Goal: Transaction & Acquisition: Download file/media

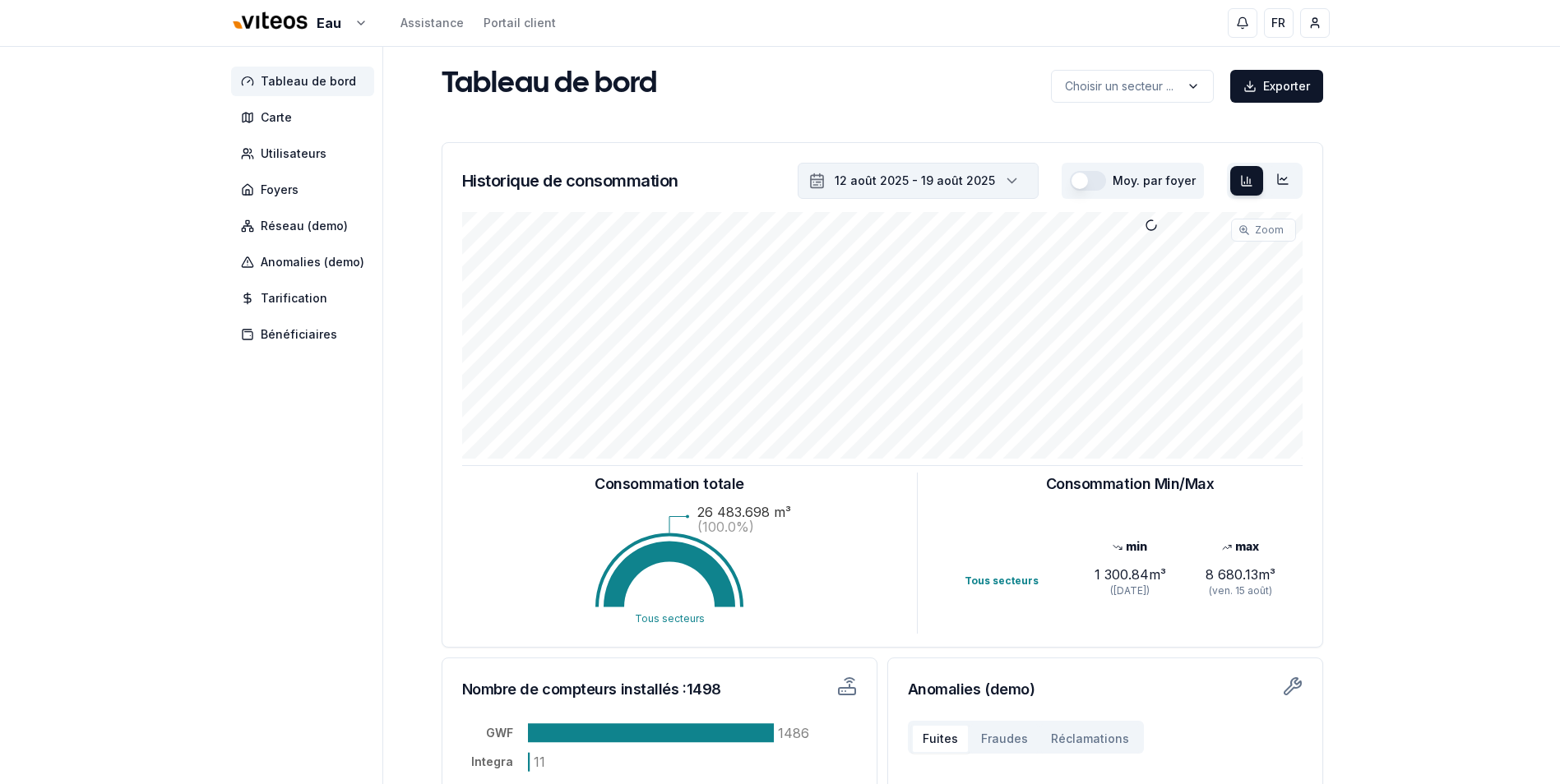
click at [1018, 187] on icon "button" at bounding box center [1012, 180] width 16 height 24
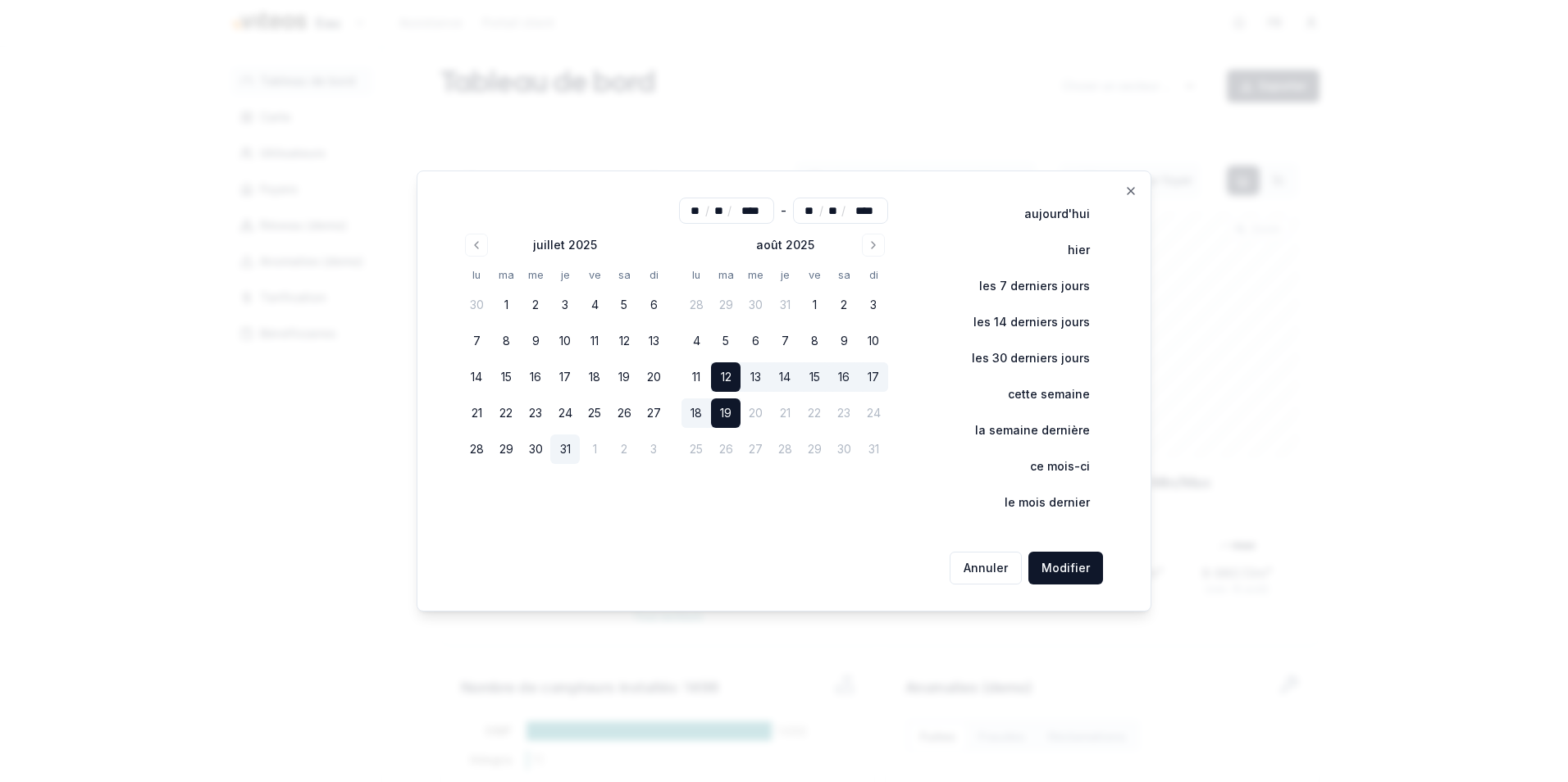
click at [571, 453] on button "31" at bounding box center [565, 449] width 30 height 30
type input "**"
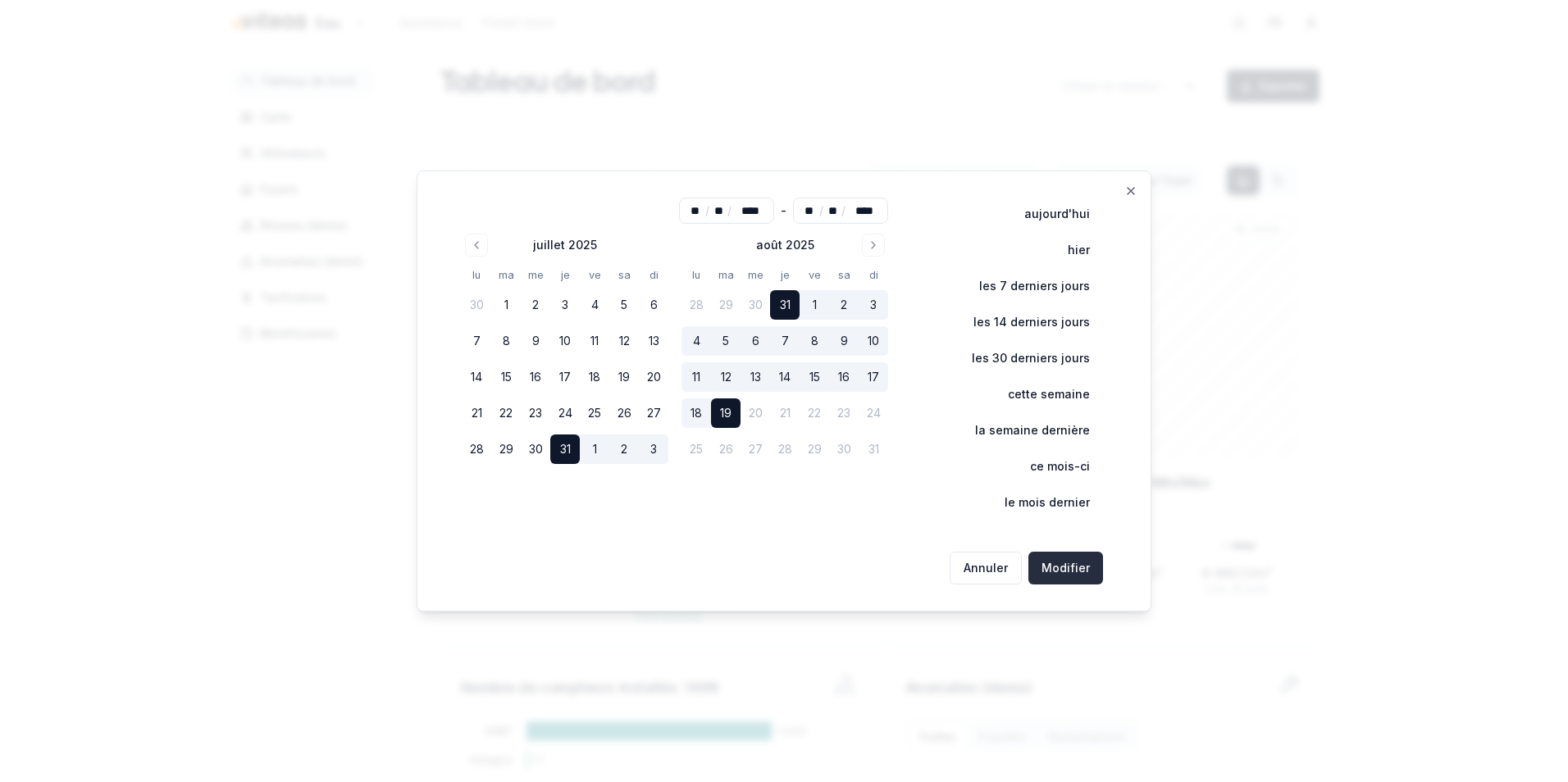
click at [1058, 574] on button "Modifier" at bounding box center [1065, 568] width 74 height 33
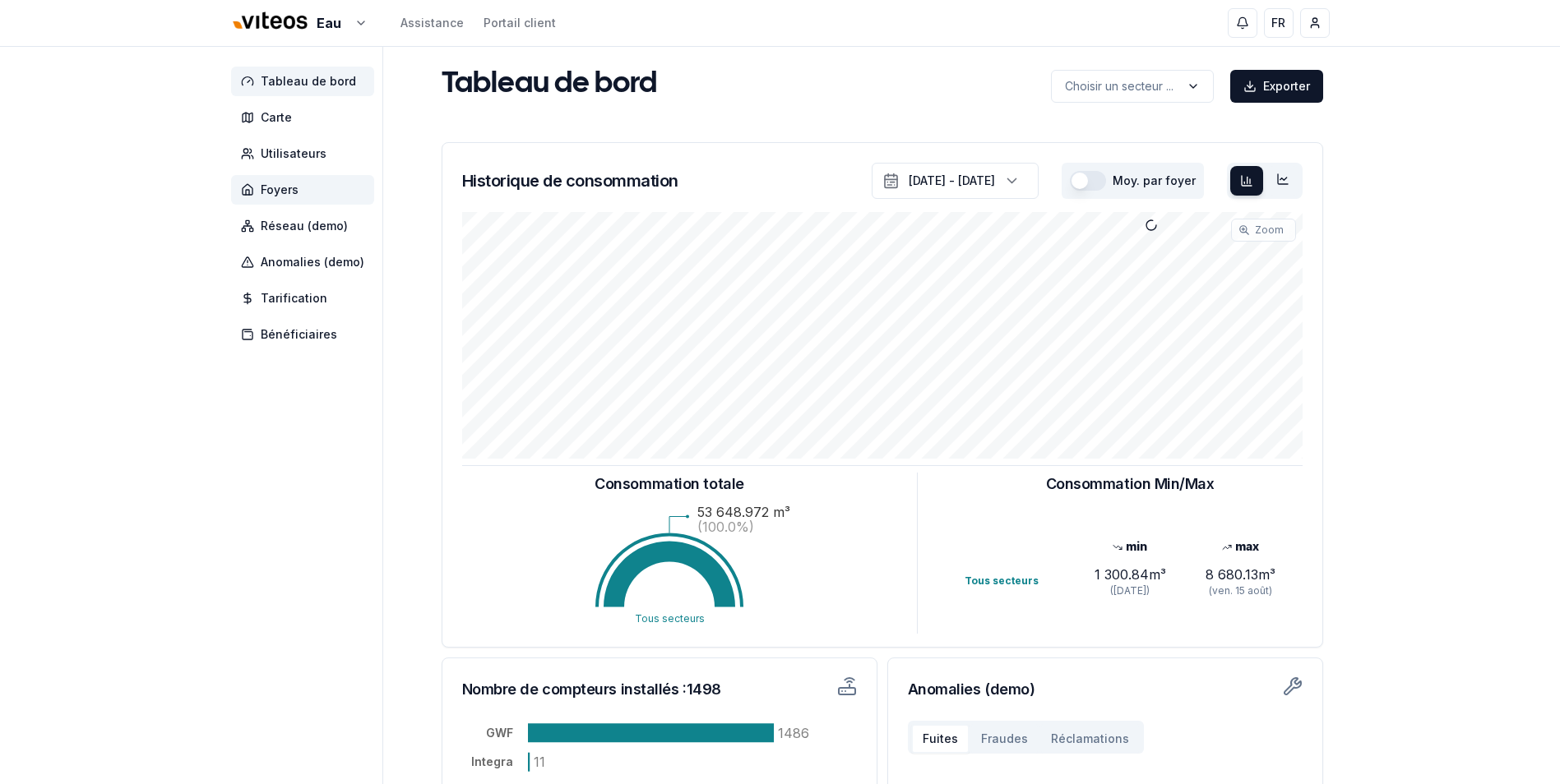
click at [290, 198] on span "Foyers" at bounding box center [302, 189] width 143 height 30
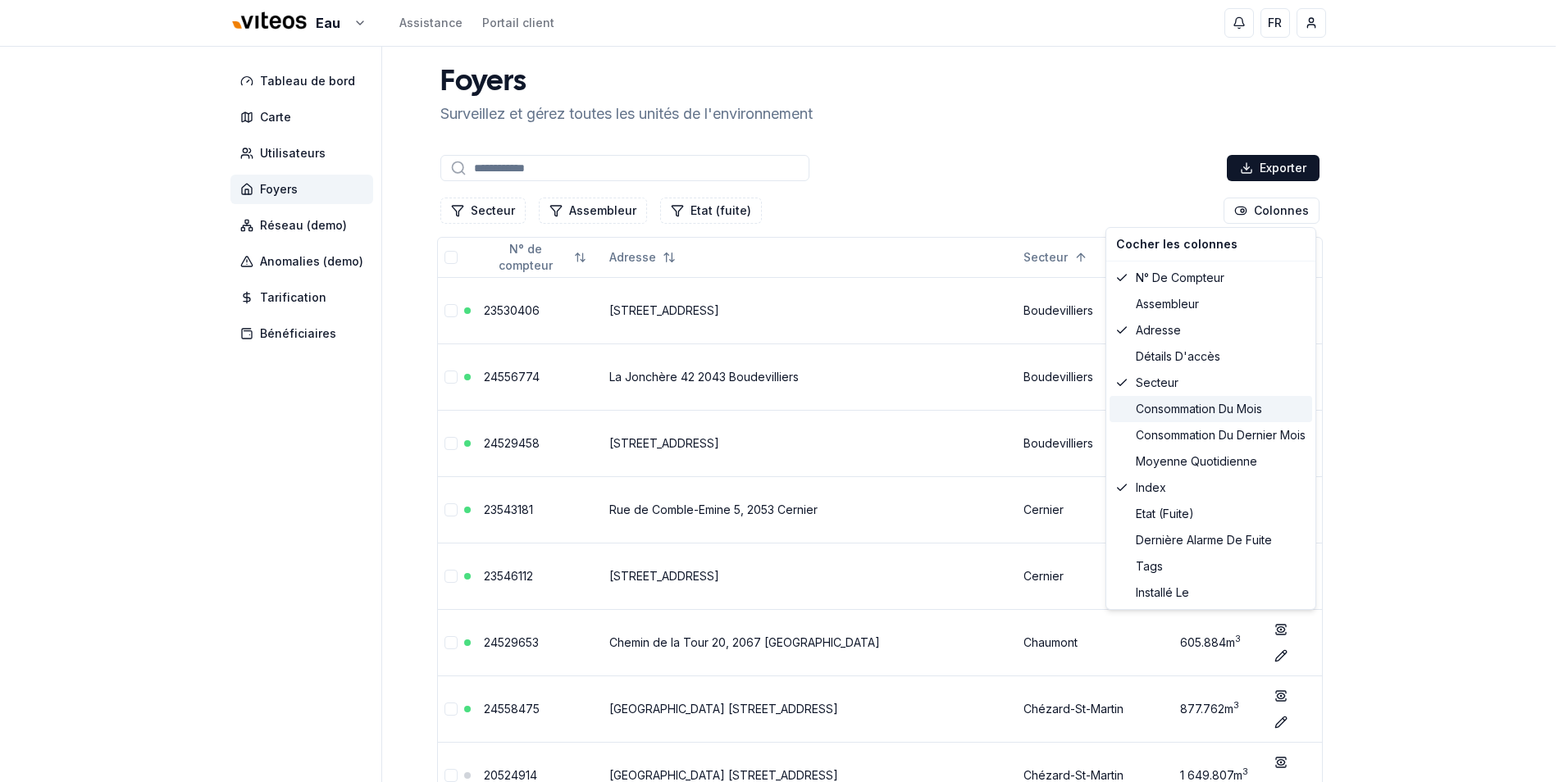
click at [1219, 413] on div "Consommation du mois" at bounding box center [1211, 409] width 202 height 26
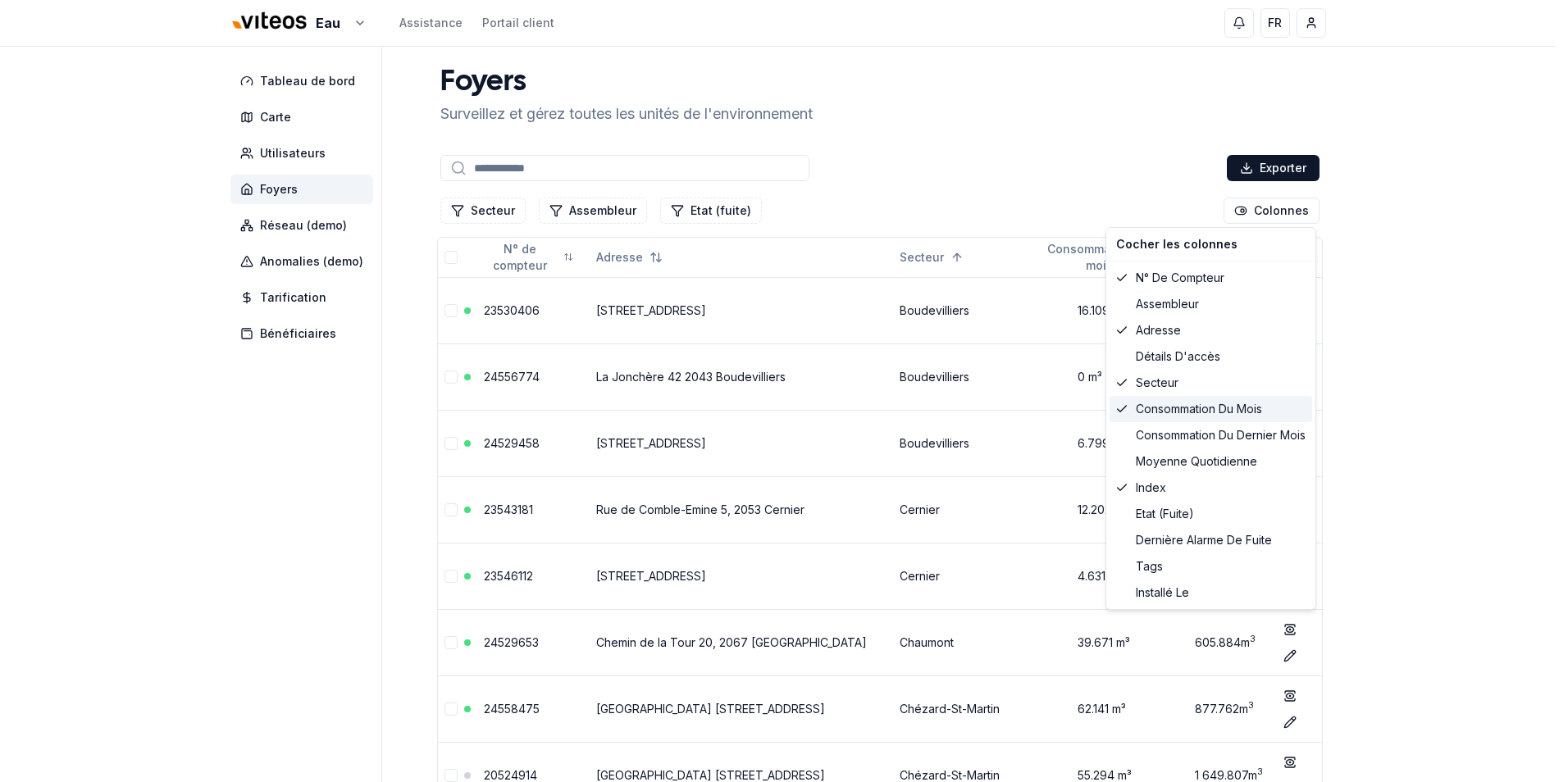
click at [1219, 413] on div "Consommation du mois" at bounding box center [1211, 409] width 202 height 26
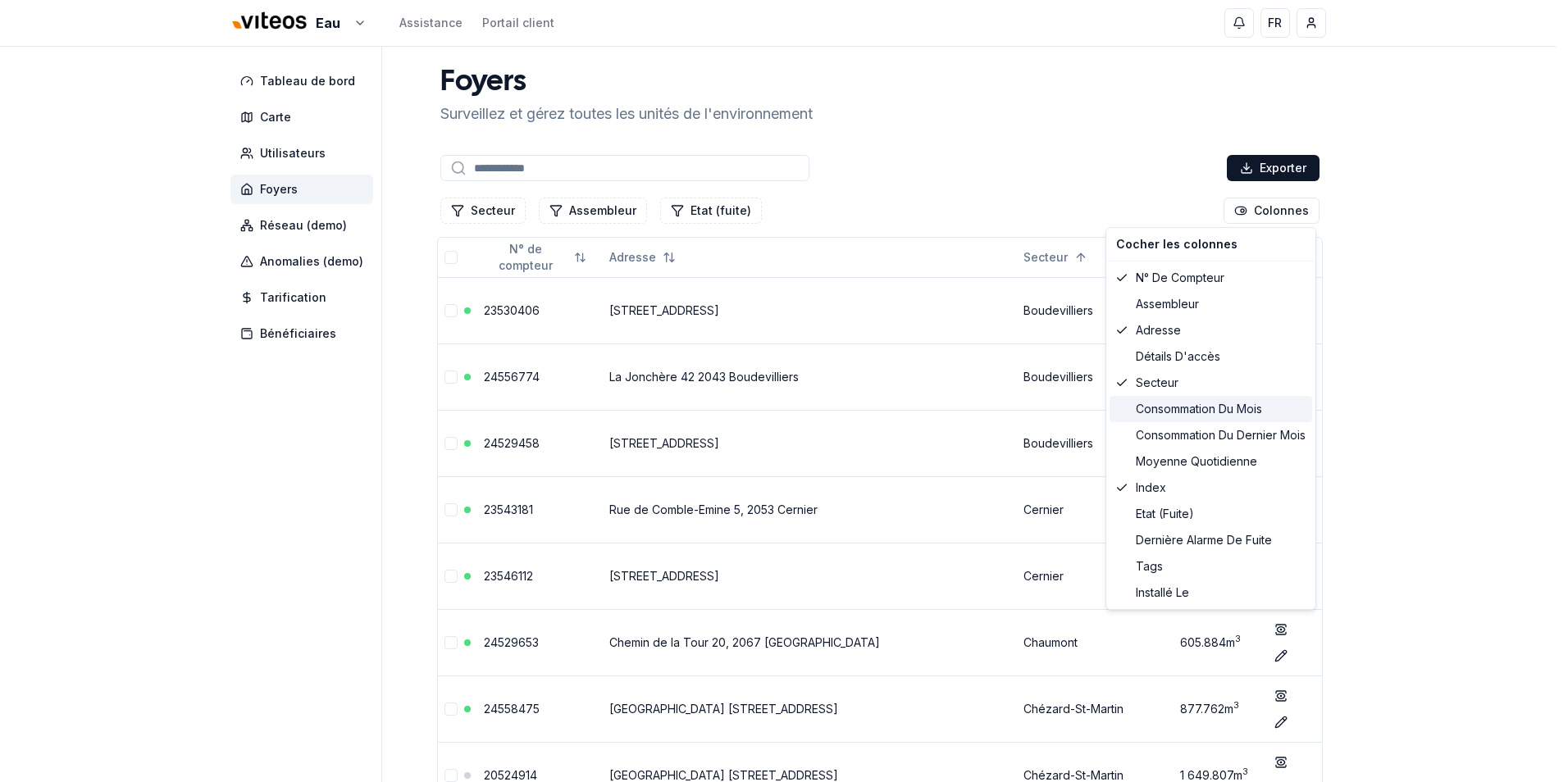
click at [1219, 413] on div "Consommation du mois" at bounding box center [1211, 409] width 202 height 26
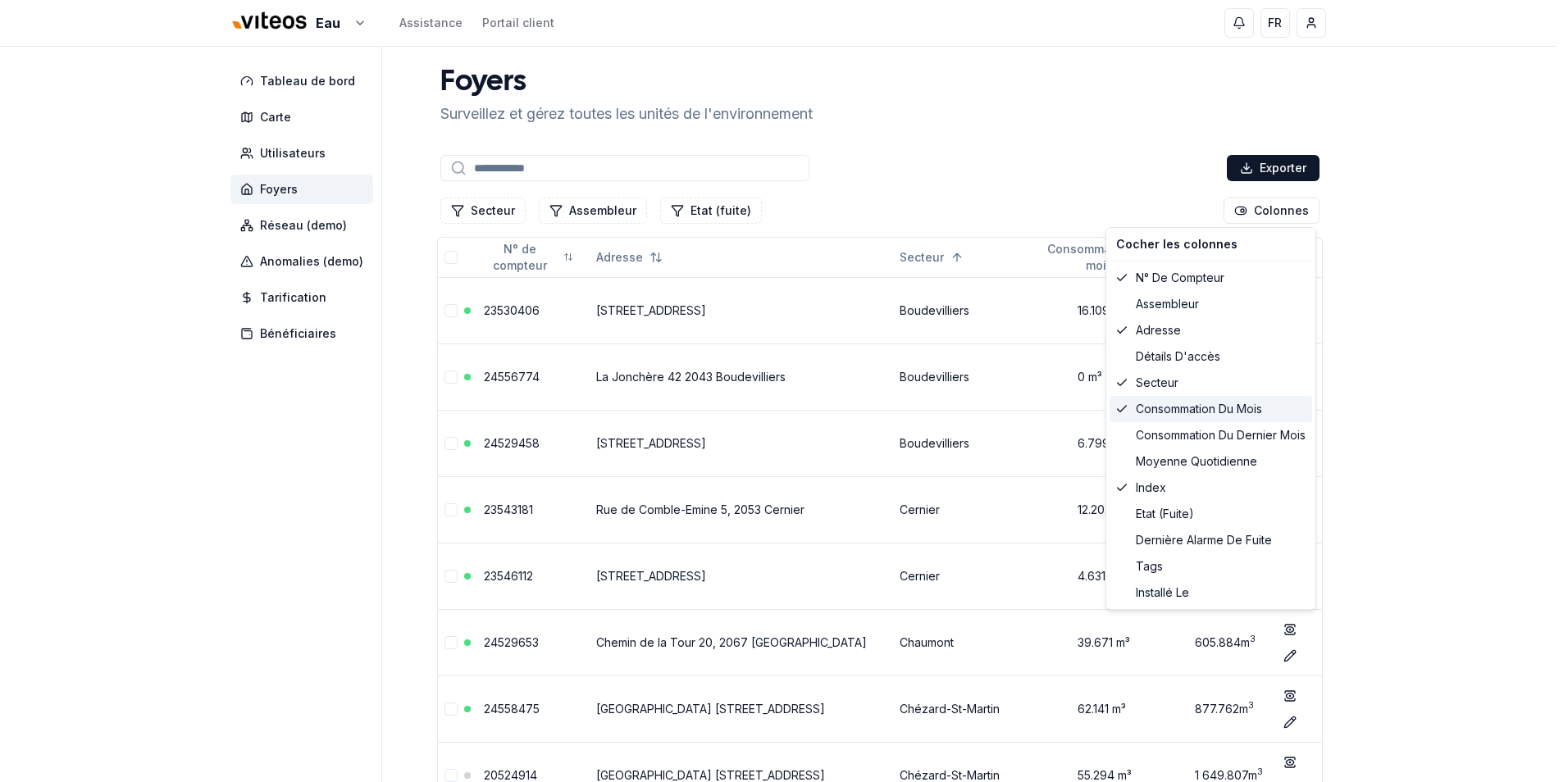
click at [1219, 413] on div "Consommation du mois" at bounding box center [1211, 409] width 202 height 26
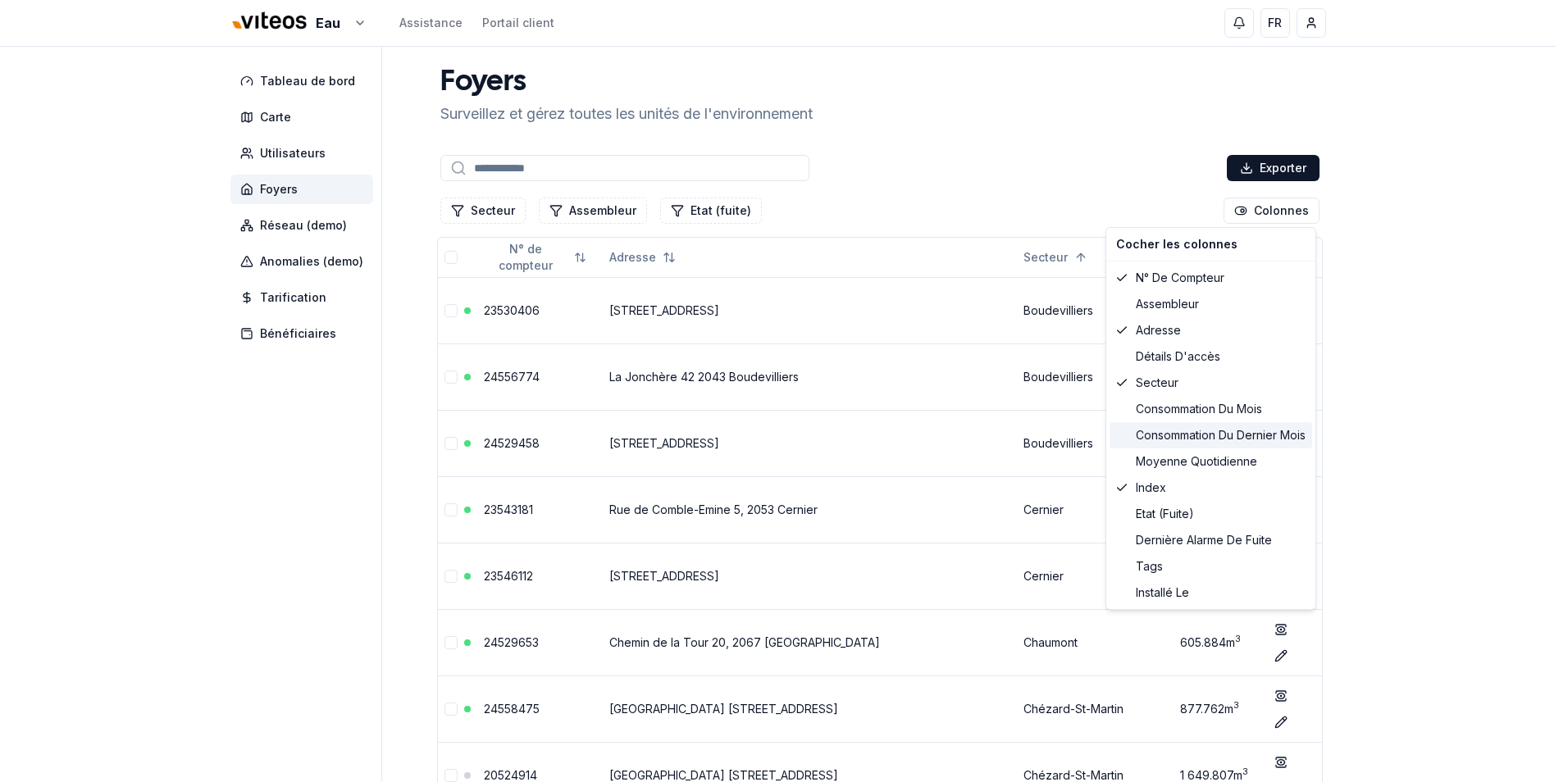
click at [1222, 436] on div "Consommation du dernier mois" at bounding box center [1211, 435] width 202 height 26
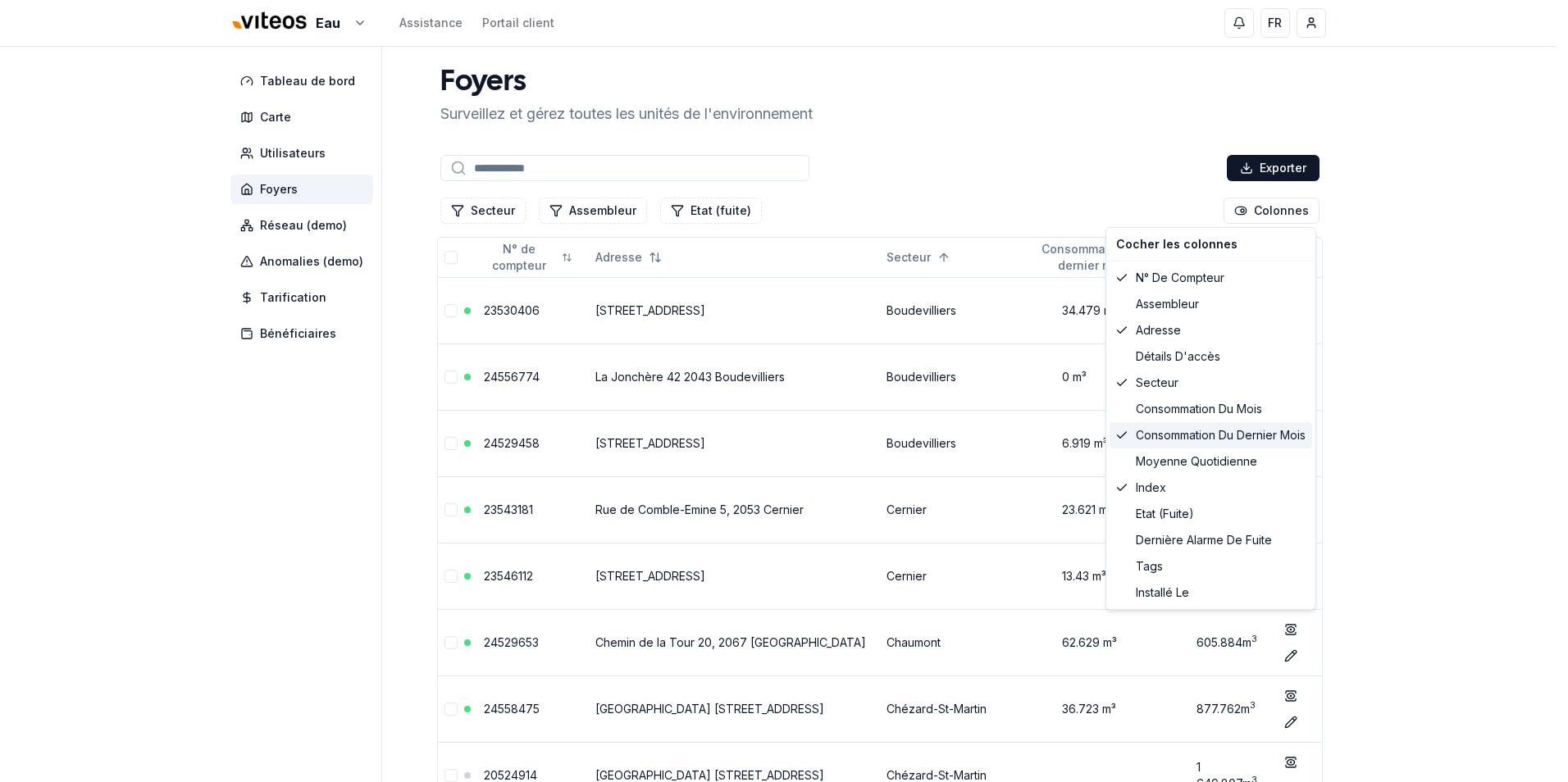
click at [1222, 436] on div "Consommation du dernier mois" at bounding box center [1211, 435] width 202 height 26
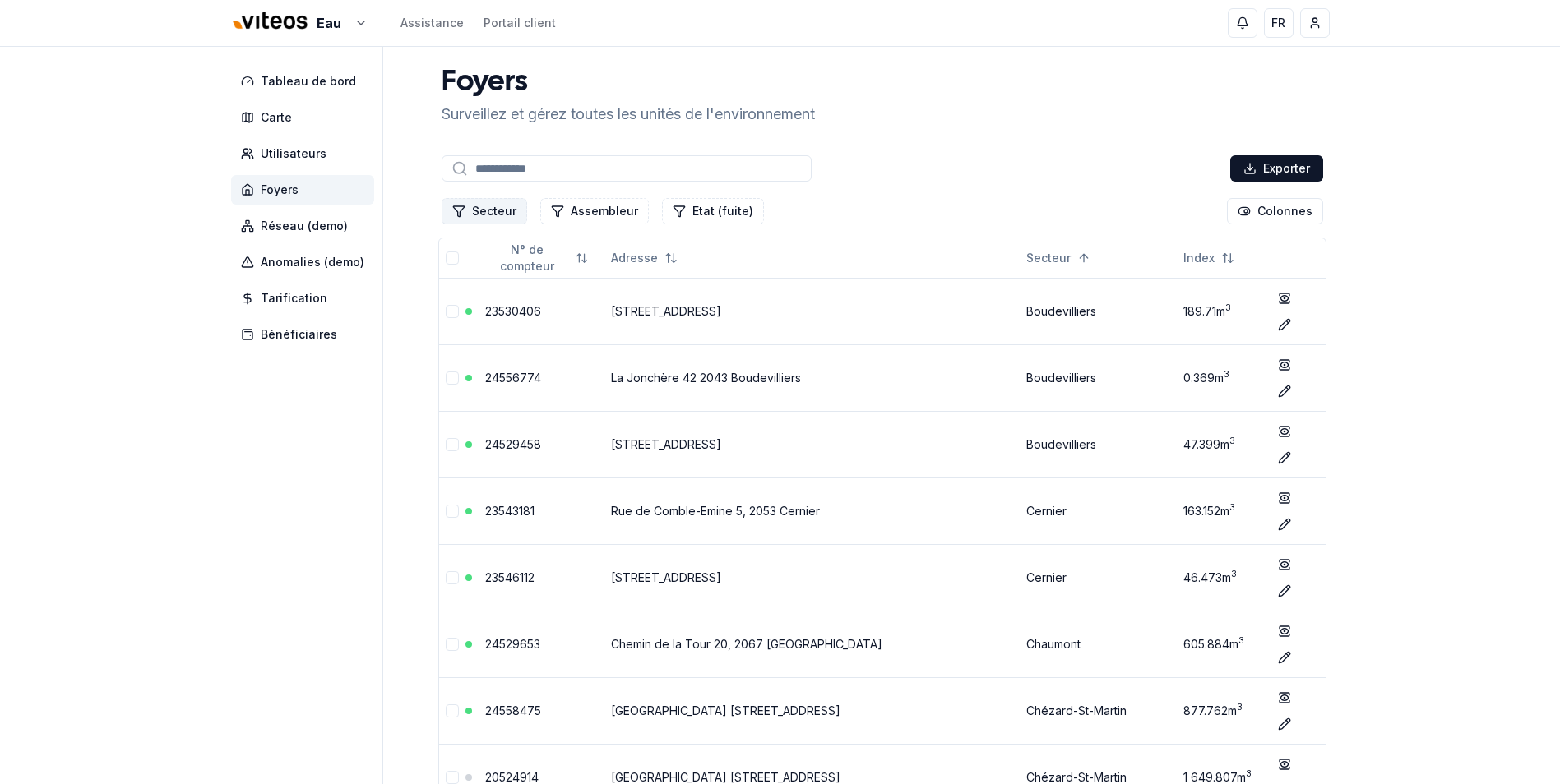
click at [503, 217] on button "Secteur" at bounding box center [484, 211] width 85 height 26
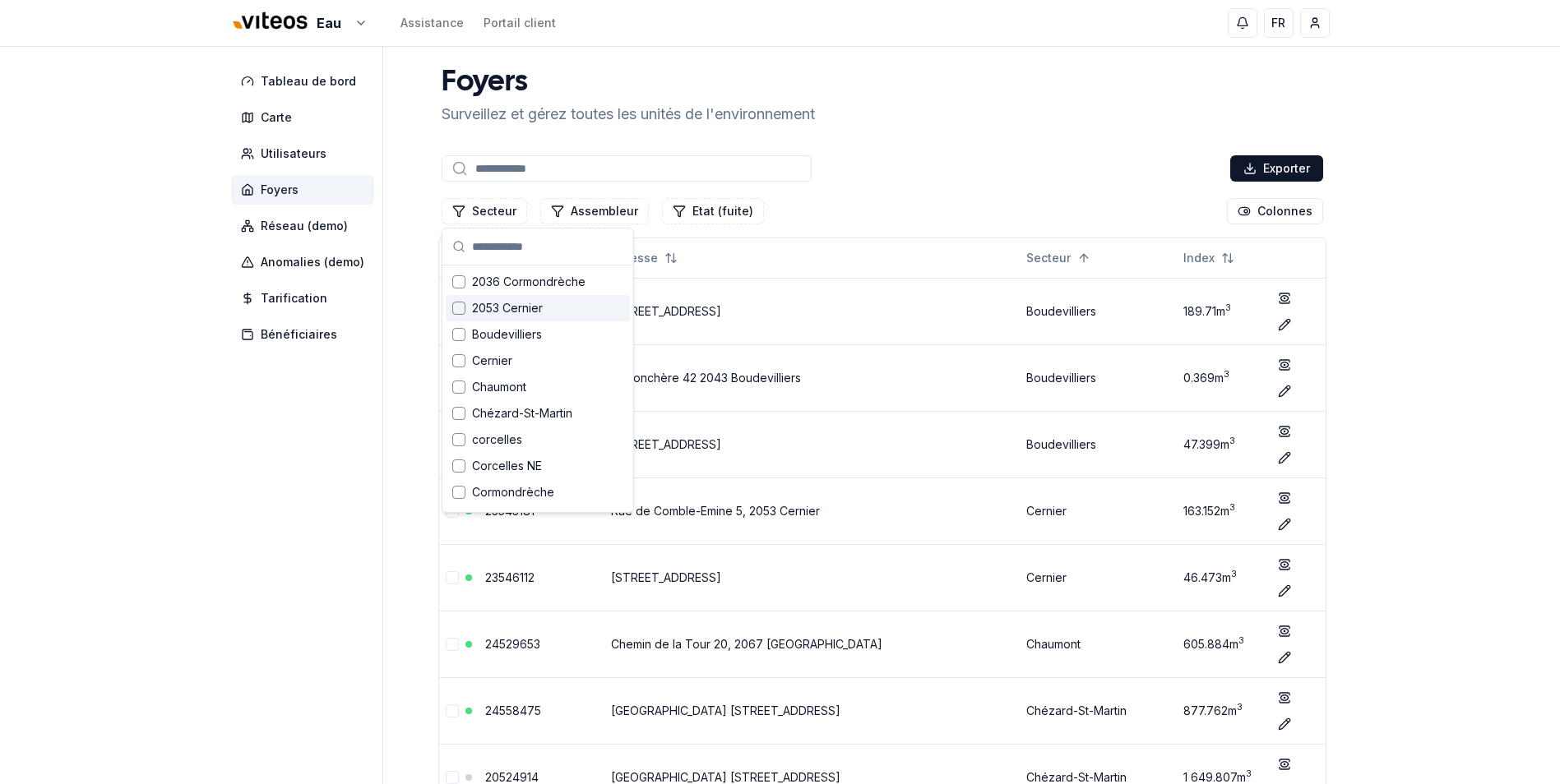
click at [474, 308] on span "2053 Cernier" at bounding box center [507, 308] width 71 height 16
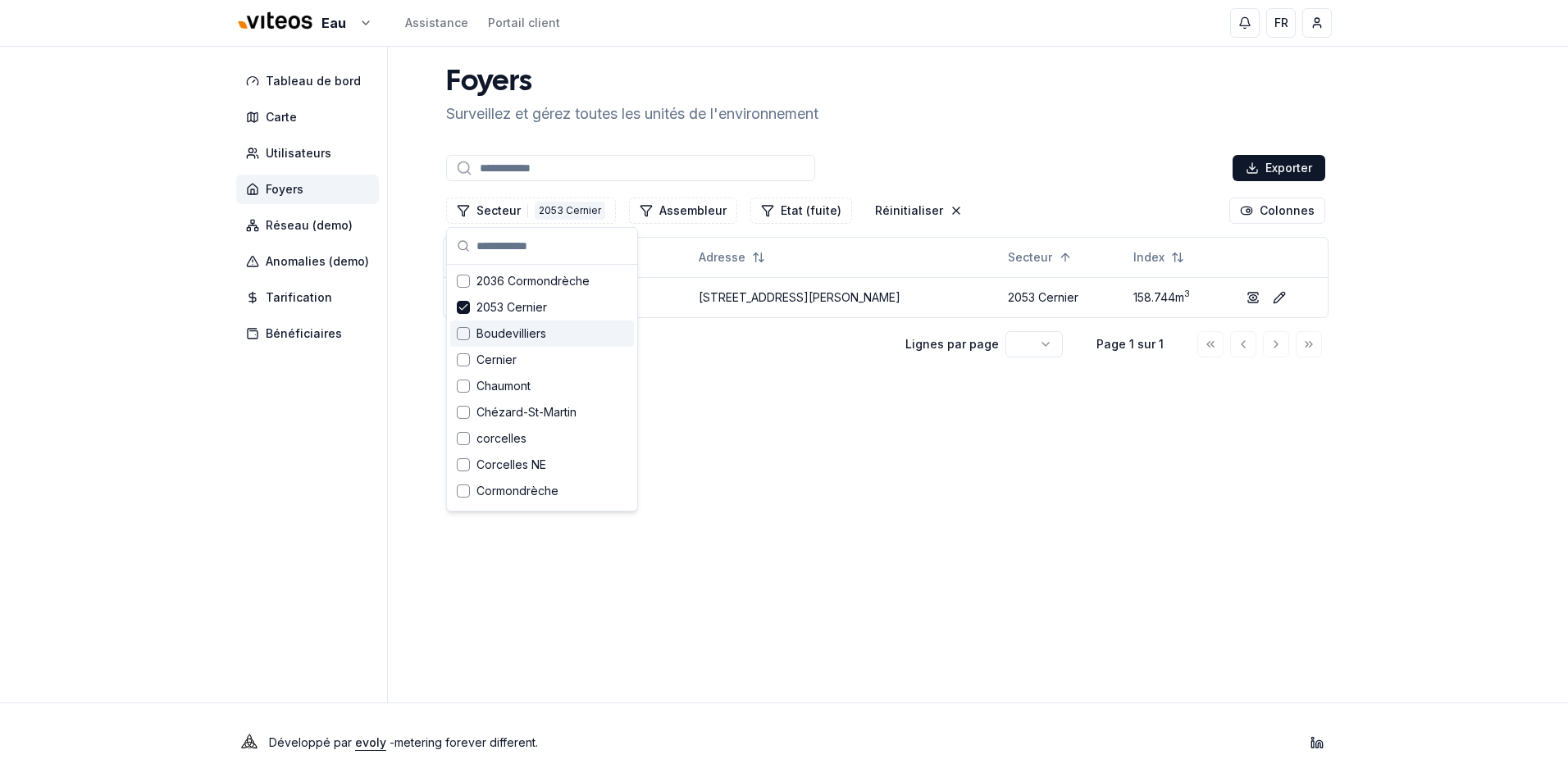
click at [496, 331] on span "Boudevilliers" at bounding box center [511, 334] width 70 height 16
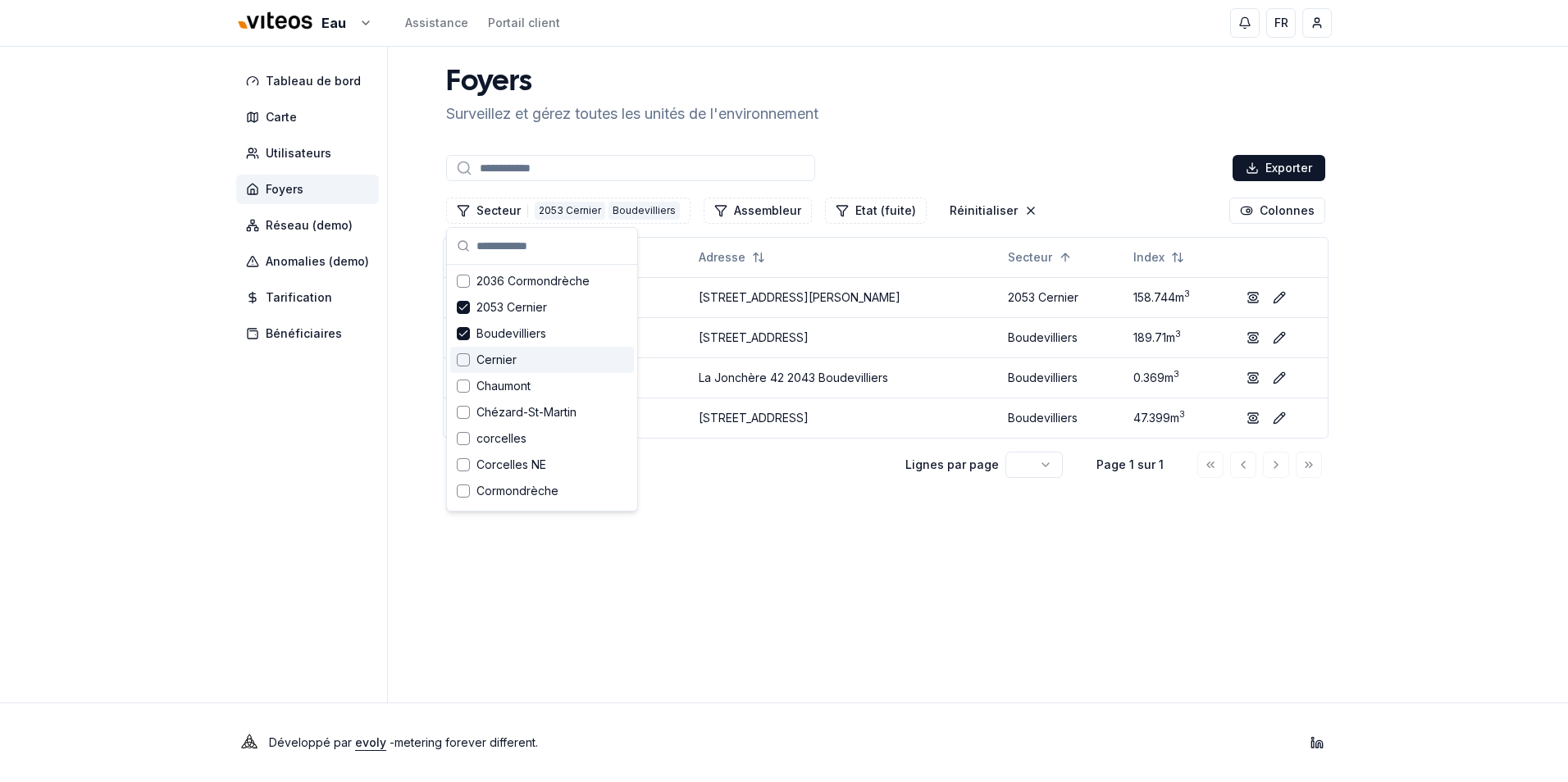
click at [501, 355] on span "Cernier" at bounding box center [496, 360] width 40 height 16
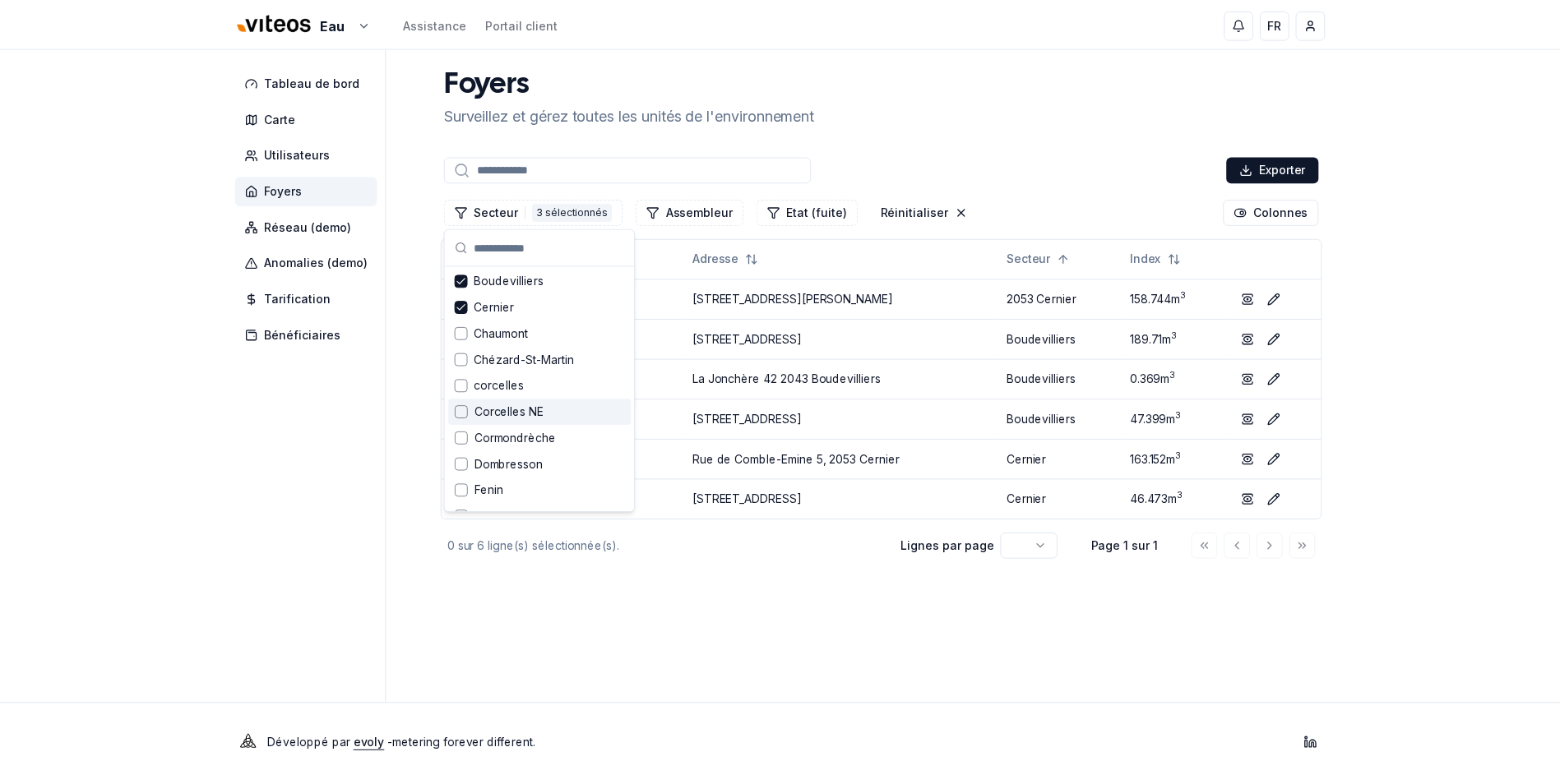
scroll to position [83, 0]
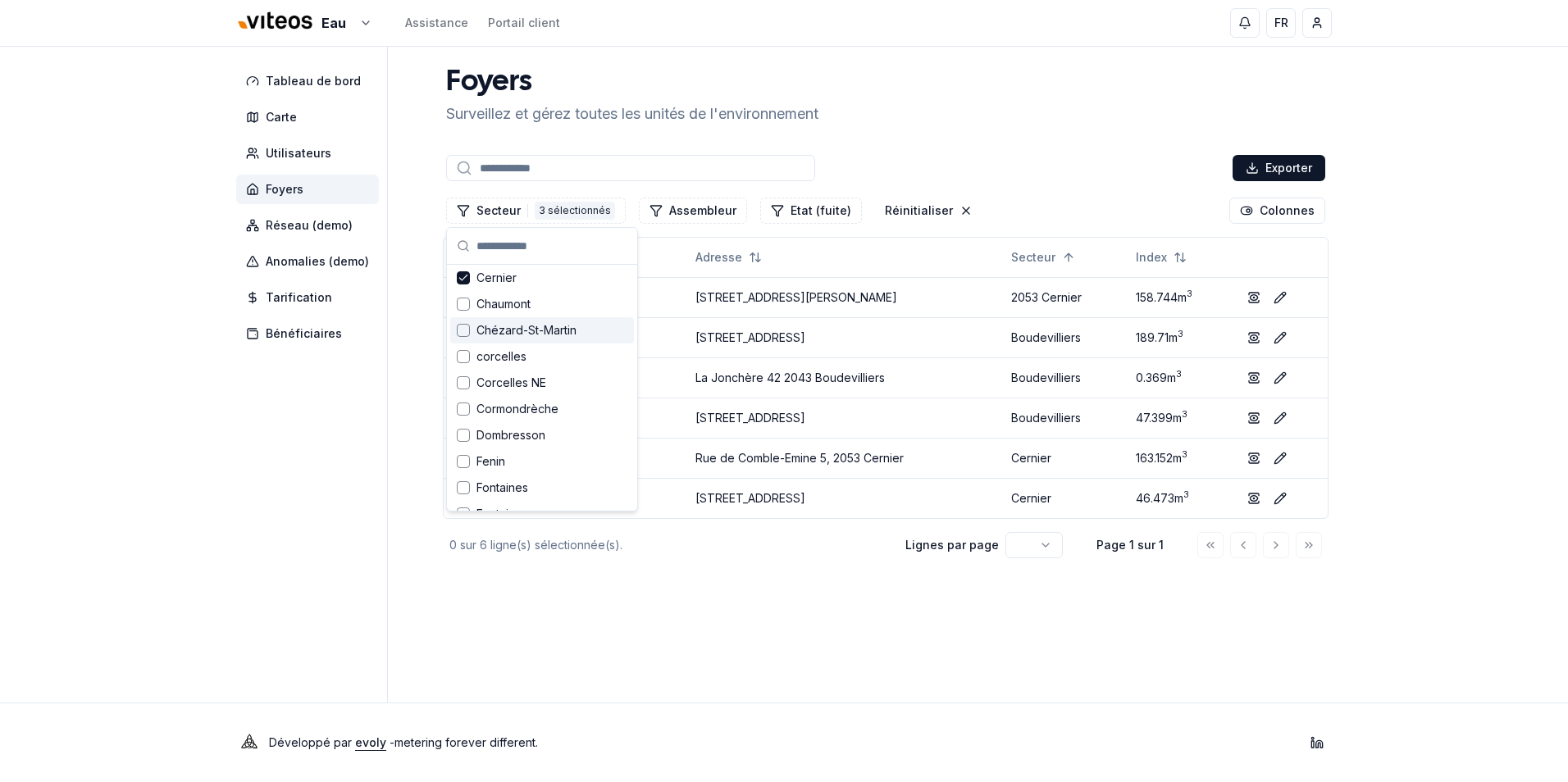
click at [554, 331] on span "Chézard-St-Martin" at bounding box center [526, 330] width 100 height 16
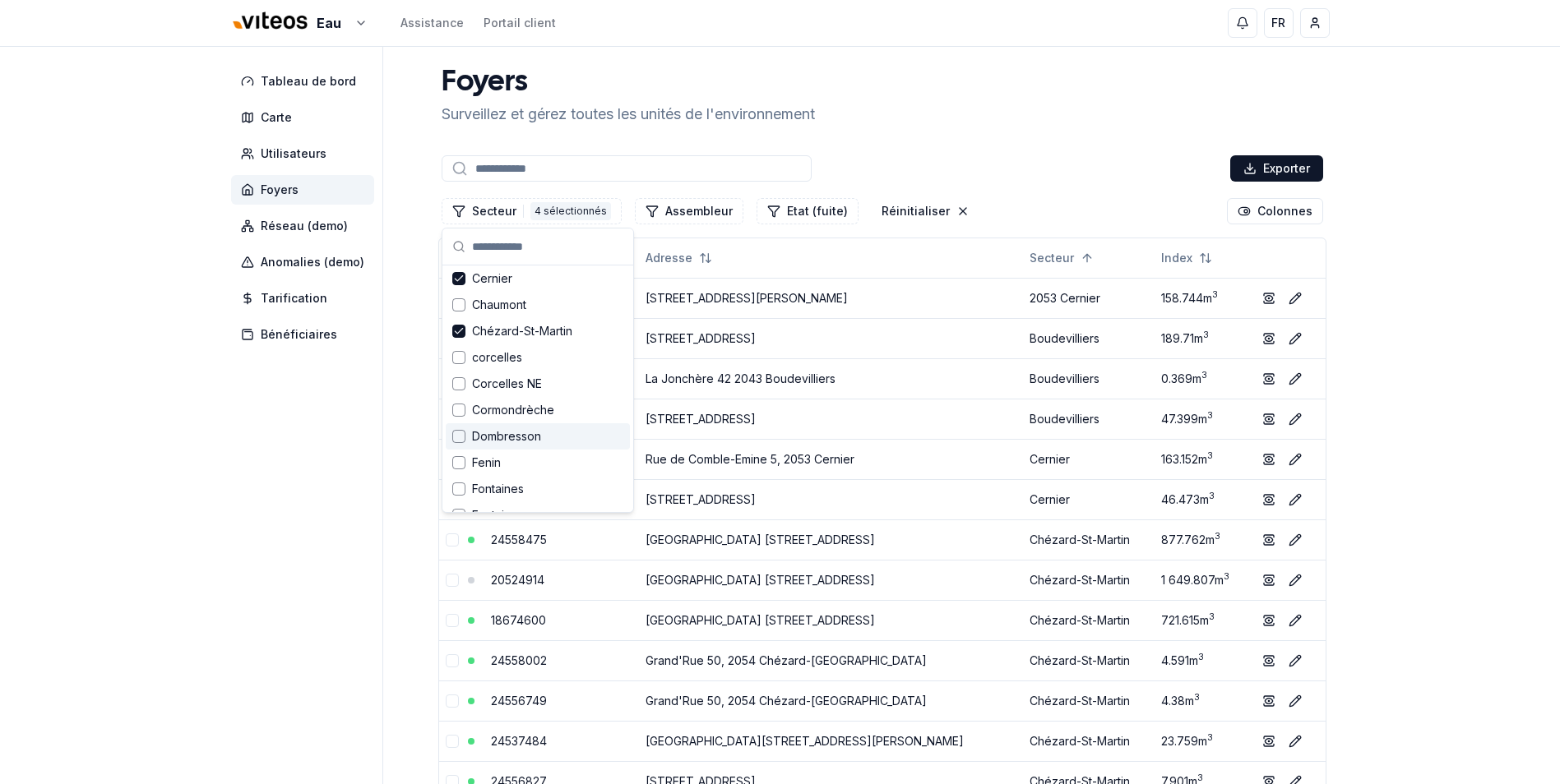
click at [543, 433] on div "Dombresson" at bounding box center [538, 436] width 184 height 26
click at [530, 467] on div "Fenin" at bounding box center [538, 462] width 184 height 26
click at [530, 481] on div "Fontaines" at bounding box center [538, 489] width 184 height 26
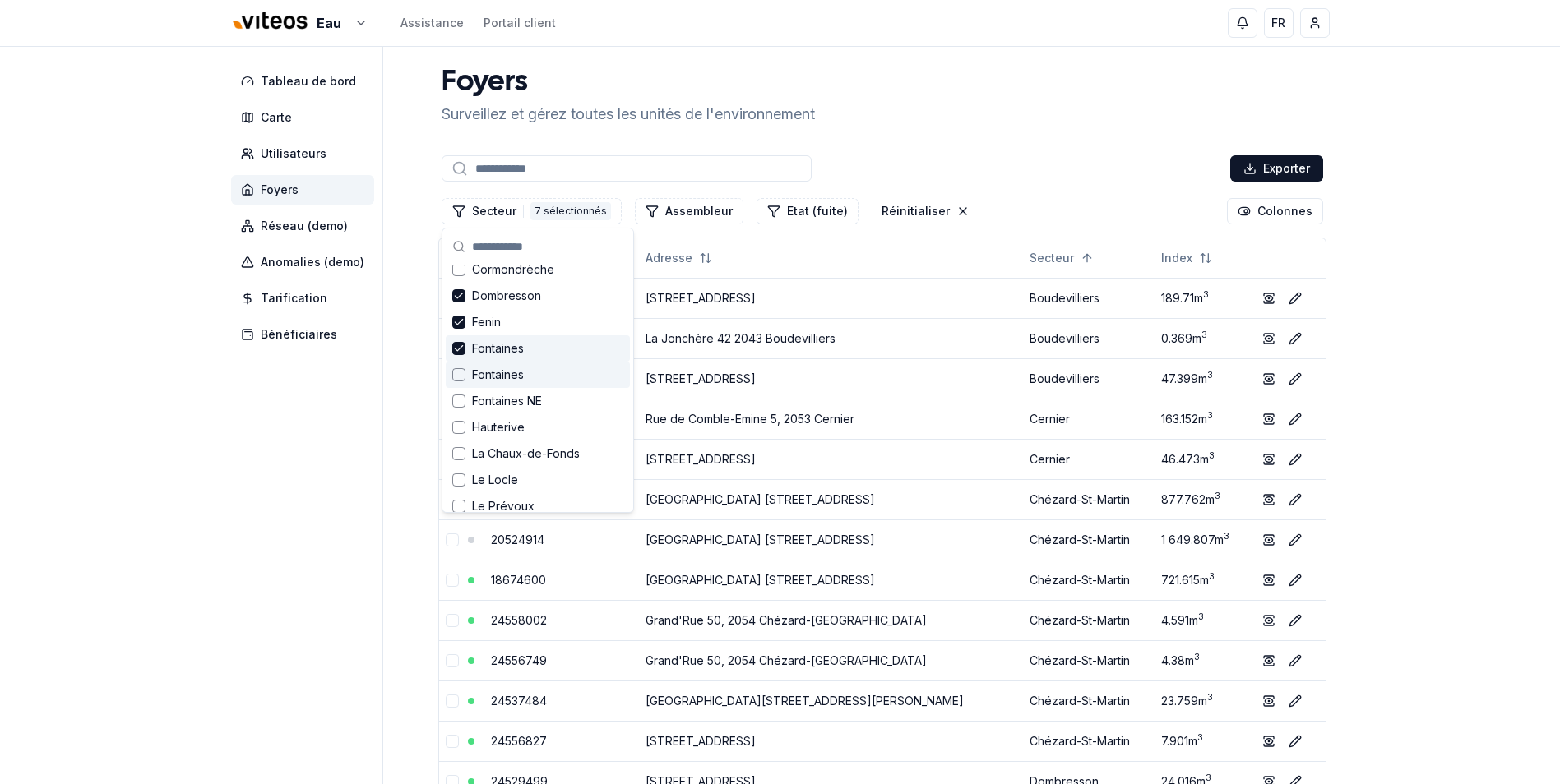
scroll to position [247, 0]
click at [560, 355] on div "Fontaines" at bounding box center [538, 351] width 184 height 26
click at [553, 373] on div "Fontaines NE" at bounding box center [538, 377] width 184 height 26
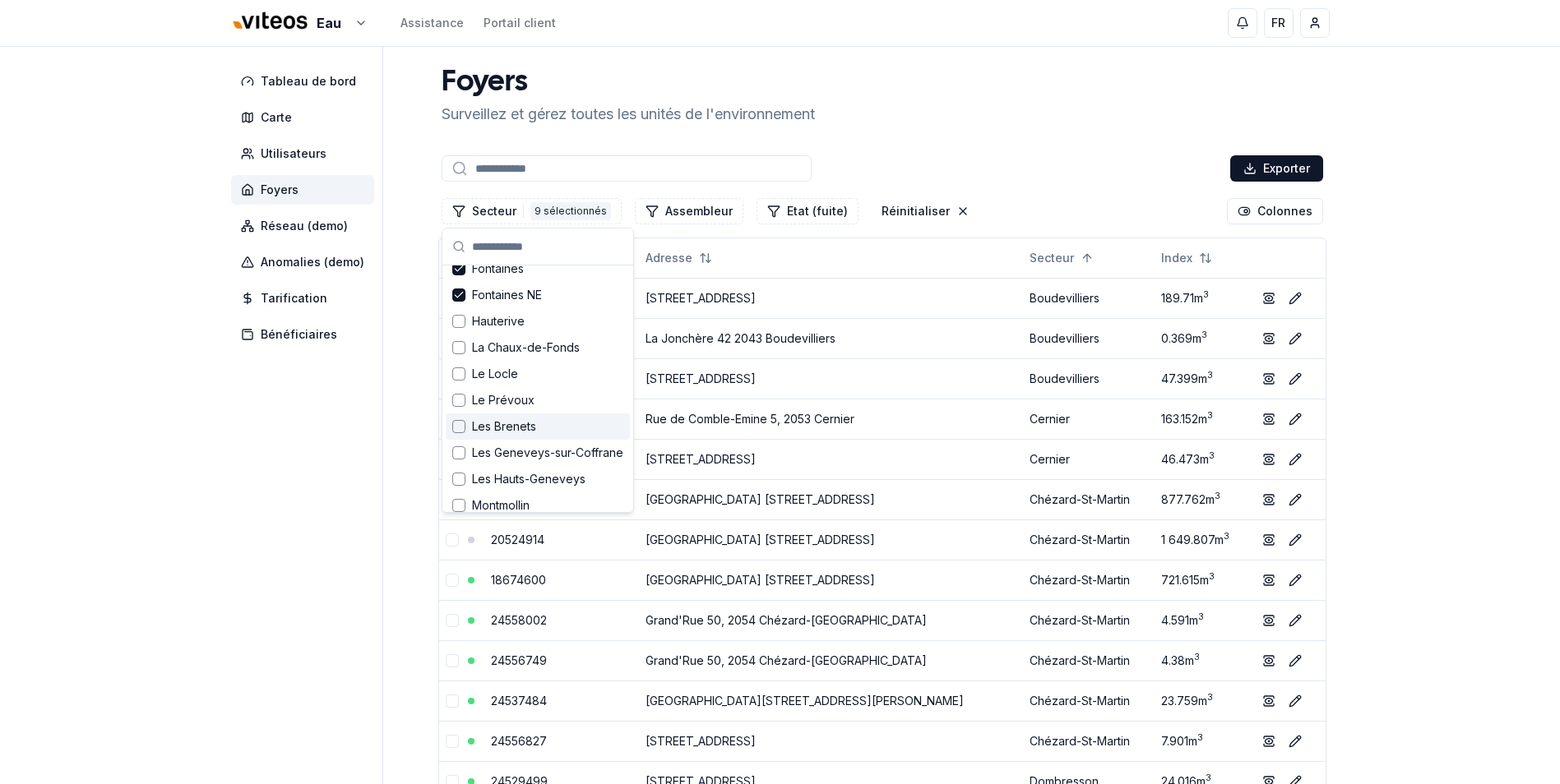
click at [538, 430] on div "Les Brenets" at bounding box center [538, 426] width 184 height 26
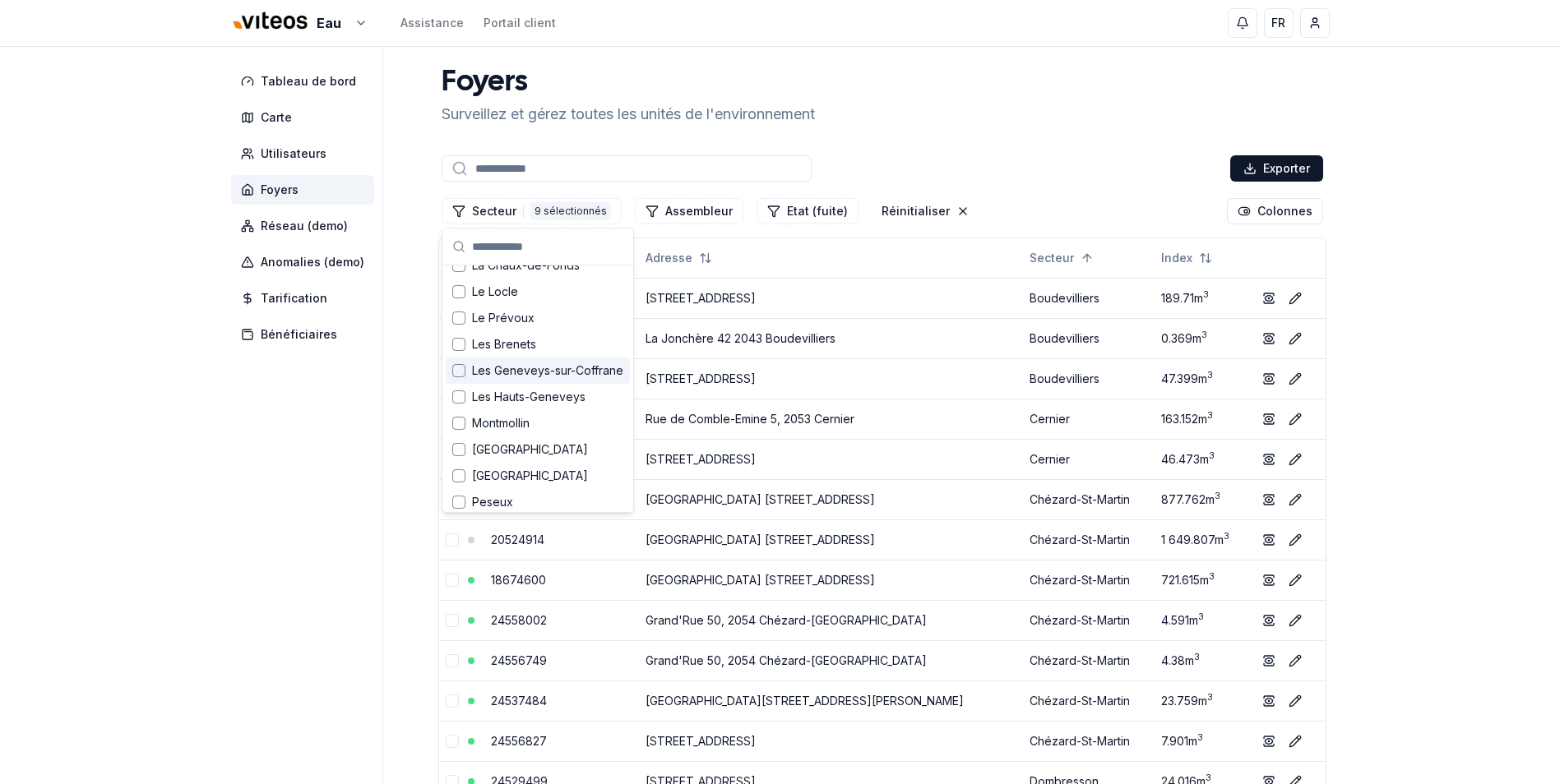
click at [562, 370] on span "Les Geneveys-sur-Coffrane" at bounding box center [548, 370] width 152 height 16
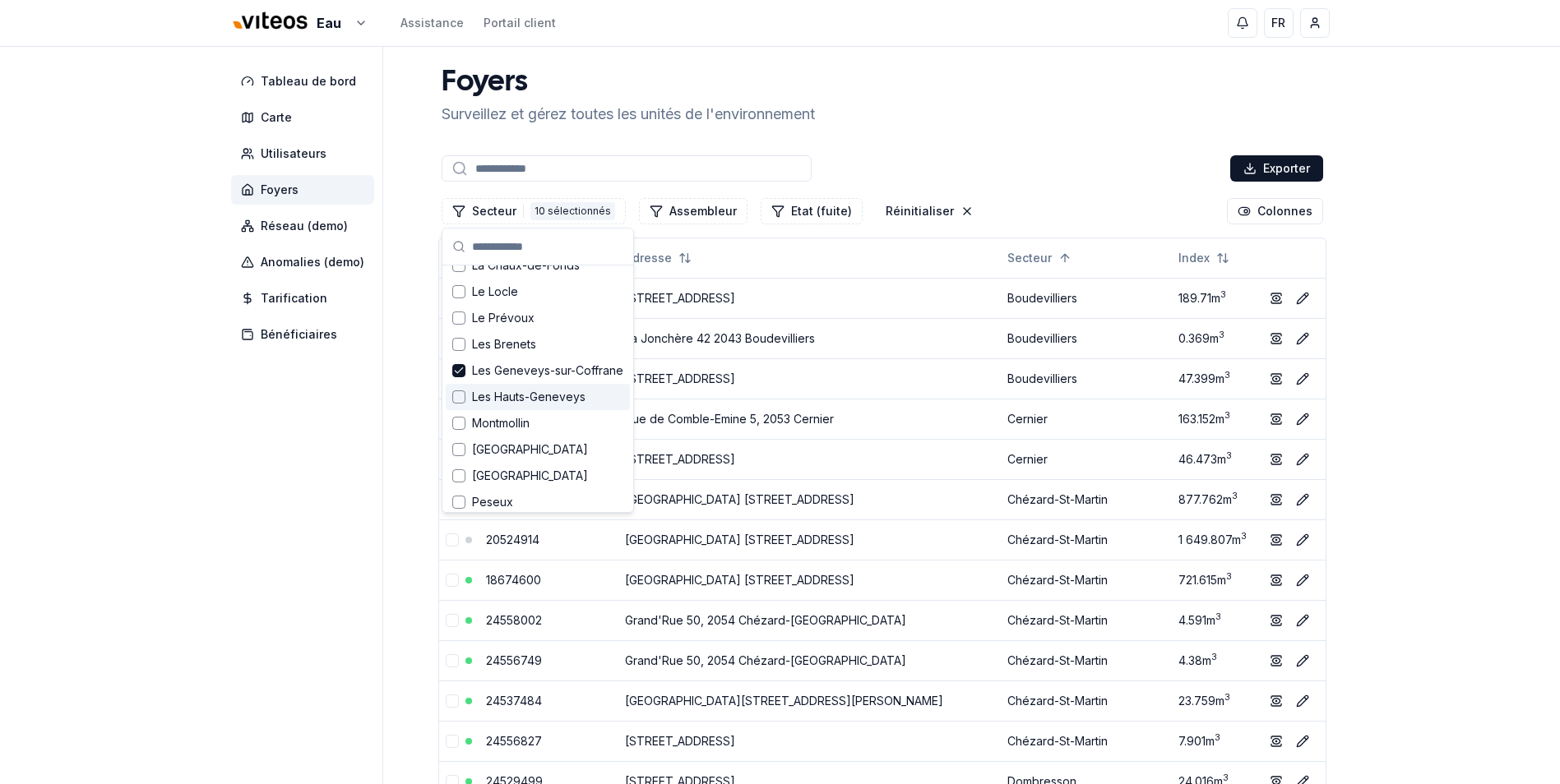
click at [548, 399] on span "Les Hauts-Geneveys" at bounding box center [529, 396] width 113 height 16
click at [529, 418] on span "Montmollin" at bounding box center [501, 423] width 57 height 16
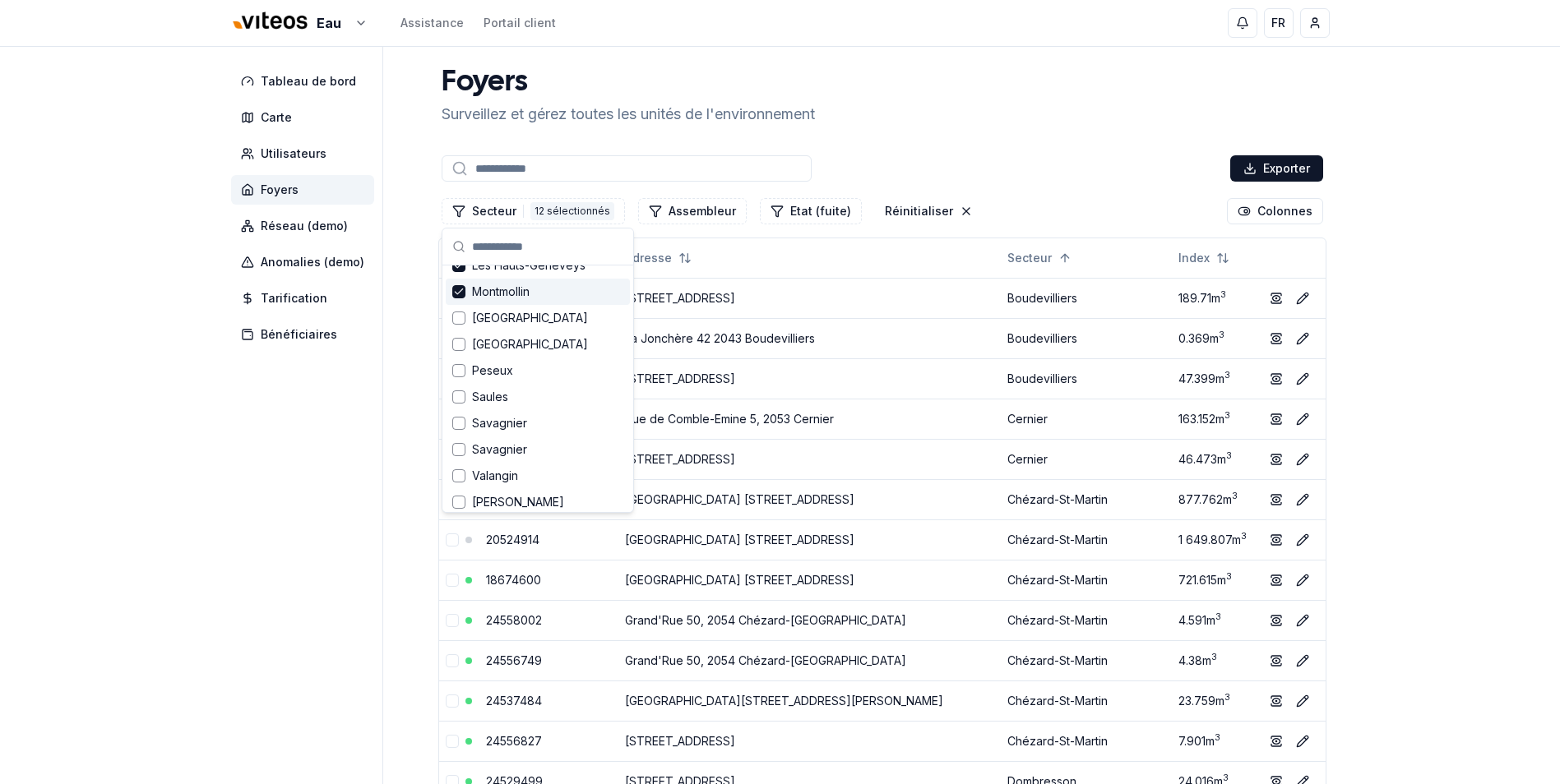
scroll to position [575, 0]
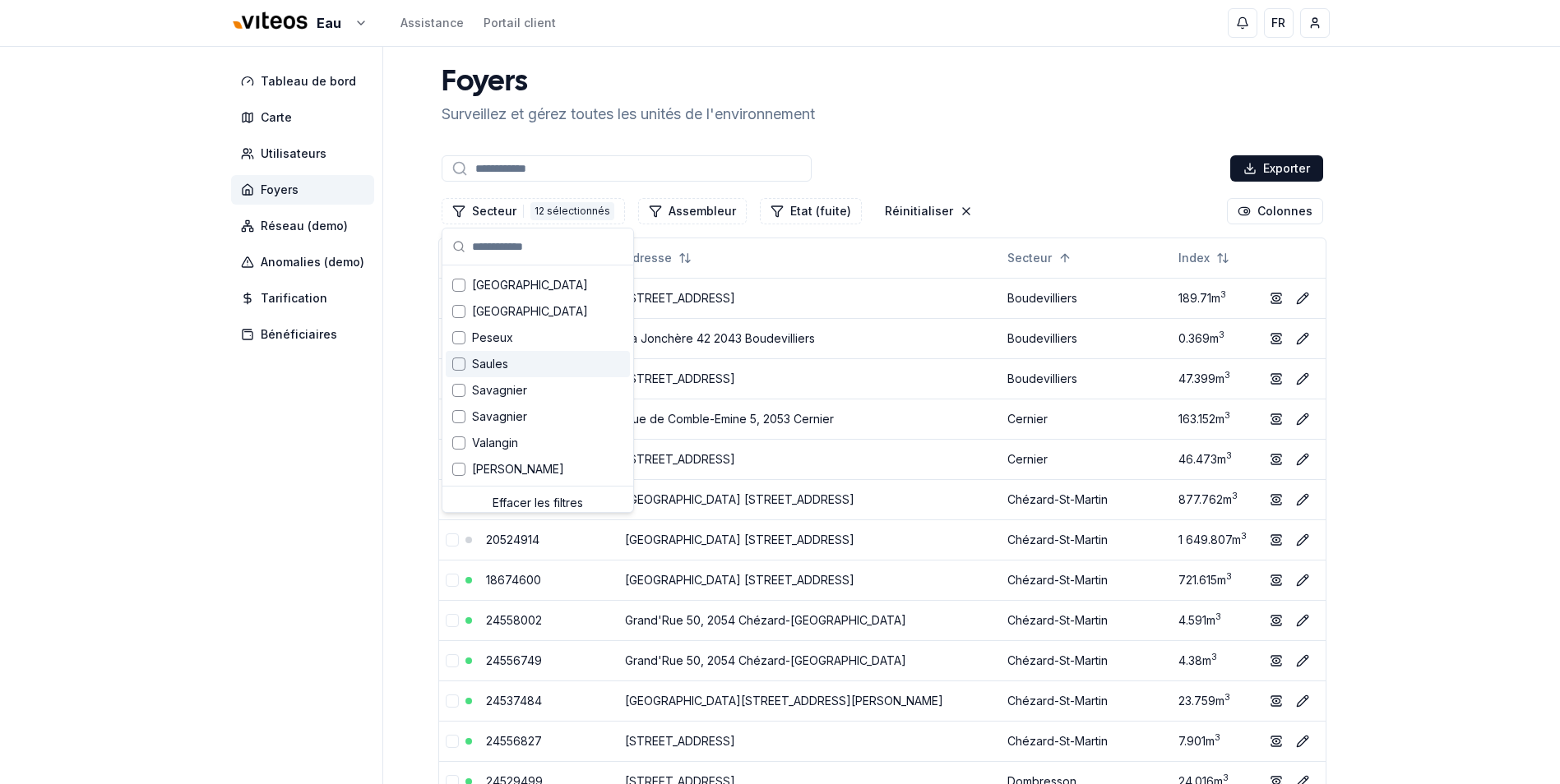
click at [526, 362] on div "Saules" at bounding box center [538, 363] width 184 height 26
click at [524, 379] on div "Savagnier" at bounding box center [538, 390] width 184 height 26
click at [526, 408] on div "Savagnier" at bounding box center [538, 416] width 184 height 26
click at [538, 429] on div "Valangin" at bounding box center [538, 435] width 184 height 26
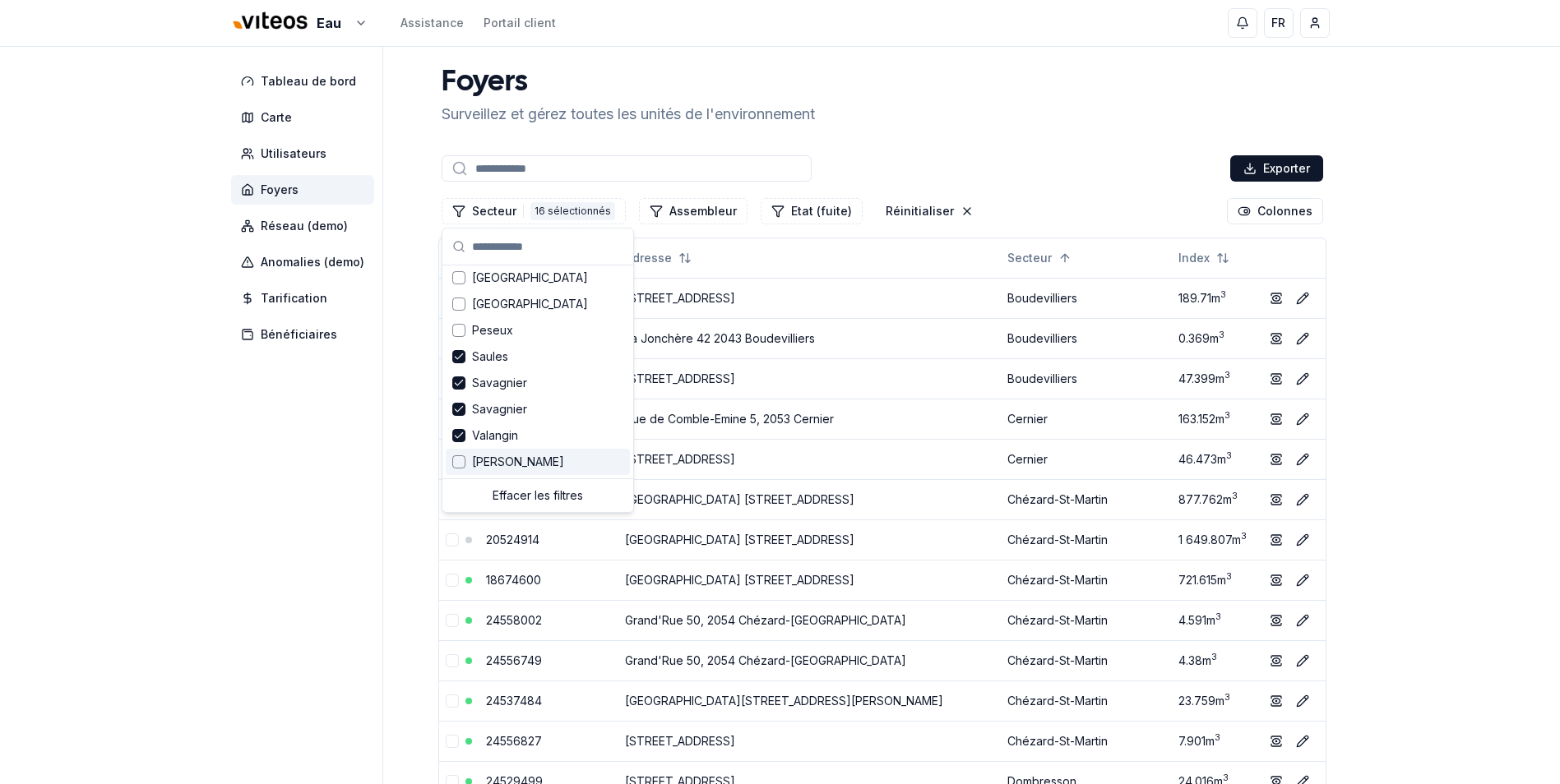
click at [521, 461] on div "[PERSON_NAME]" at bounding box center [538, 461] width 184 height 26
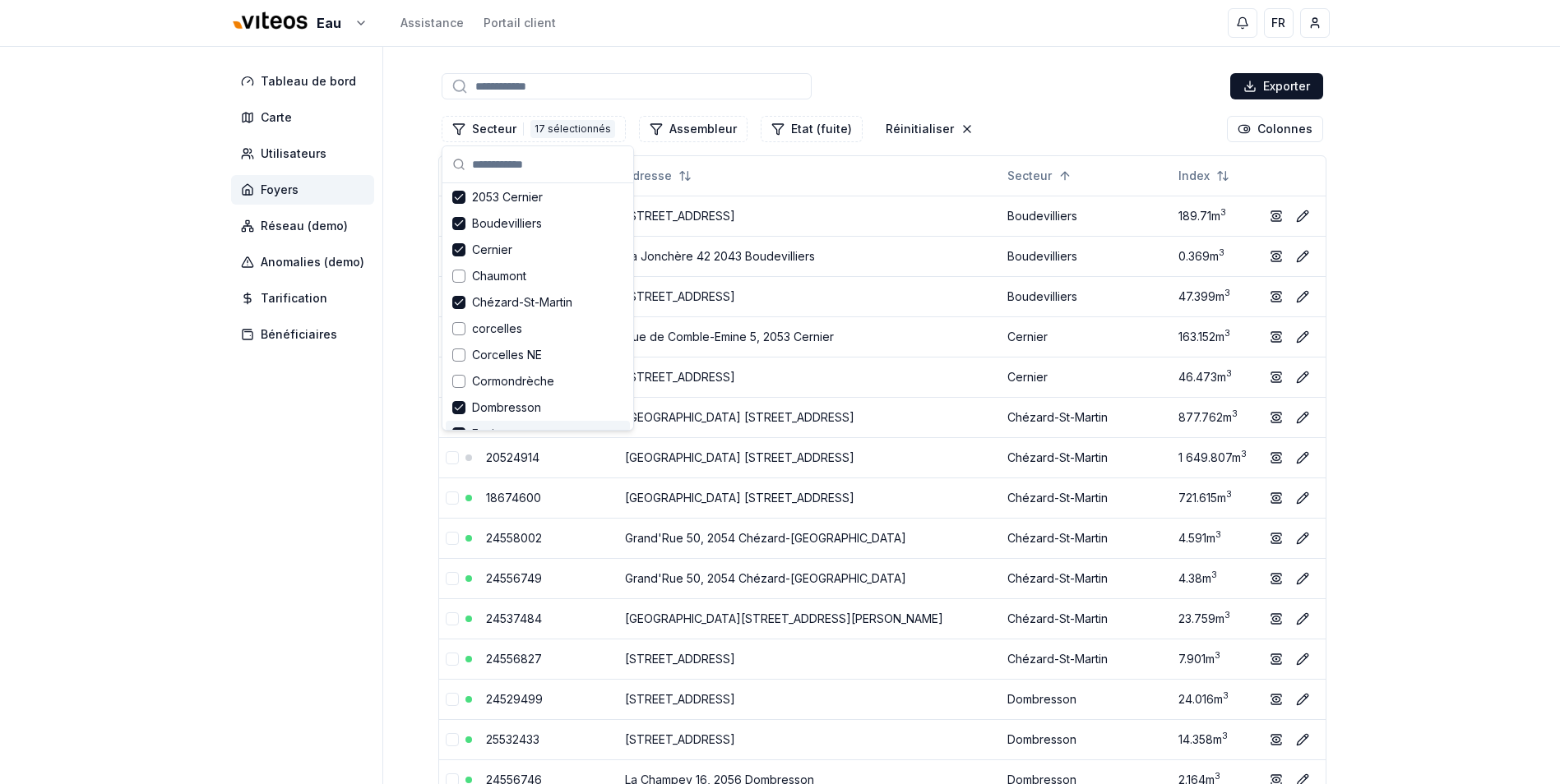
scroll to position [0, 0]
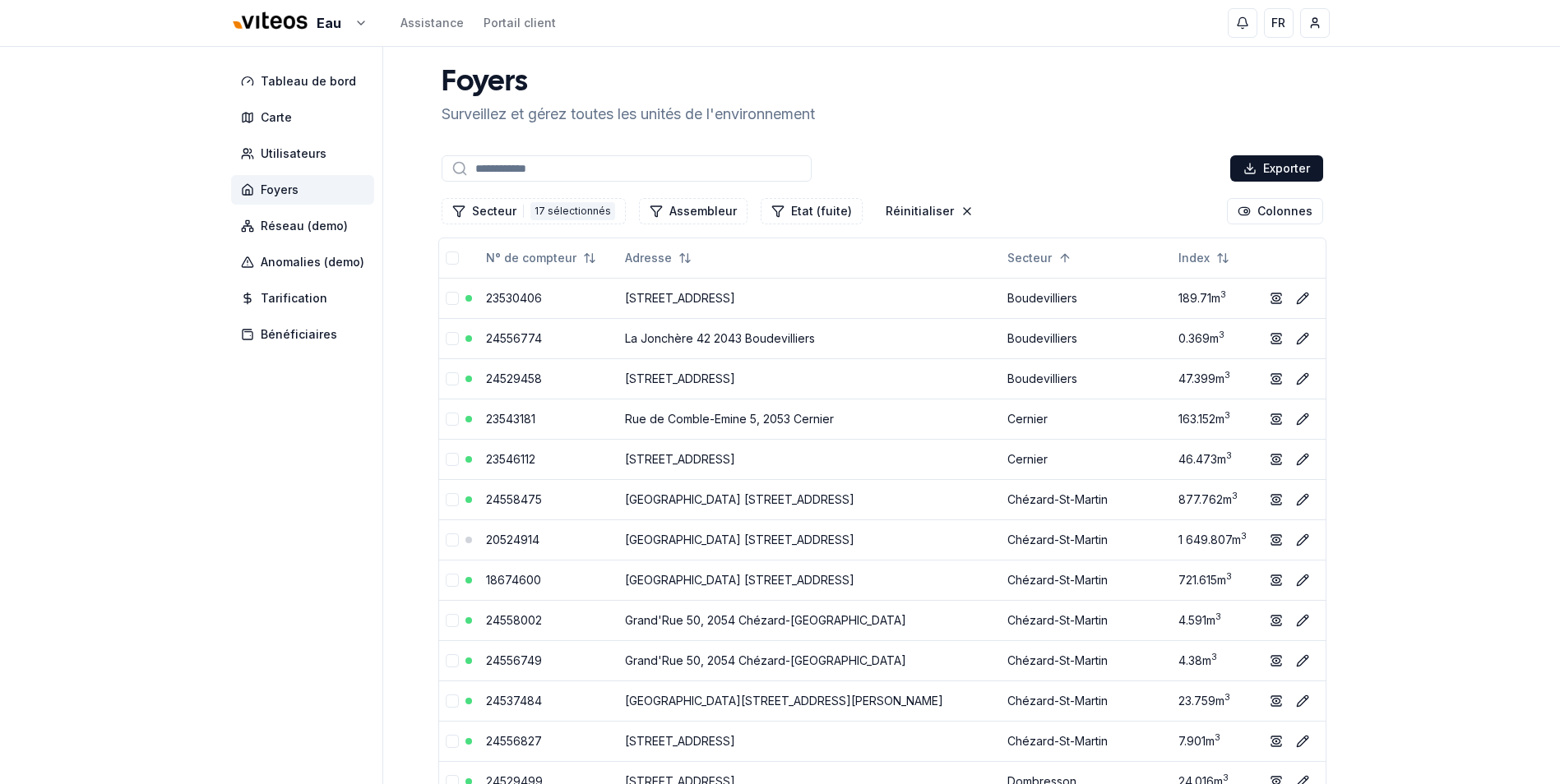
click at [519, 166] on input at bounding box center [627, 168] width 370 height 26
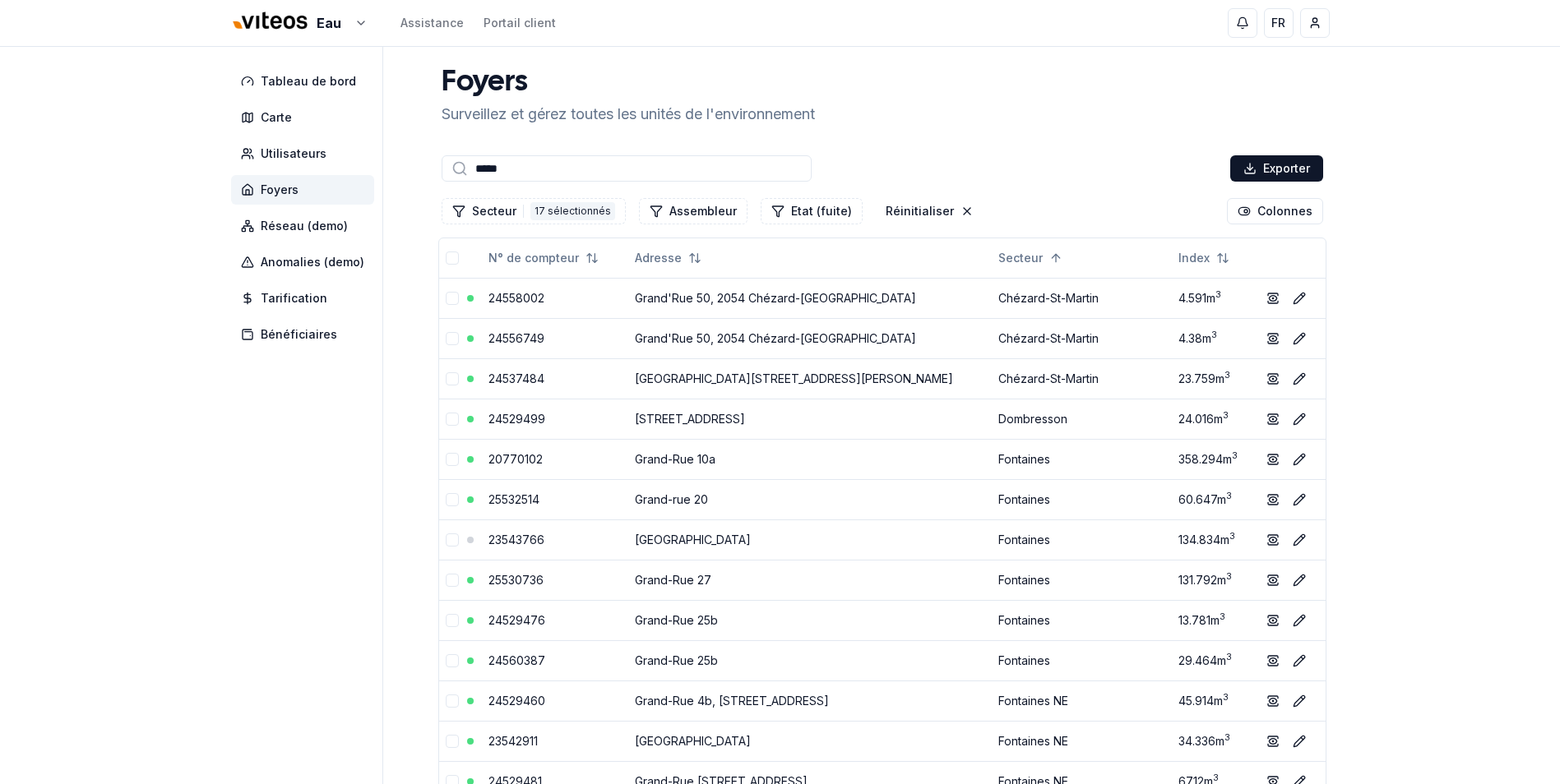
click at [530, 162] on input "*****" at bounding box center [627, 168] width 370 height 26
drag, startPoint x: 533, startPoint y: 168, endPoint x: 415, endPoint y: 167, distance: 118.0
click at [415, 167] on div "Tableau de bord Carte Utilisateurs Foyers Réseau (demo) Anomalies (demo) Tarifi…" at bounding box center [780, 677] width 1152 height 1261
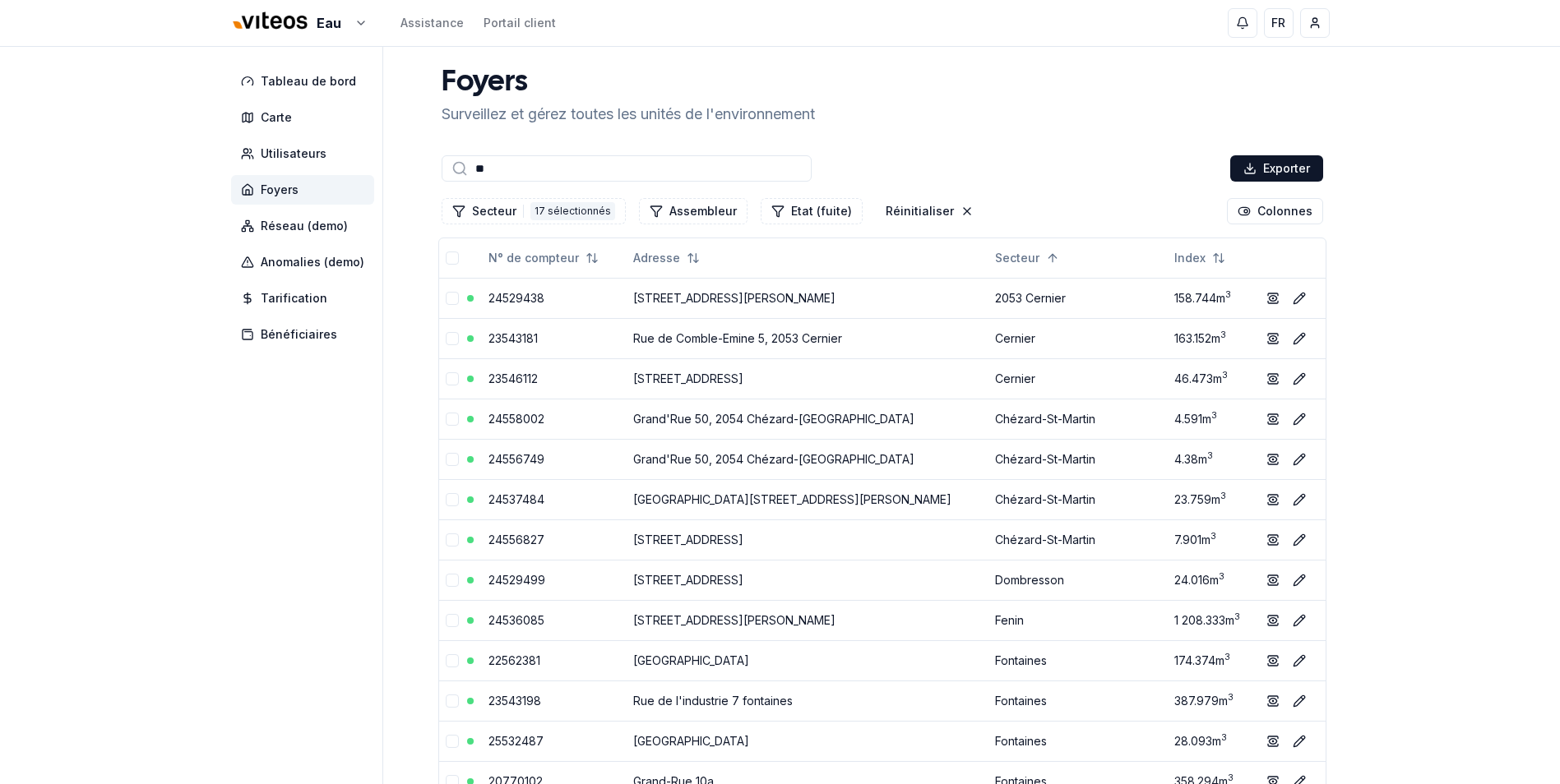
type input "*"
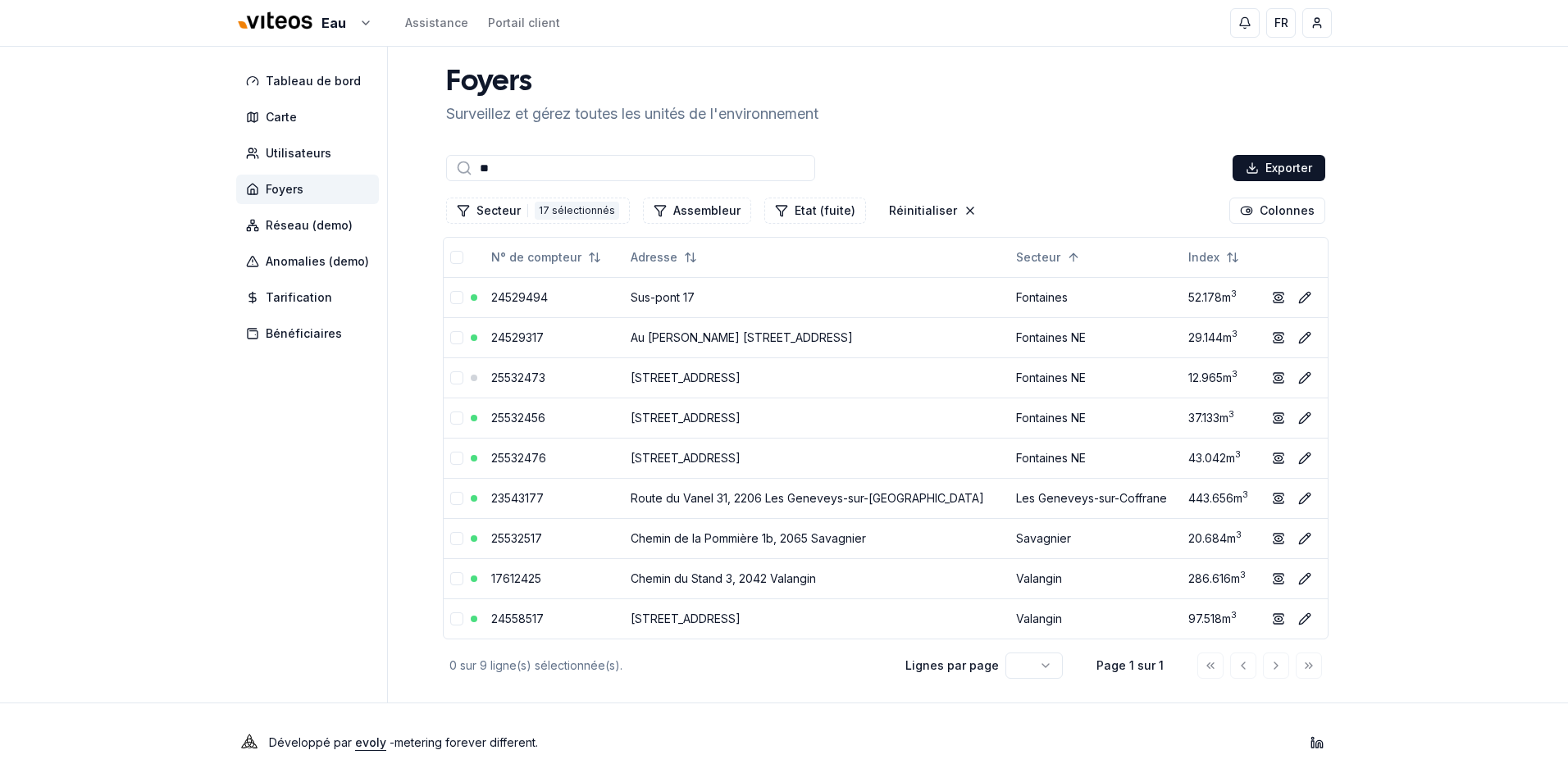
type input "*"
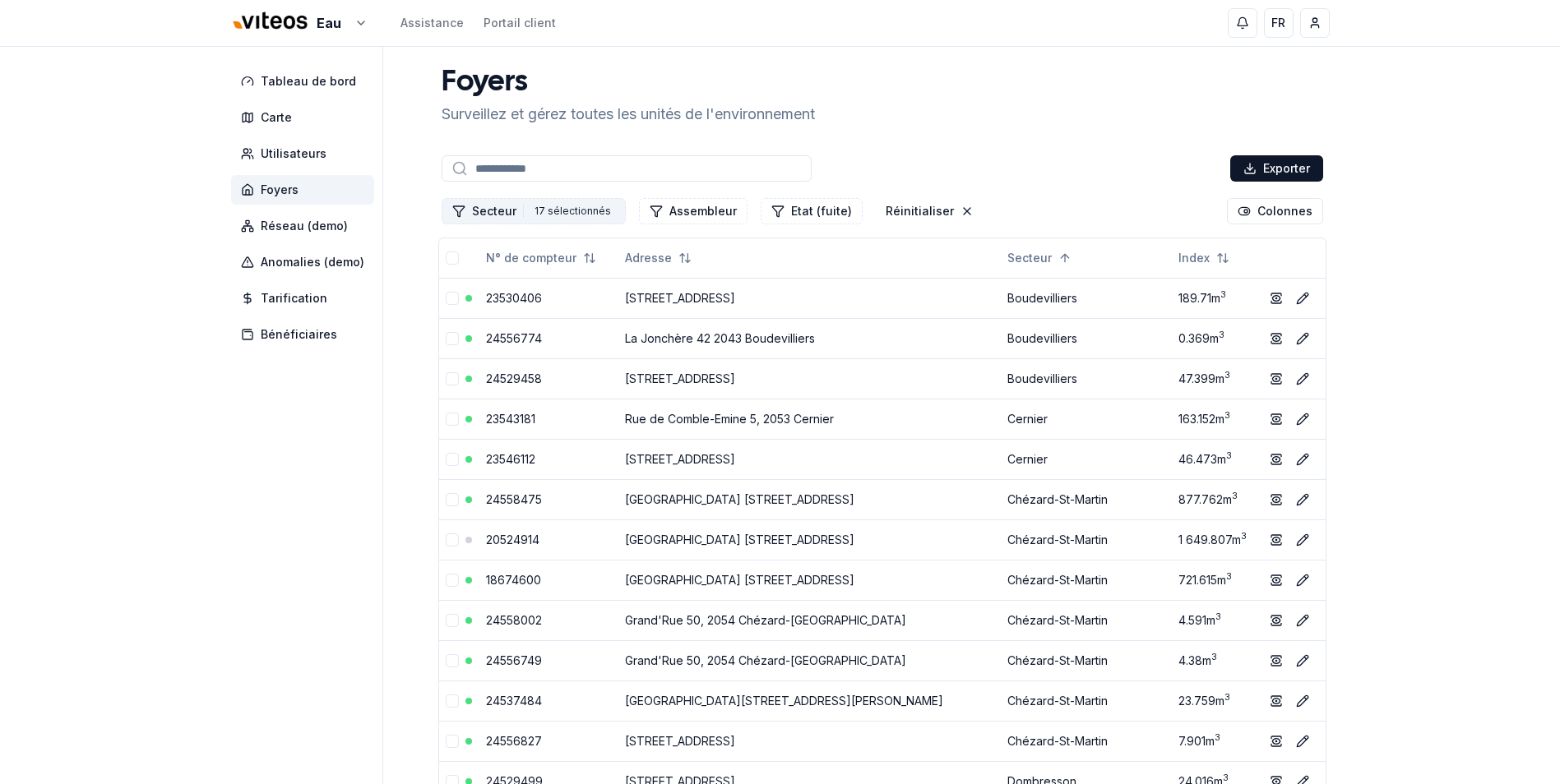
click at [504, 213] on button "Secteur 17 17 sélectionnés" at bounding box center [533, 211] width 184 height 26
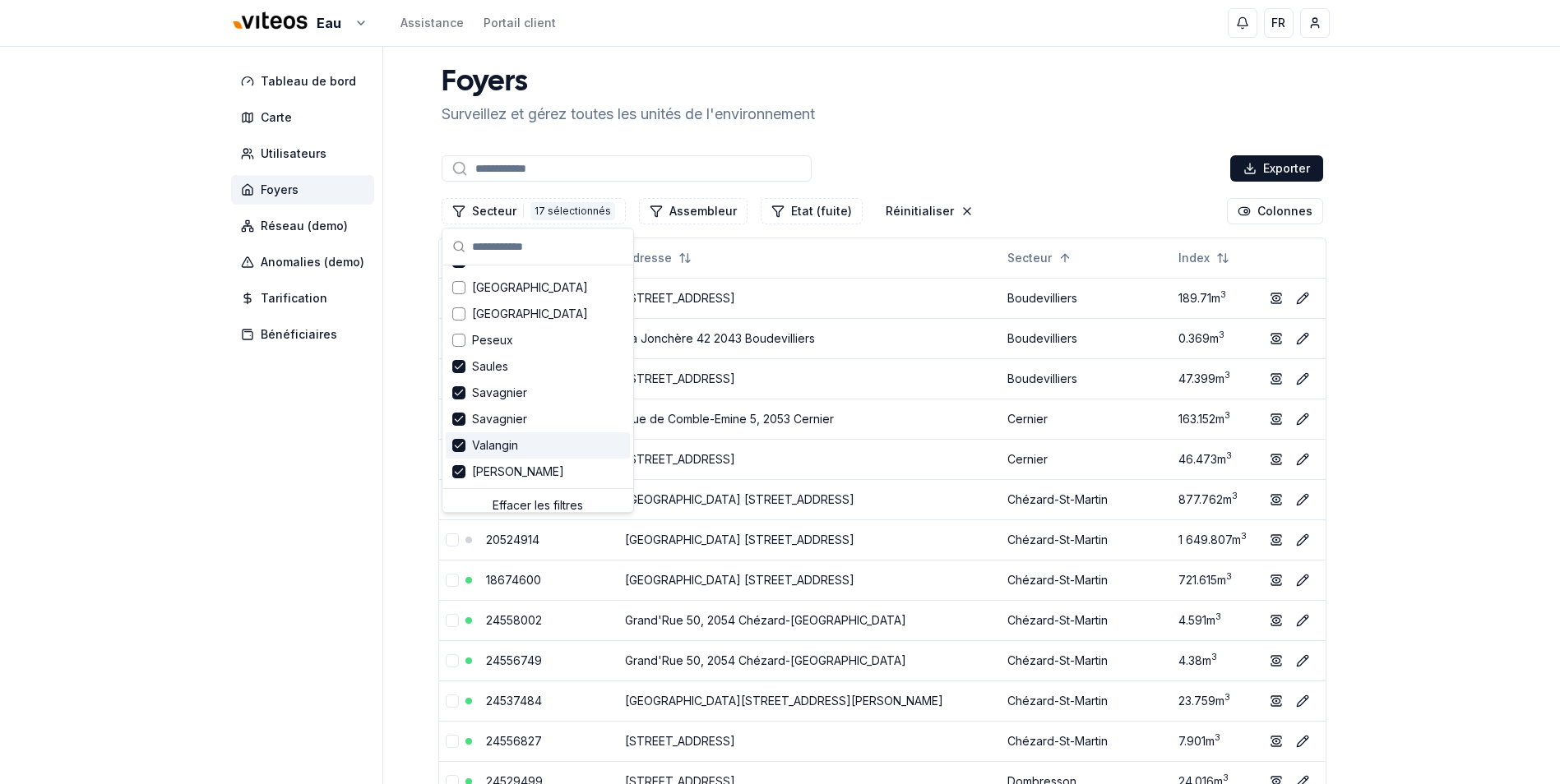
scroll to position [583, 0]
click at [496, 436] on span "Valangin" at bounding box center [495, 436] width 46 height 16
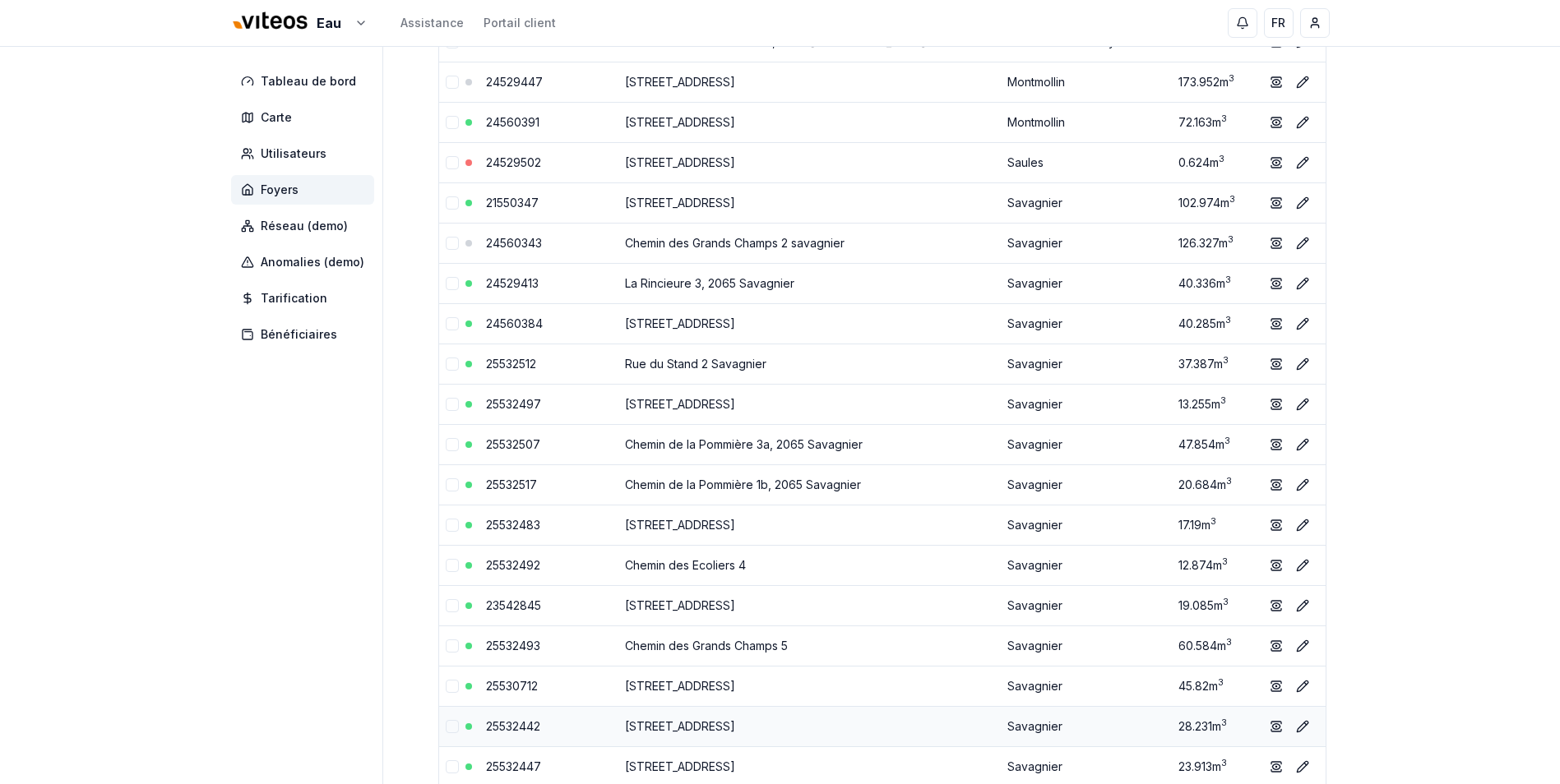
scroll to position [4850, 0]
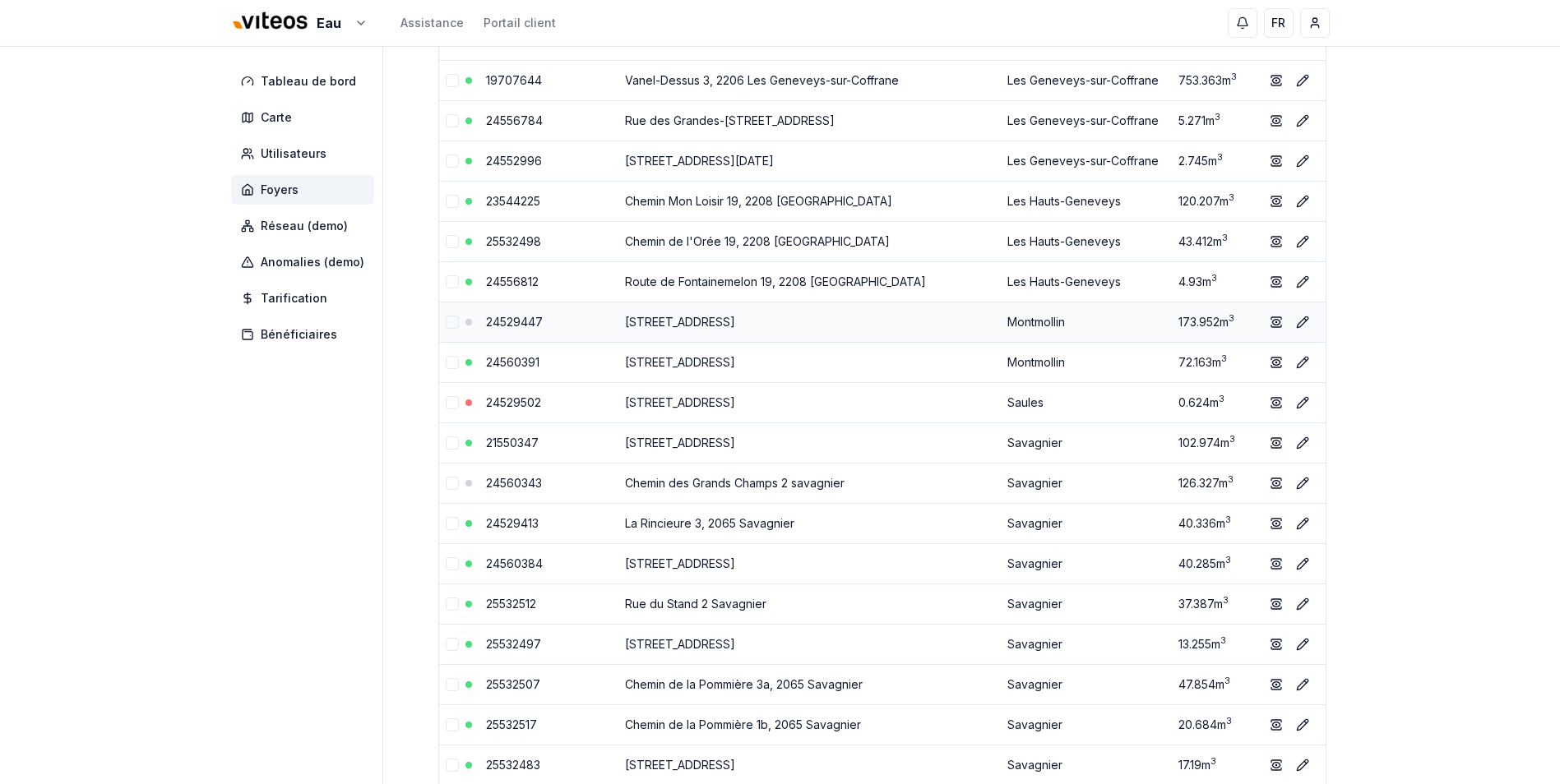
click at [735, 321] on link "[STREET_ADDRESS]" at bounding box center [679, 322] width 110 height 14
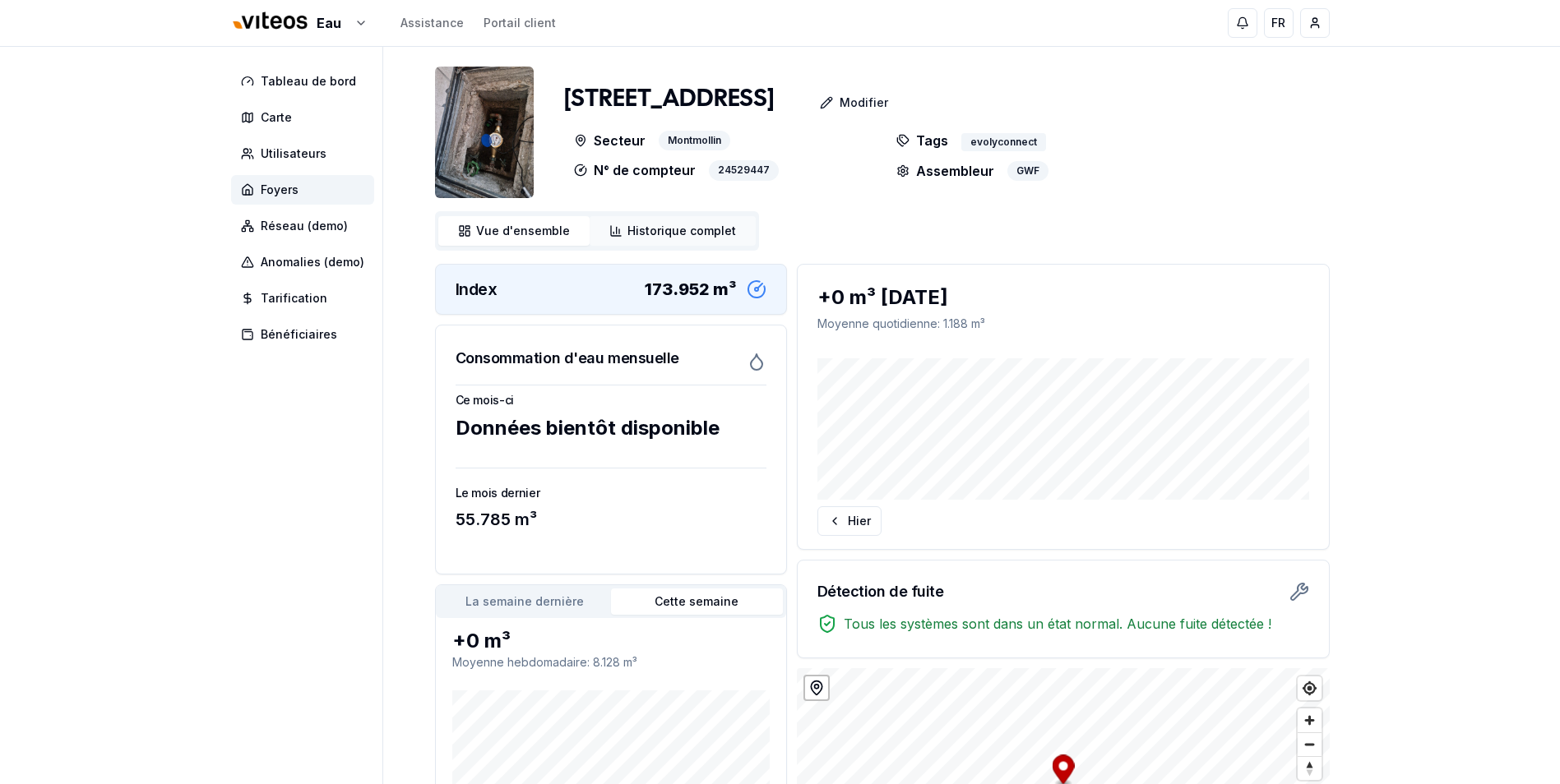
click at [689, 237] on span "Historique complet" at bounding box center [681, 231] width 109 height 16
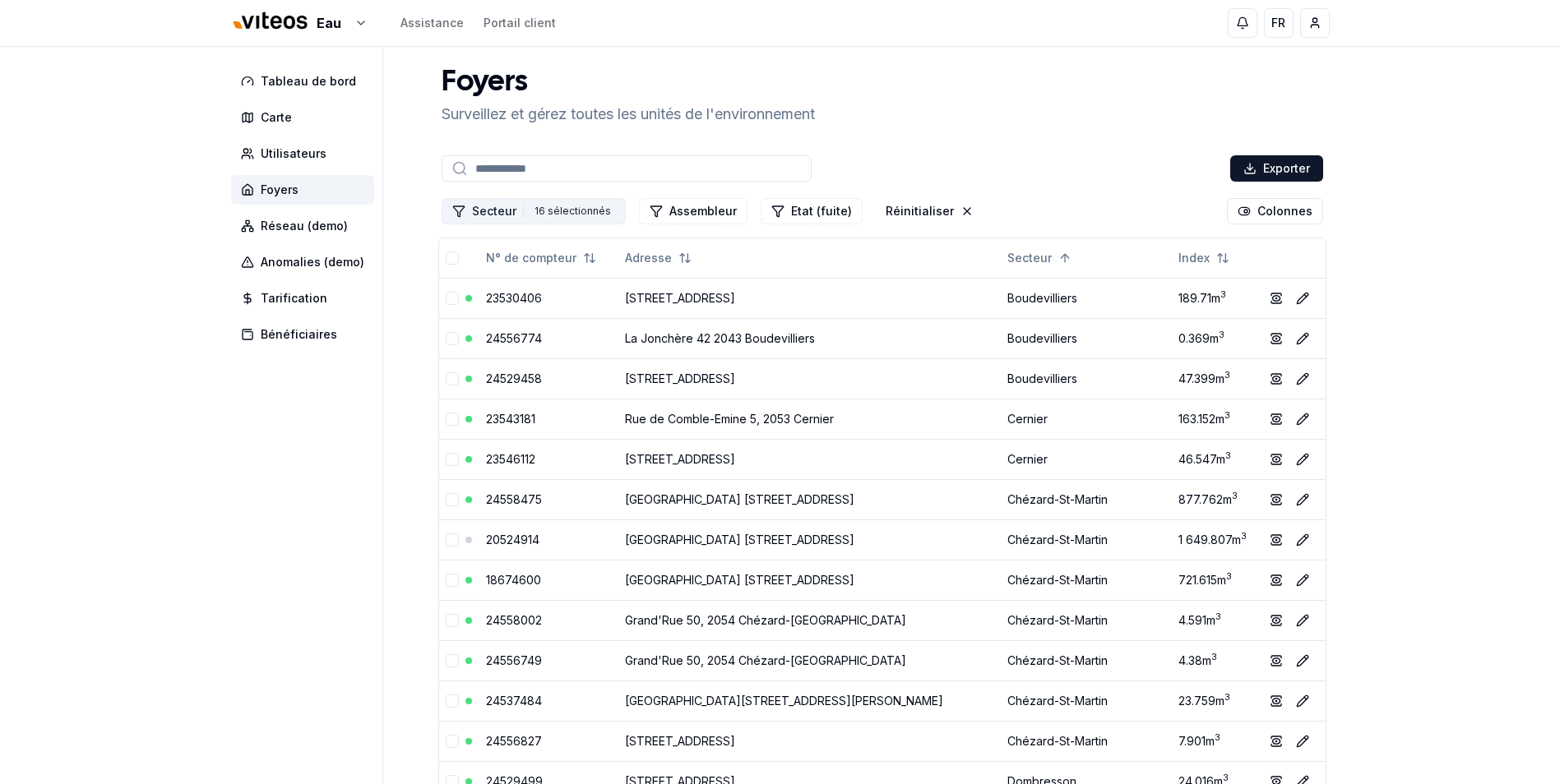
click at [497, 214] on button "Secteur 16 16 sélectionnés" at bounding box center [533, 211] width 184 height 26
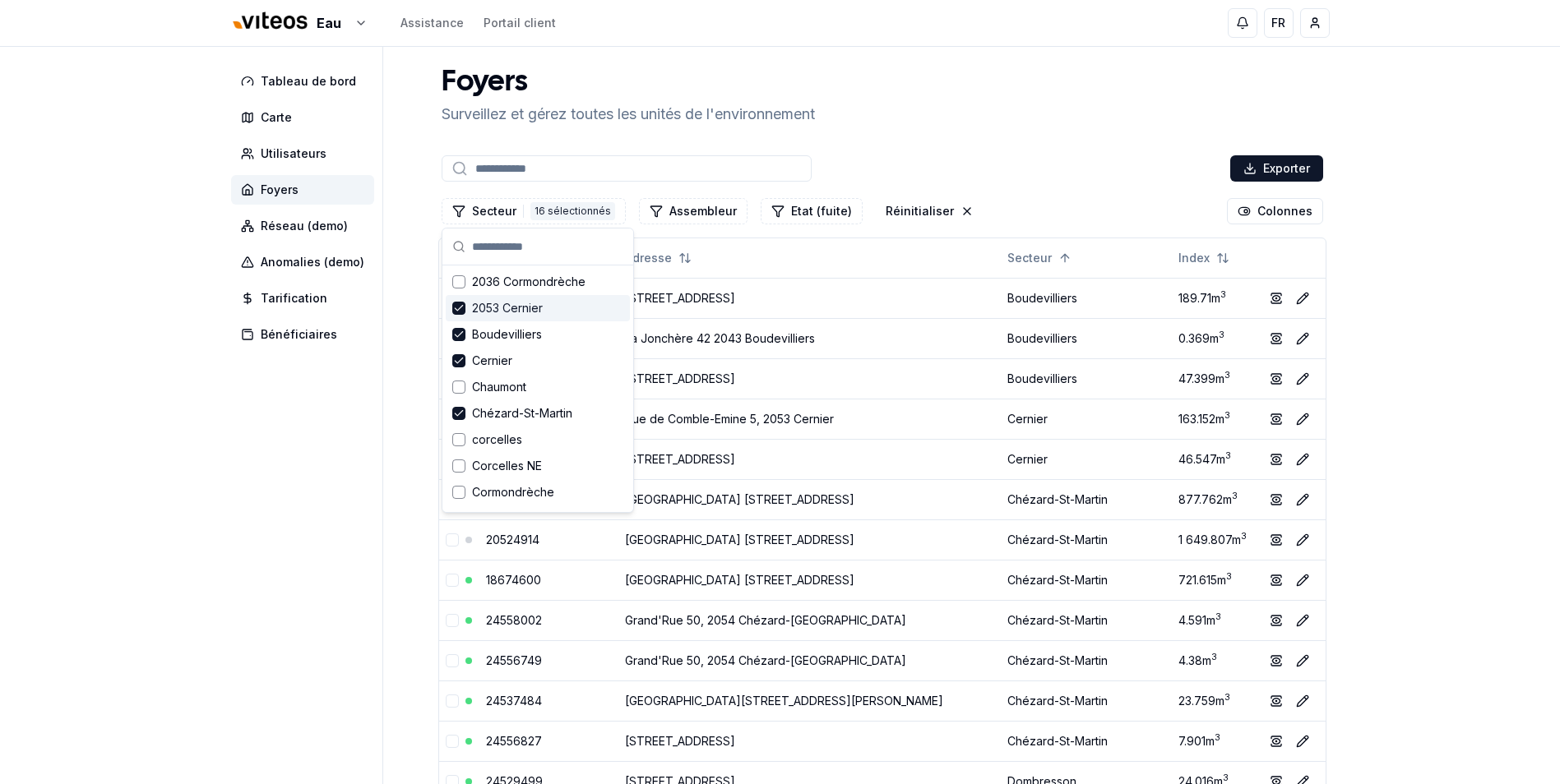
click at [516, 300] on span "2053 Cernier" at bounding box center [507, 308] width 71 height 16
click at [516, 327] on span "Boudevilliers" at bounding box center [507, 335] width 70 height 16
click at [506, 353] on span "Cernier" at bounding box center [492, 361] width 40 height 16
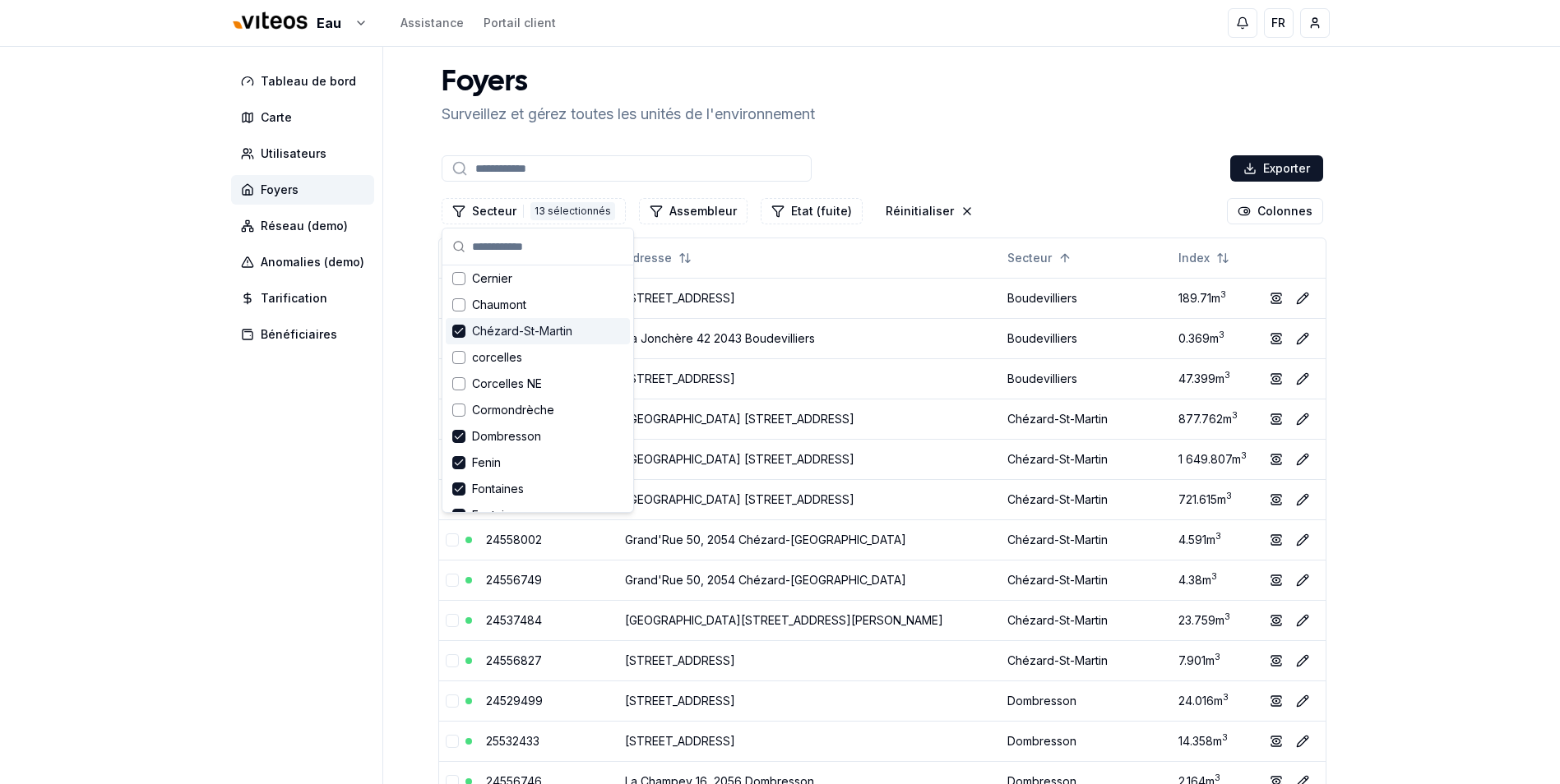
click at [531, 334] on span "Chézard-St-Martin" at bounding box center [522, 331] width 101 height 16
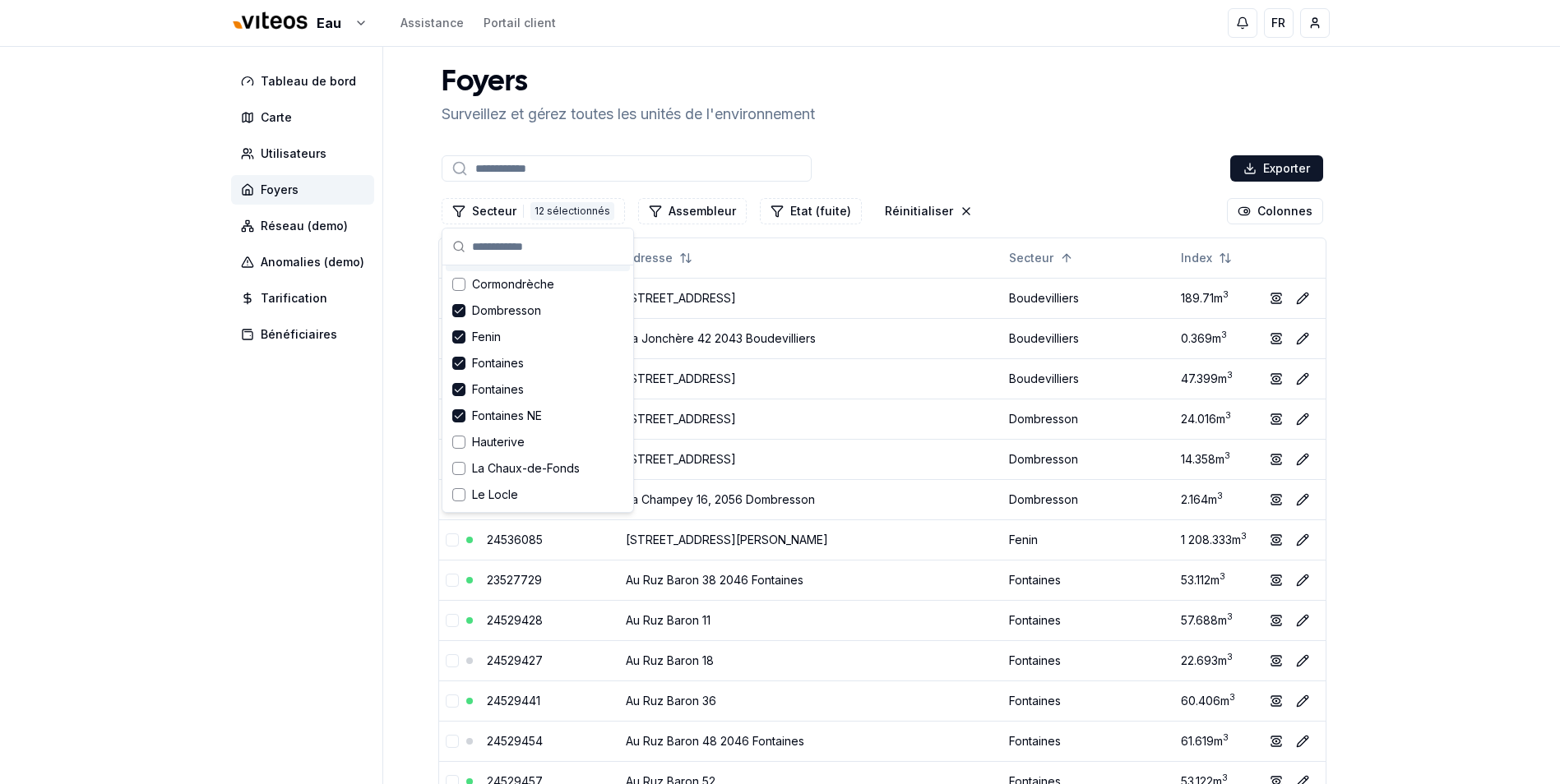
scroll to position [247, 0]
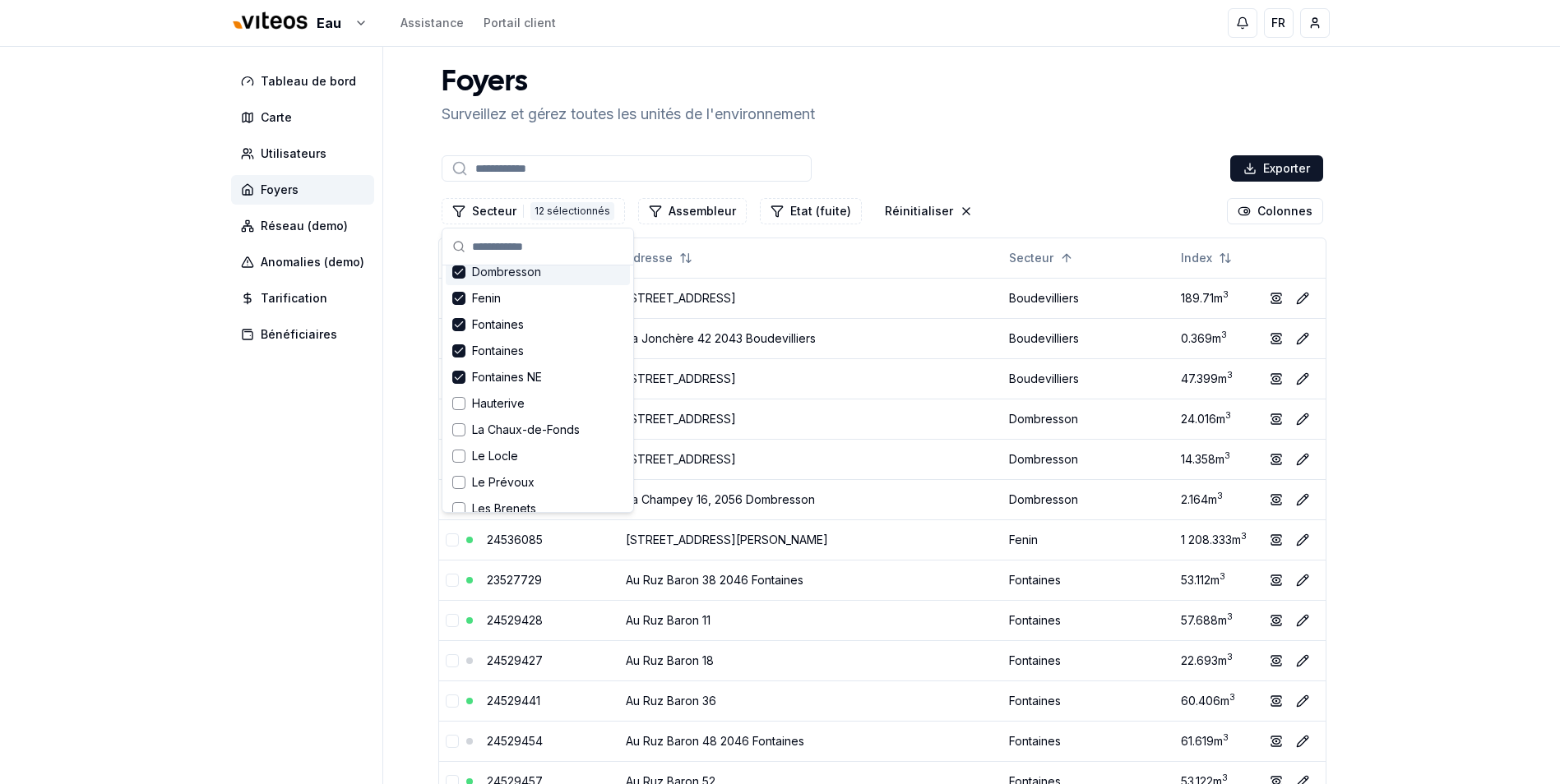
click at [509, 276] on span "Dombresson" at bounding box center [506, 272] width 69 height 16
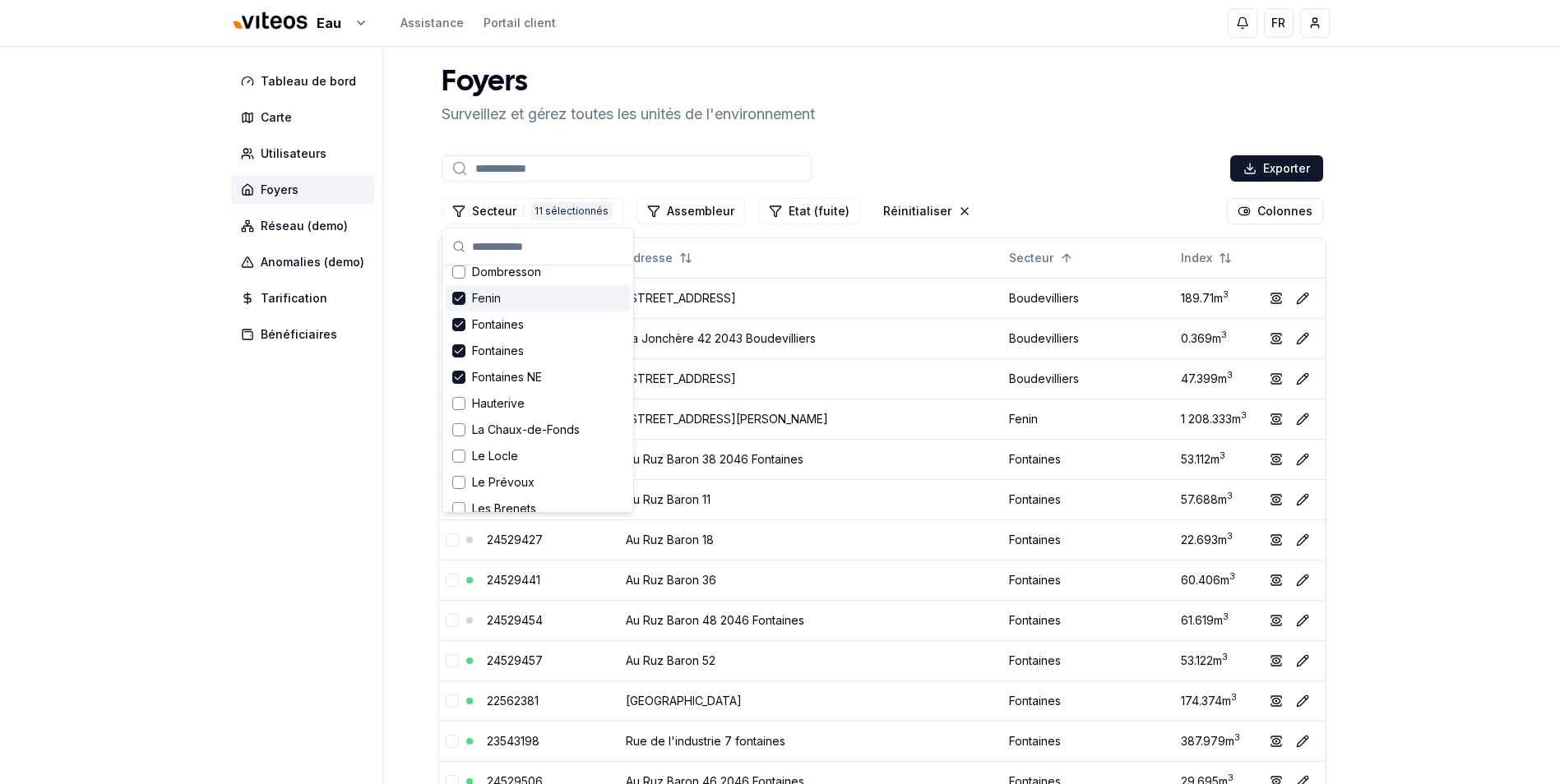
click at [494, 300] on span "Fenin" at bounding box center [486, 298] width 29 height 16
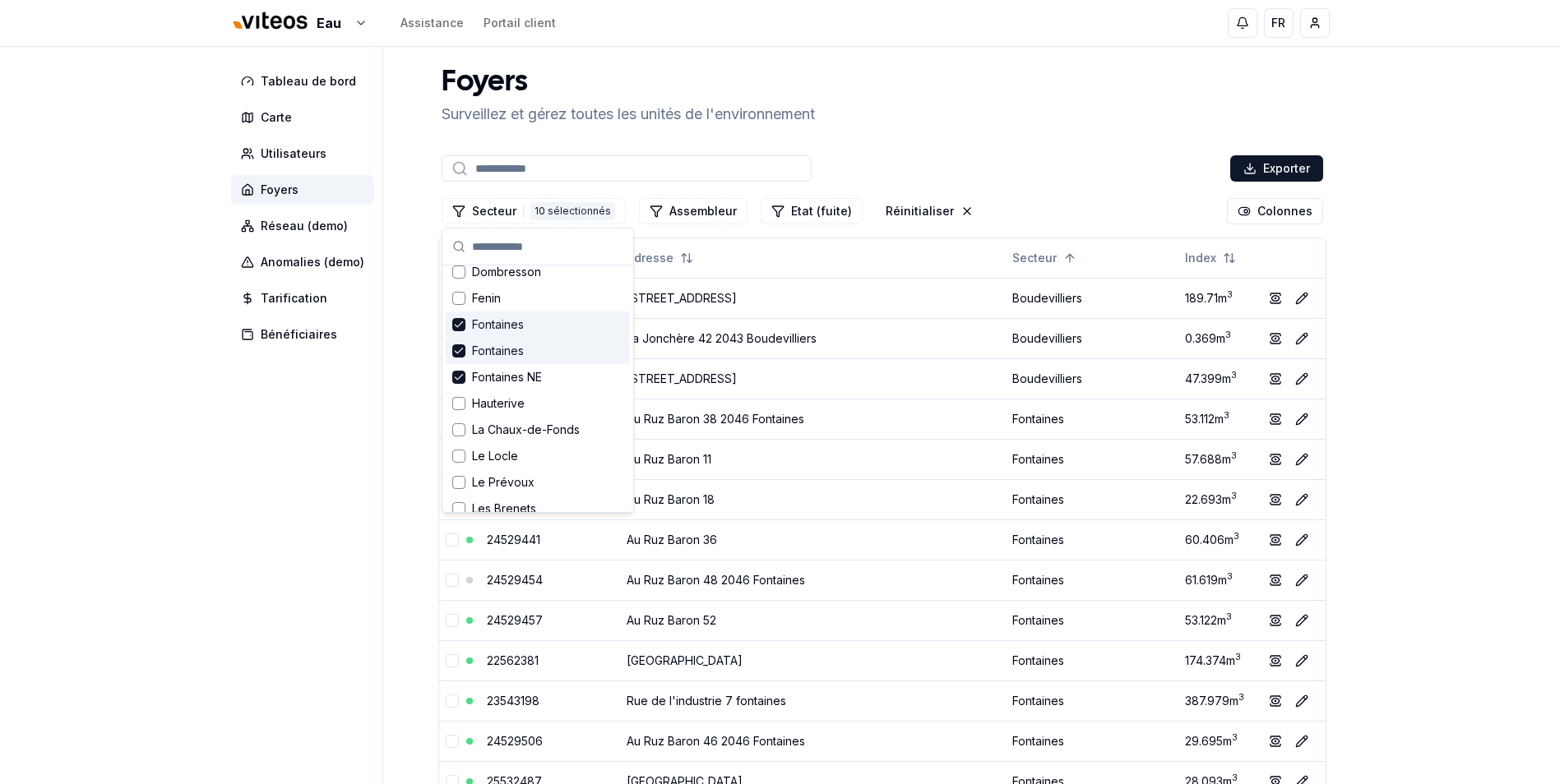
click at [495, 318] on span "Fontaines" at bounding box center [498, 325] width 52 height 16
click at [487, 348] on span "Fontaines" at bounding box center [498, 351] width 52 height 16
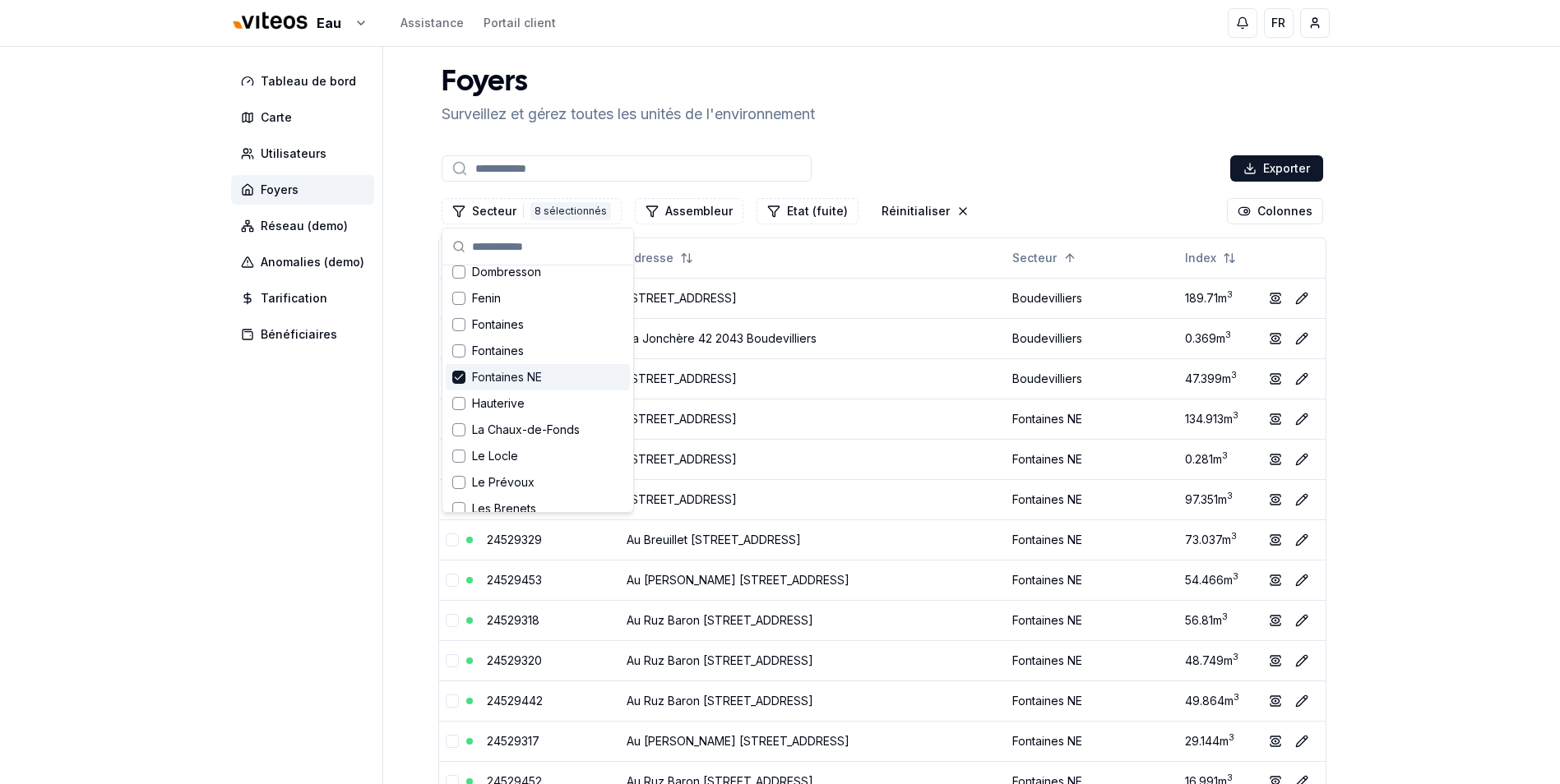
click at [508, 378] on span "Fontaines NE" at bounding box center [507, 377] width 70 height 16
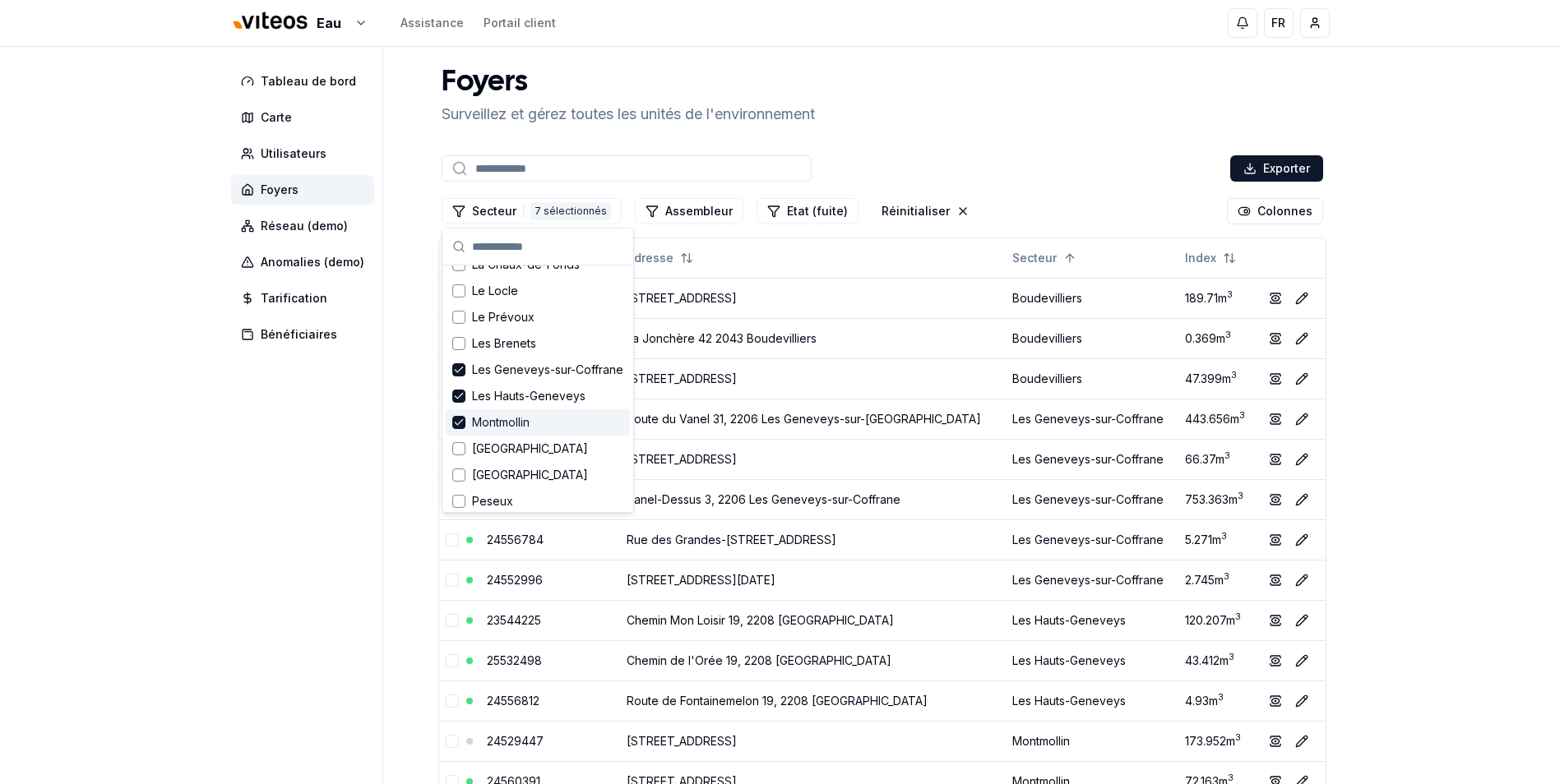
scroll to position [418, 0]
click at [511, 368] on span "Les Geneveys-sur-Coffrane" at bounding box center [548, 363] width 152 height 16
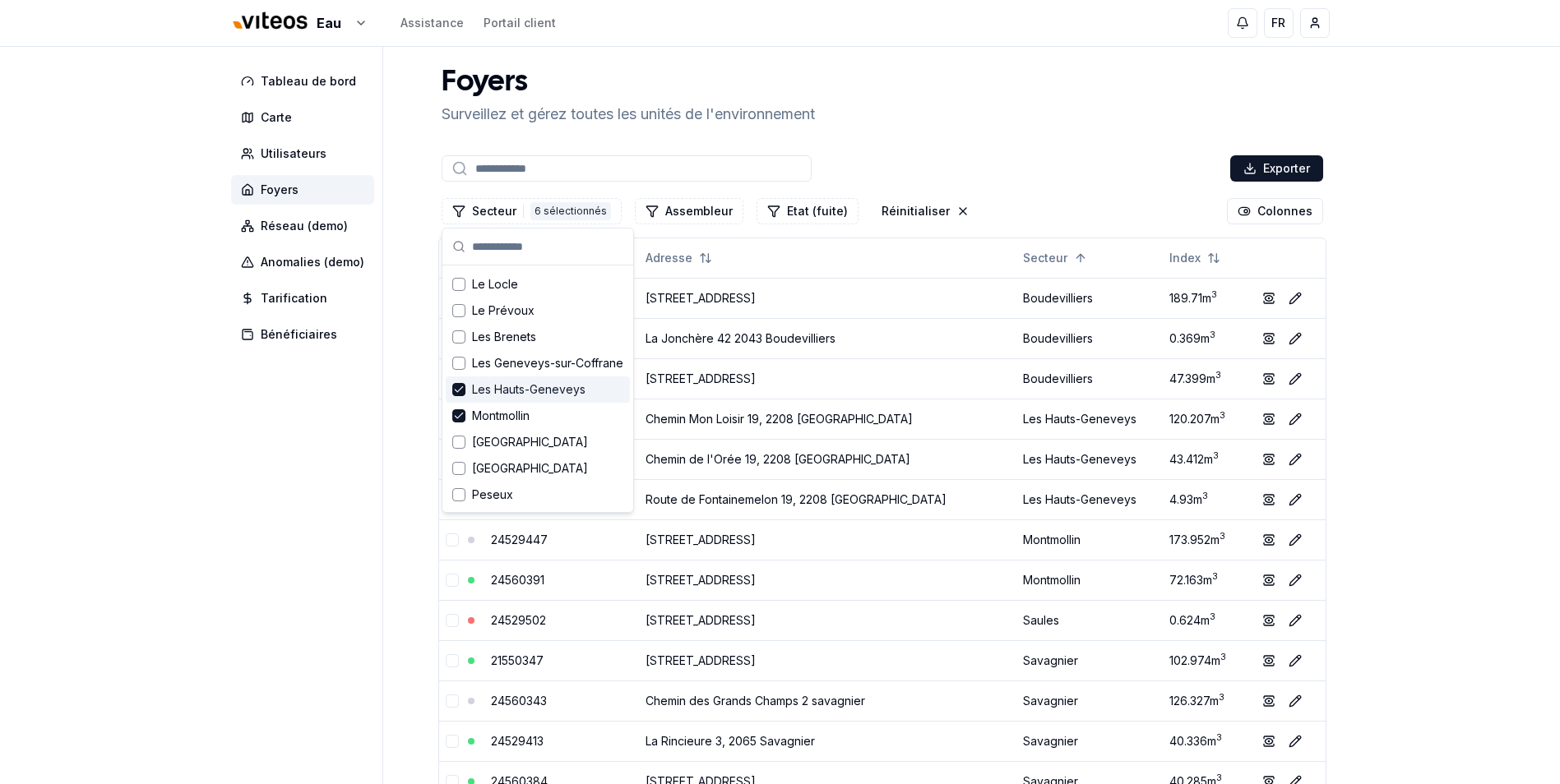
click at [503, 385] on span "Les Hauts-Geneveys" at bounding box center [529, 389] width 113 height 16
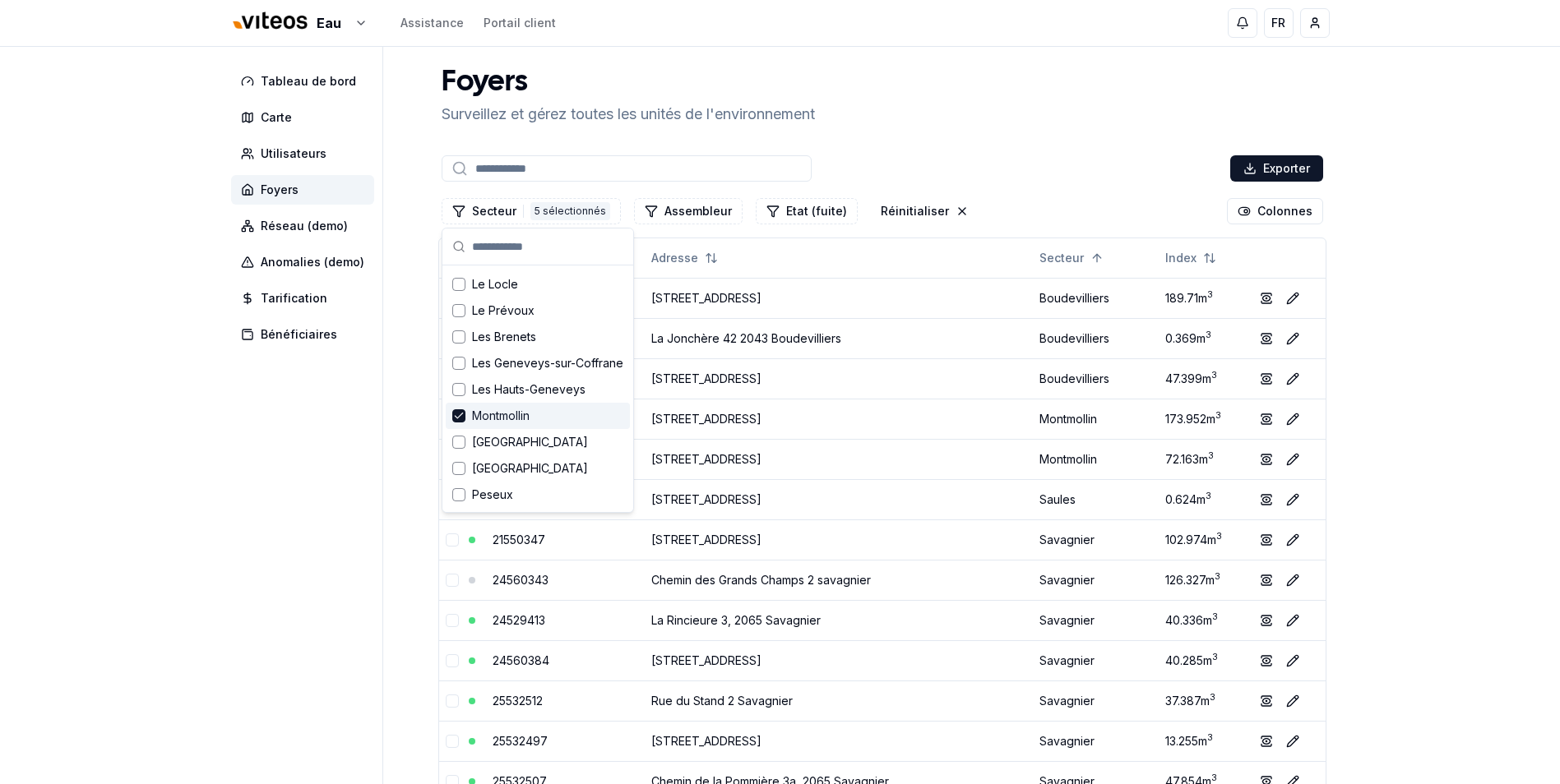
drag, startPoint x: 500, startPoint y: 420, endPoint x: 547, endPoint y: 431, distance: 48.3
click at [504, 421] on span "Montmollin" at bounding box center [501, 416] width 57 height 16
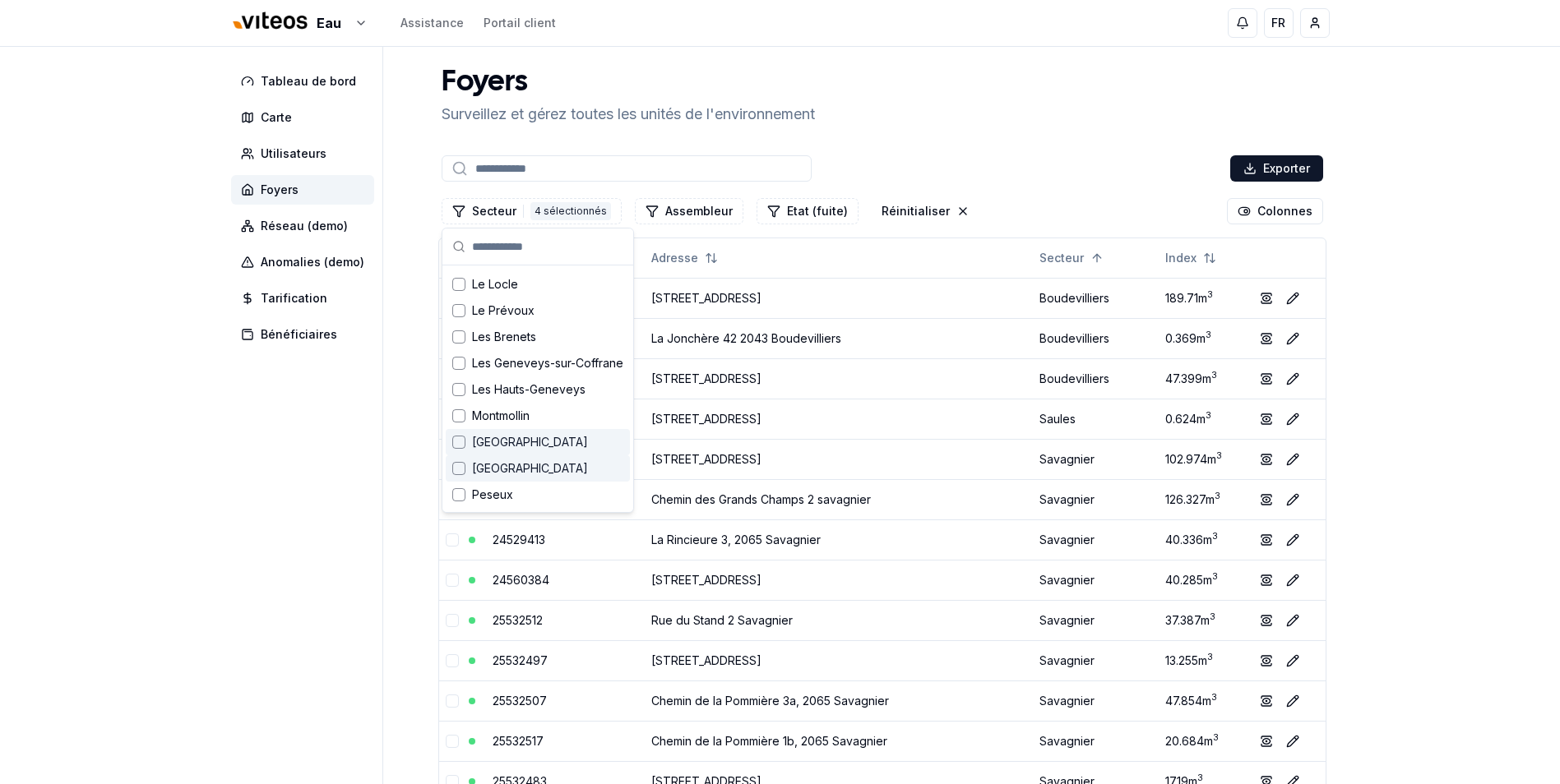
scroll to position [583, 0]
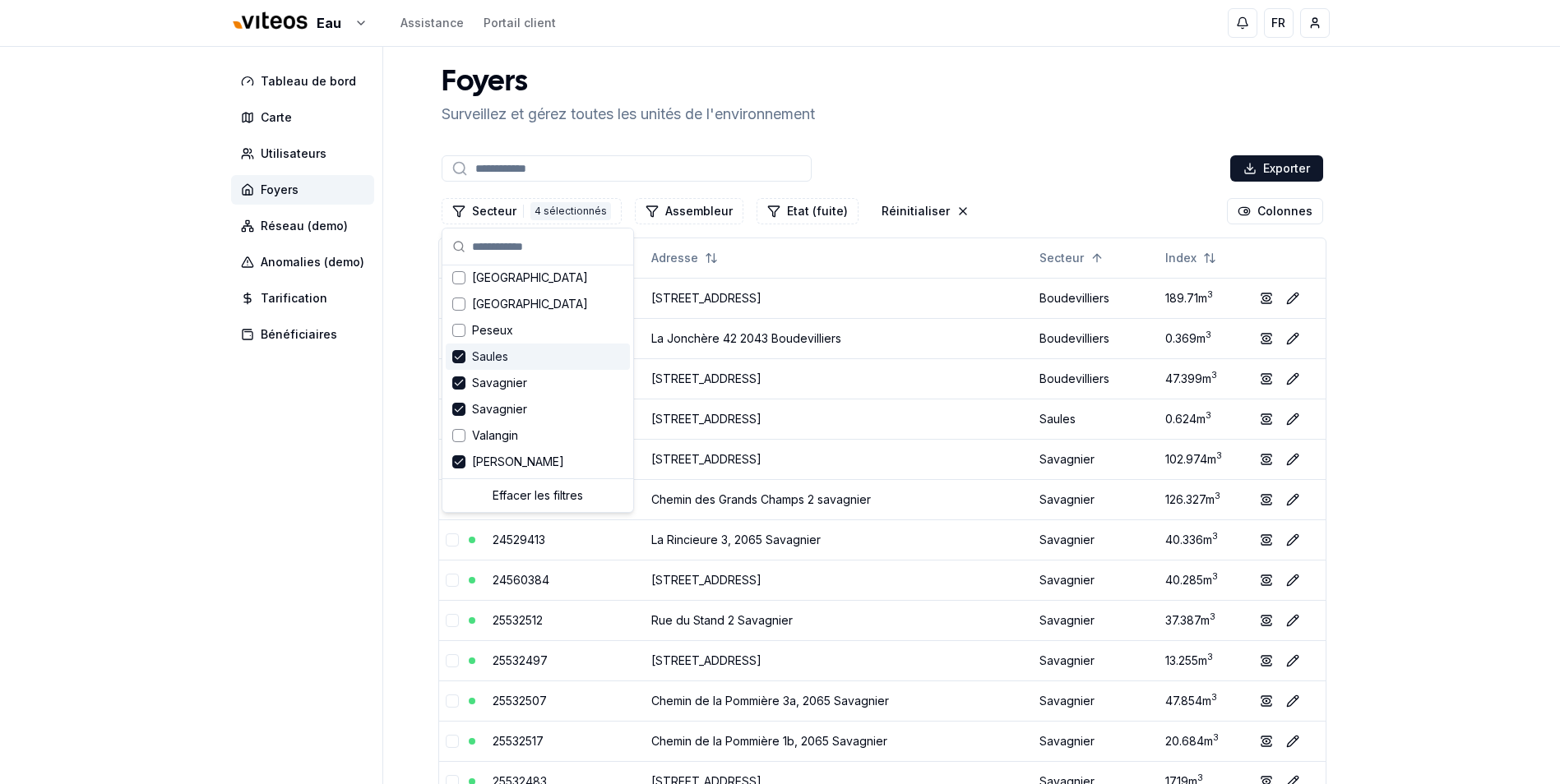
click at [502, 360] on span "Saules" at bounding box center [490, 357] width 36 height 16
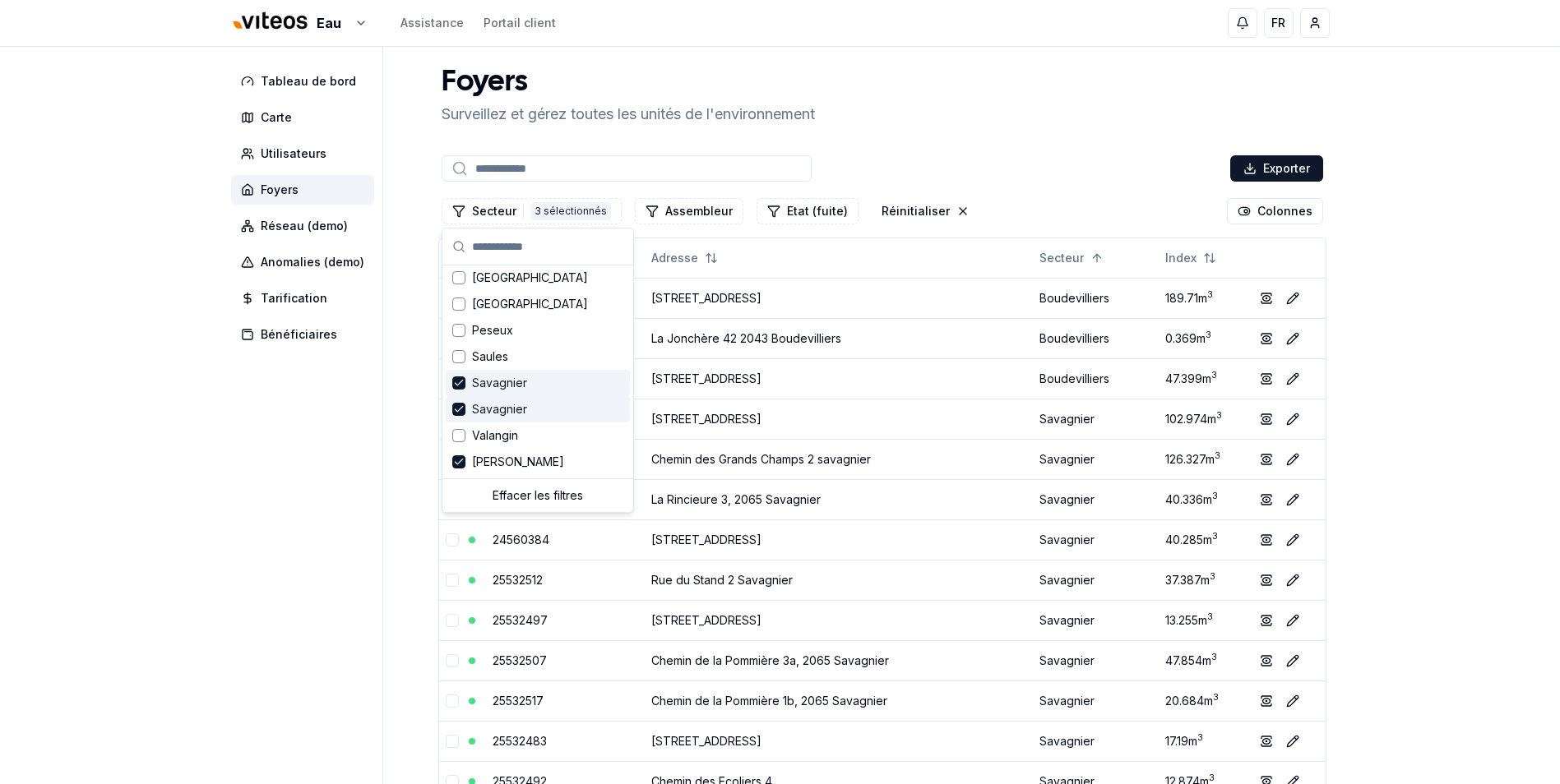
click at [494, 385] on span "Savagnier" at bounding box center [499, 383] width 55 height 16
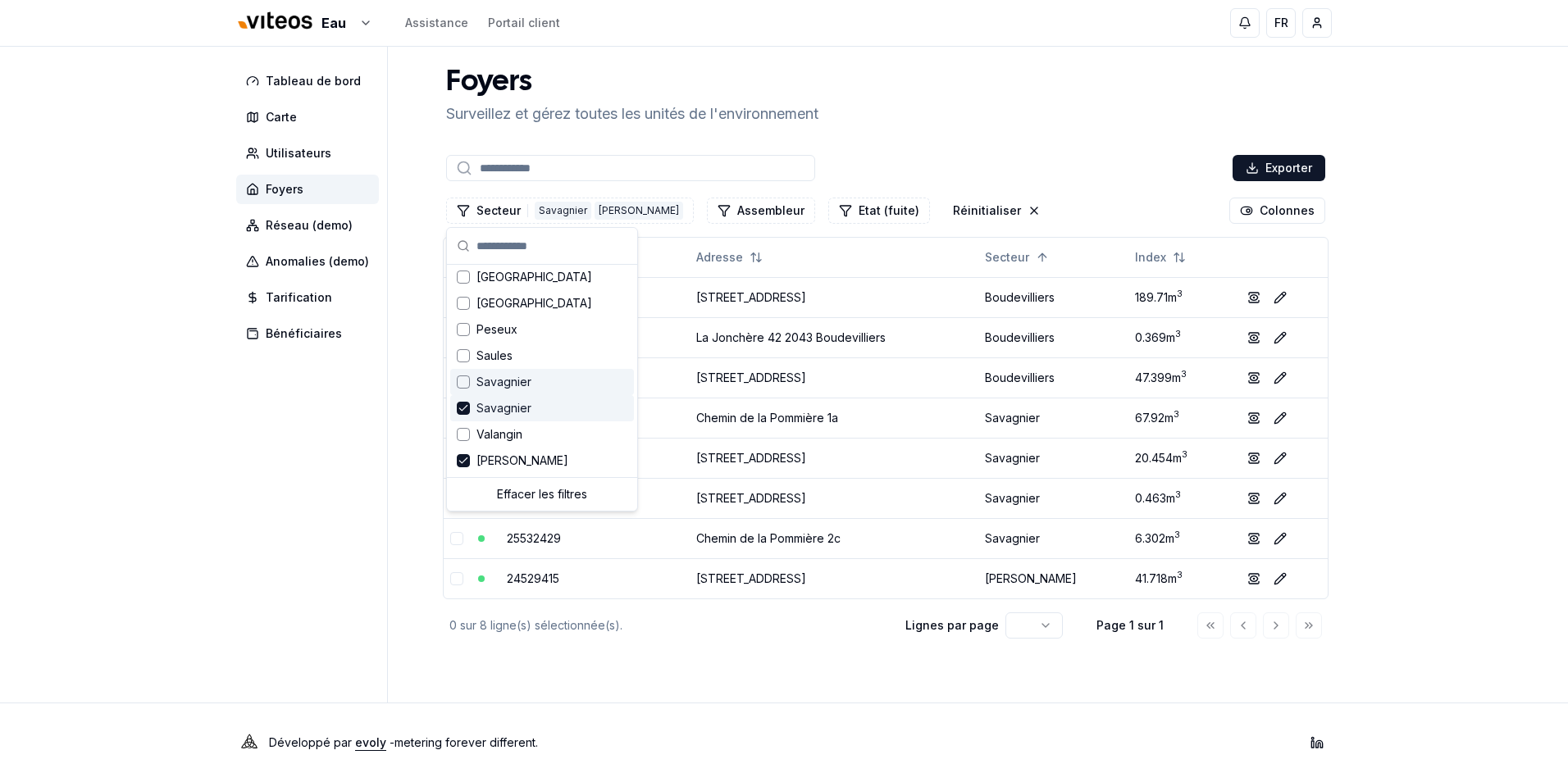
click at [489, 406] on span "Savagnier" at bounding box center [503, 408] width 55 height 16
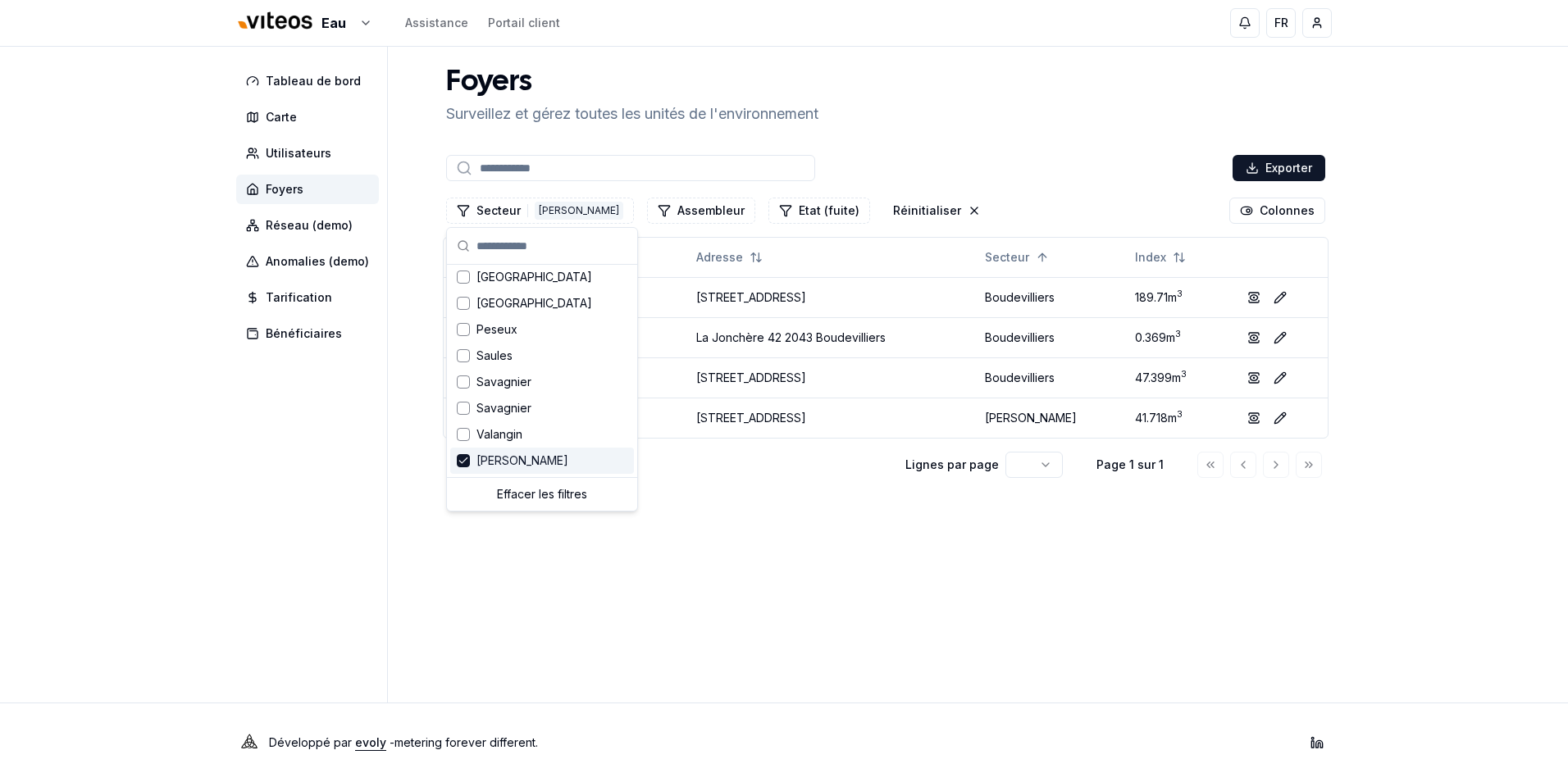
click at [533, 457] on div "[PERSON_NAME]" at bounding box center [541, 460] width 183 height 26
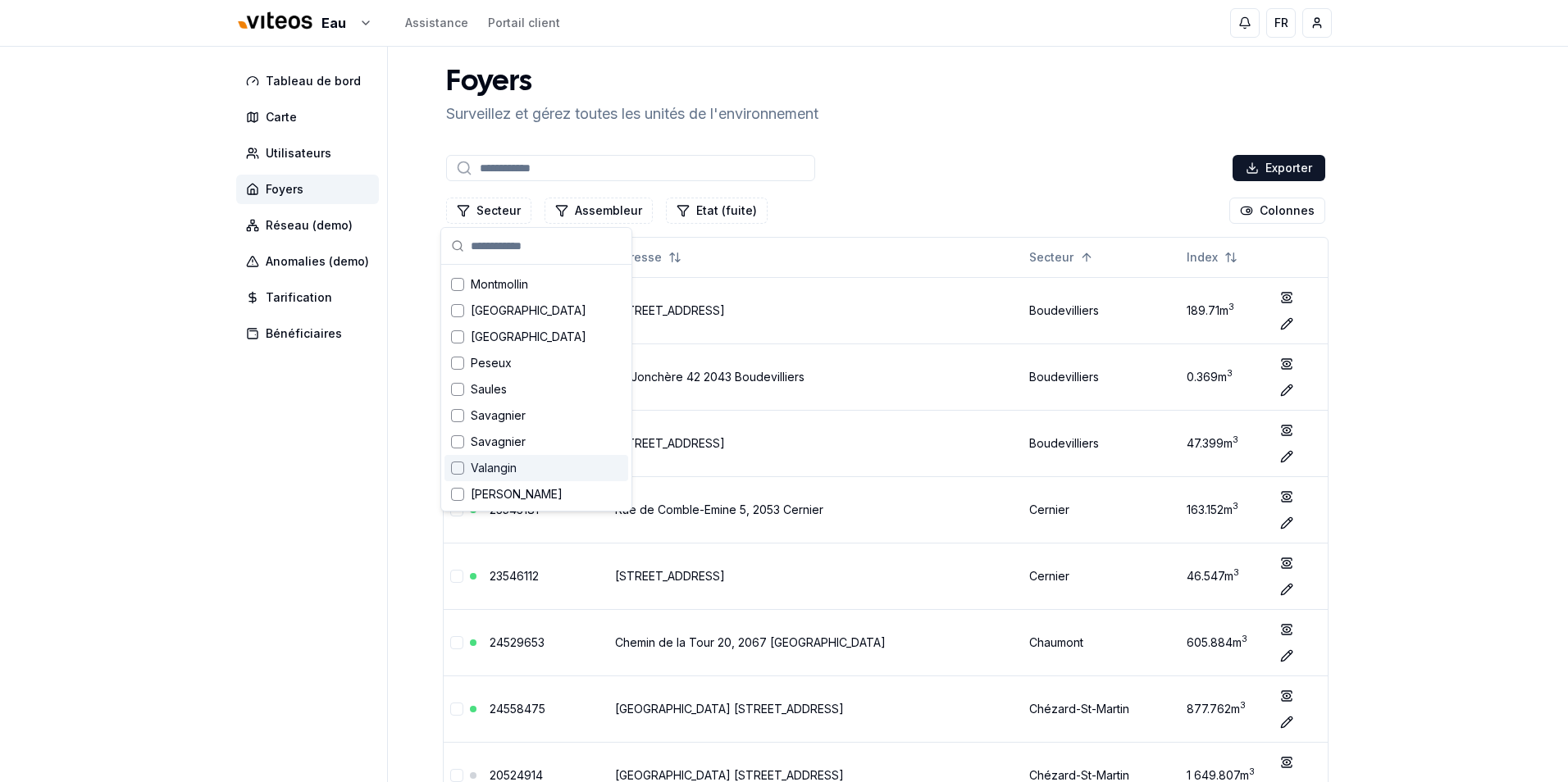
click at [525, 460] on div "Valangin" at bounding box center [536, 468] width 183 height 26
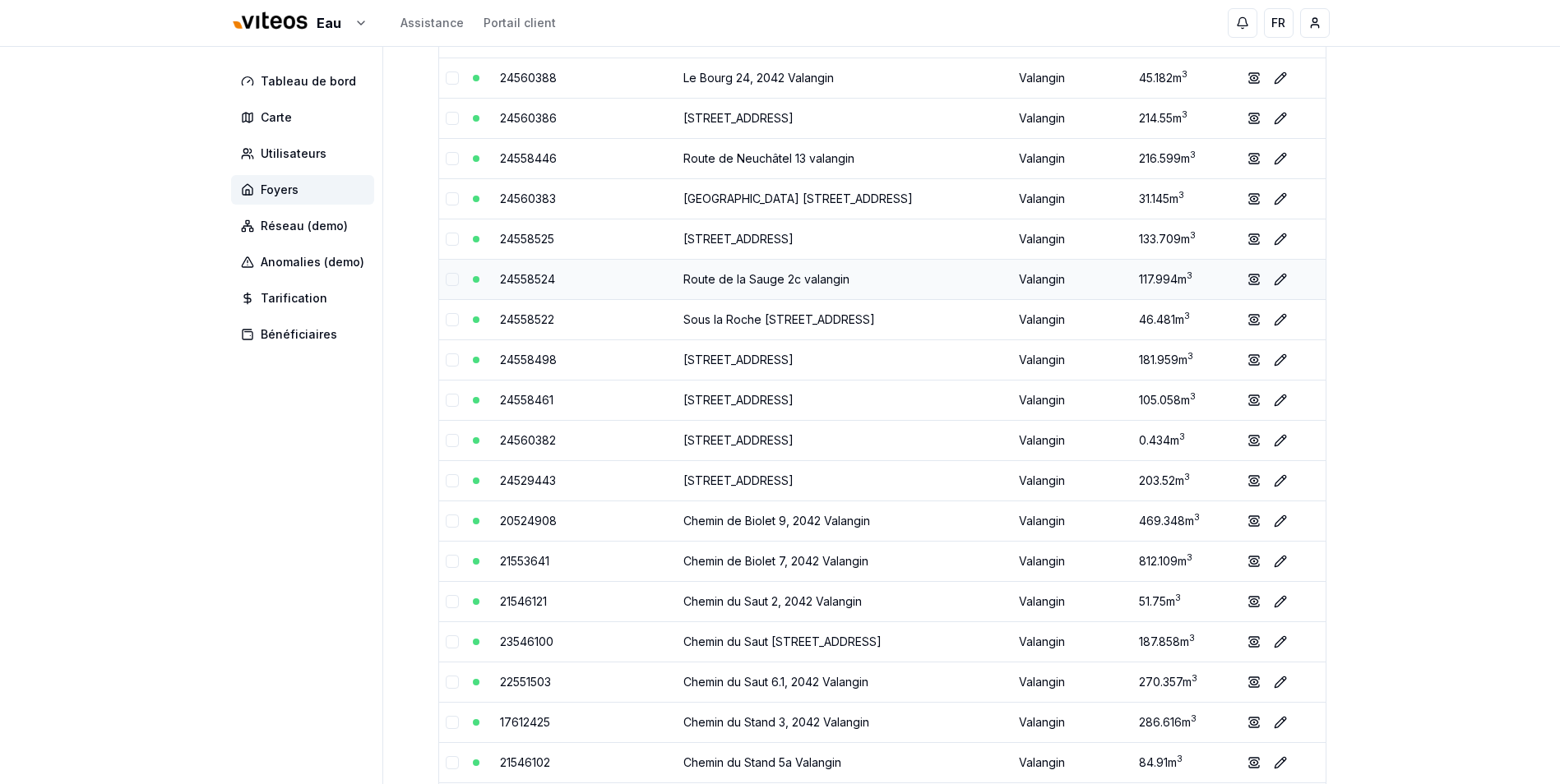
scroll to position [0, 0]
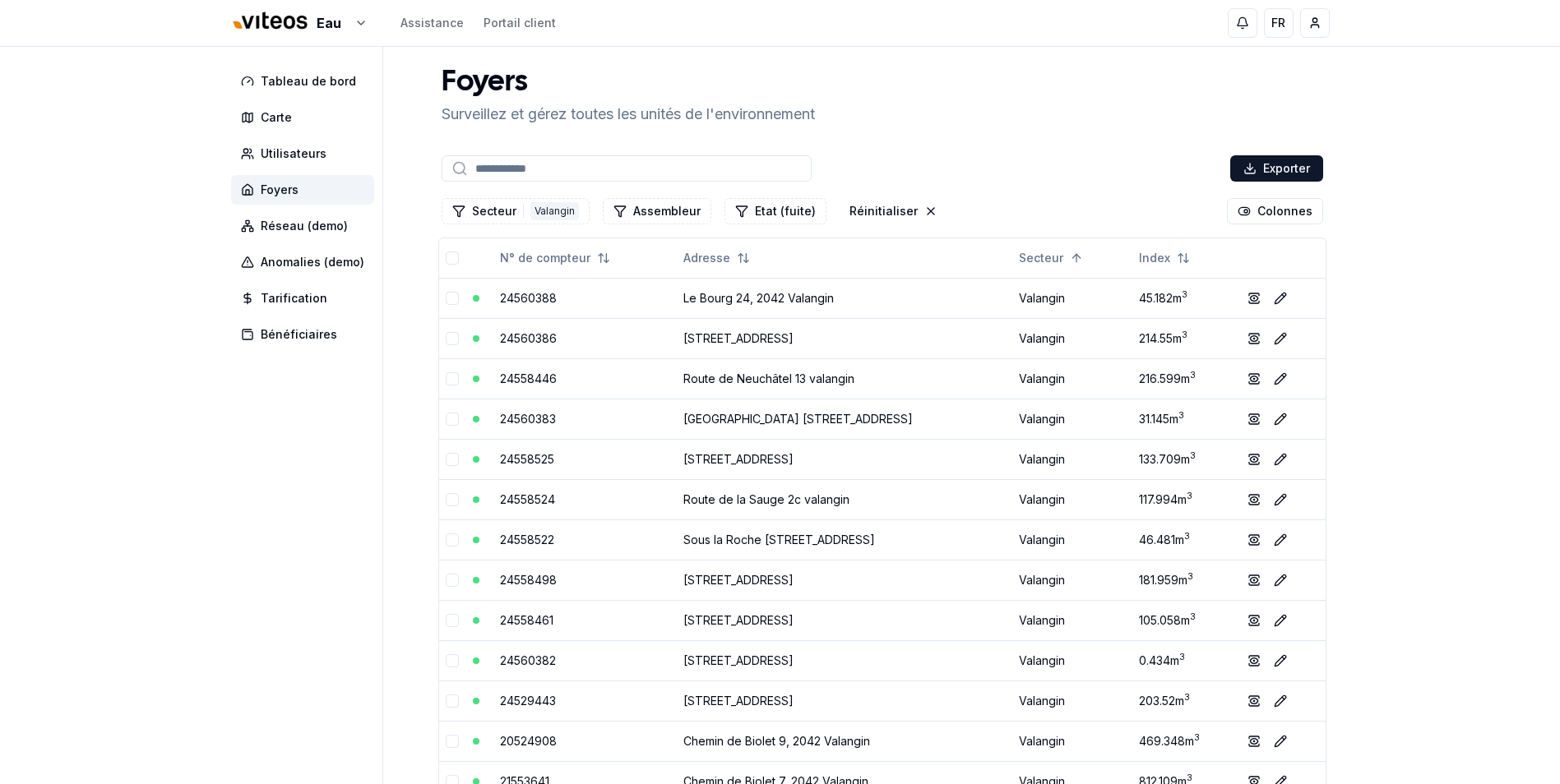
click at [603, 182] on div "Exporter" at bounding box center [882, 169] width 889 height 33
click at [601, 174] on input at bounding box center [627, 168] width 370 height 26
click at [548, 172] on input at bounding box center [627, 168] width 370 height 26
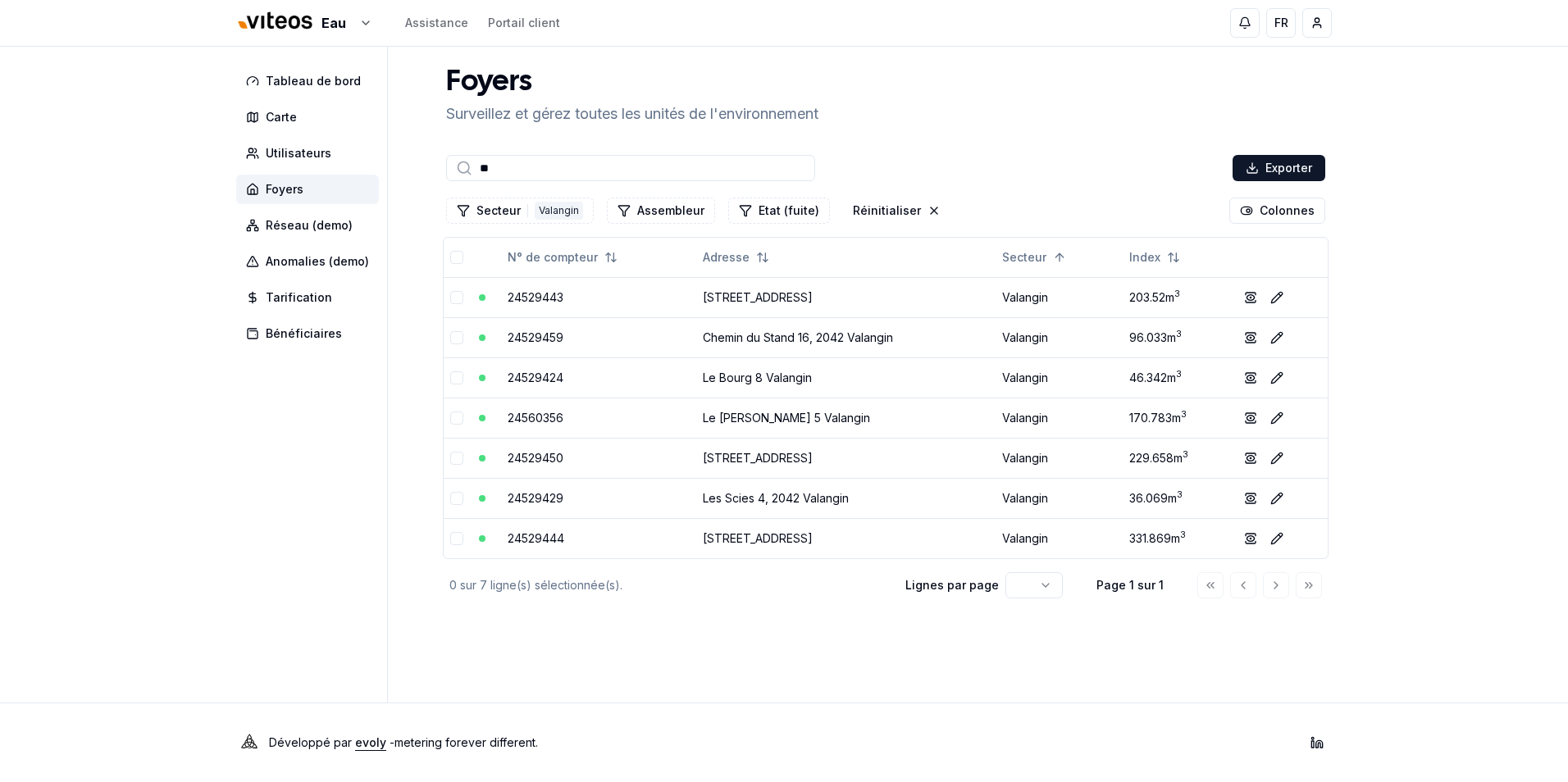
type input "*"
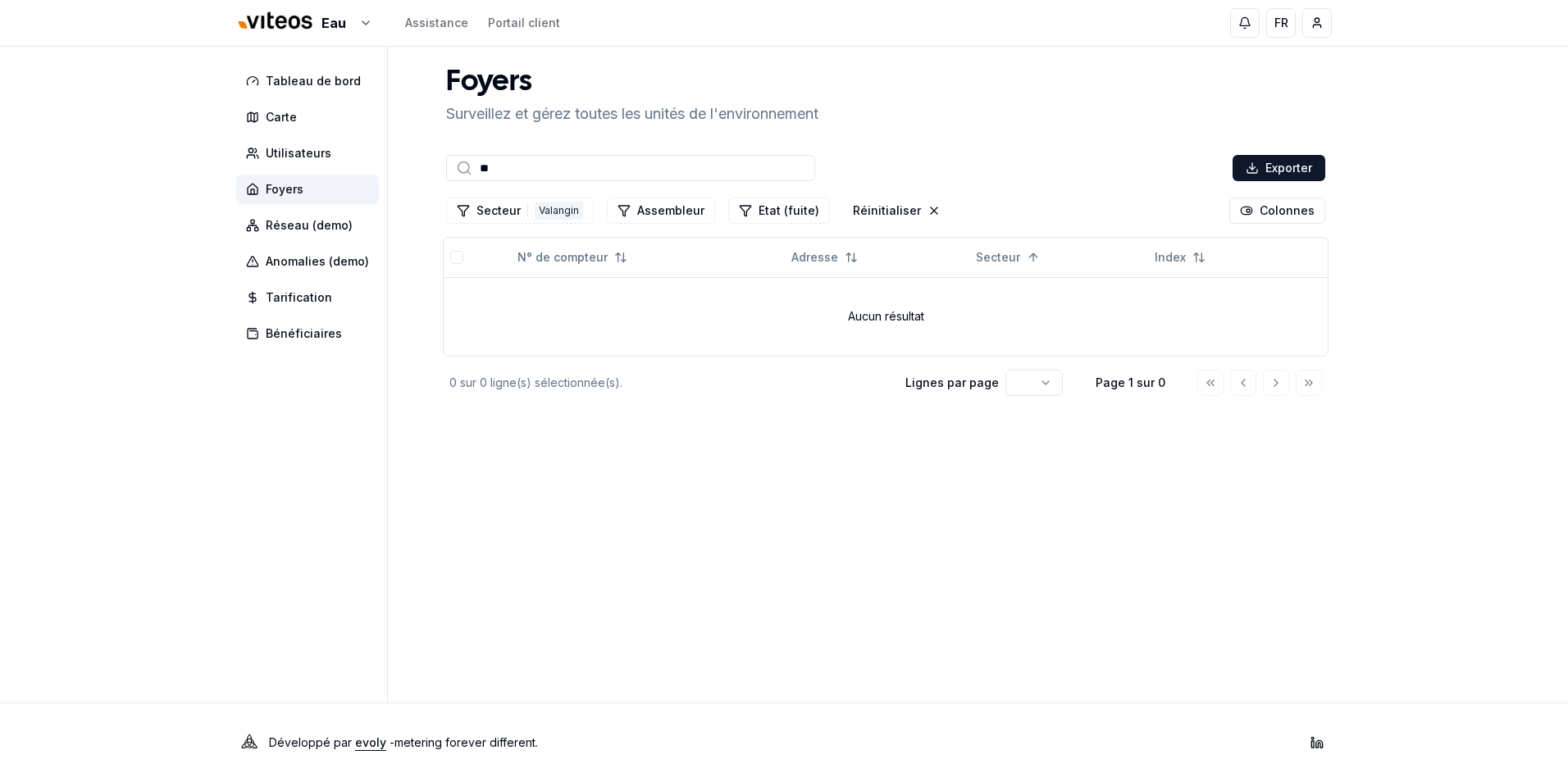
type input "*"
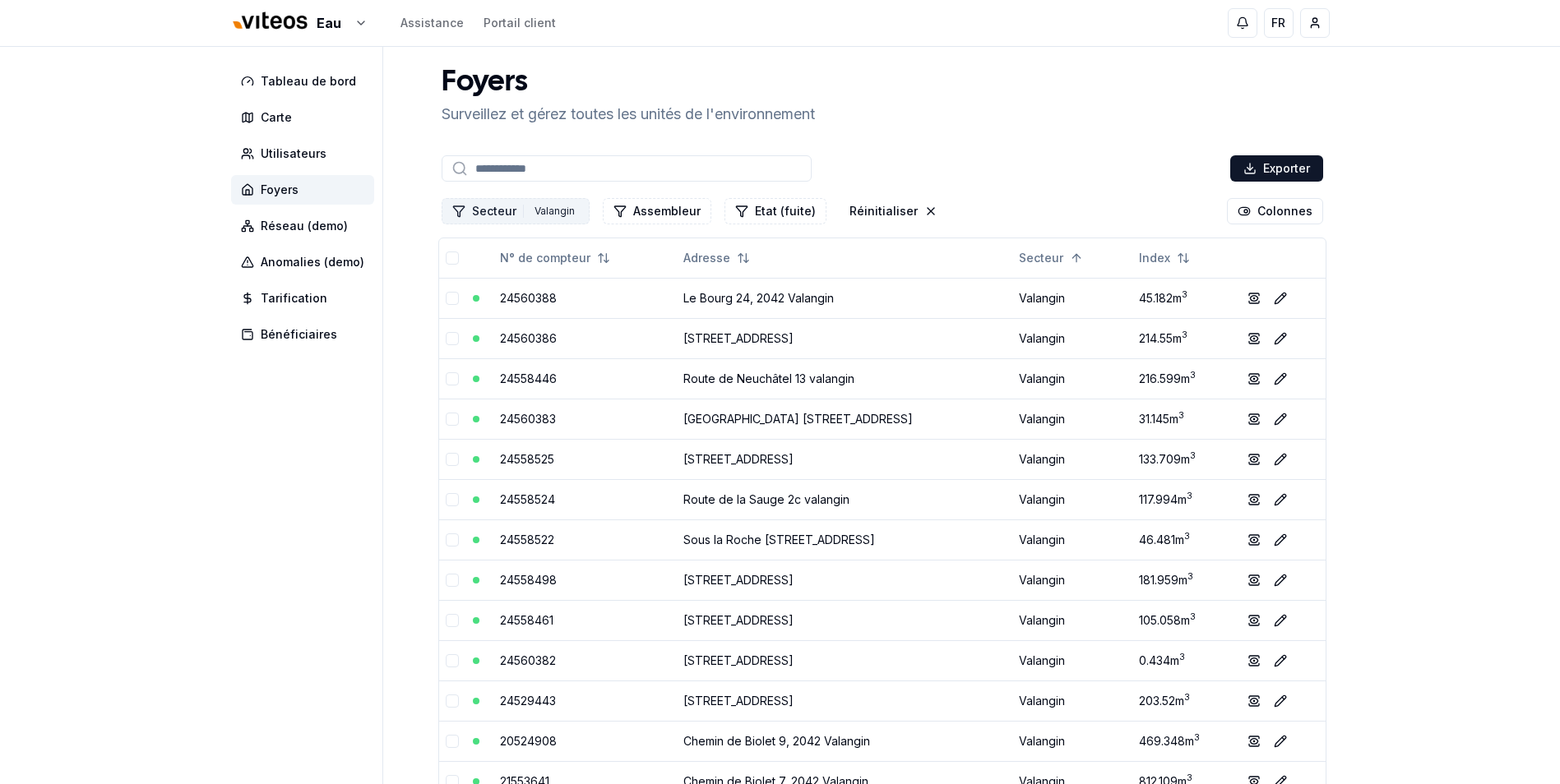
click at [504, 206] on button "Secteur 1 Valangin" at bounding box center [515, 211] width 148 height 26
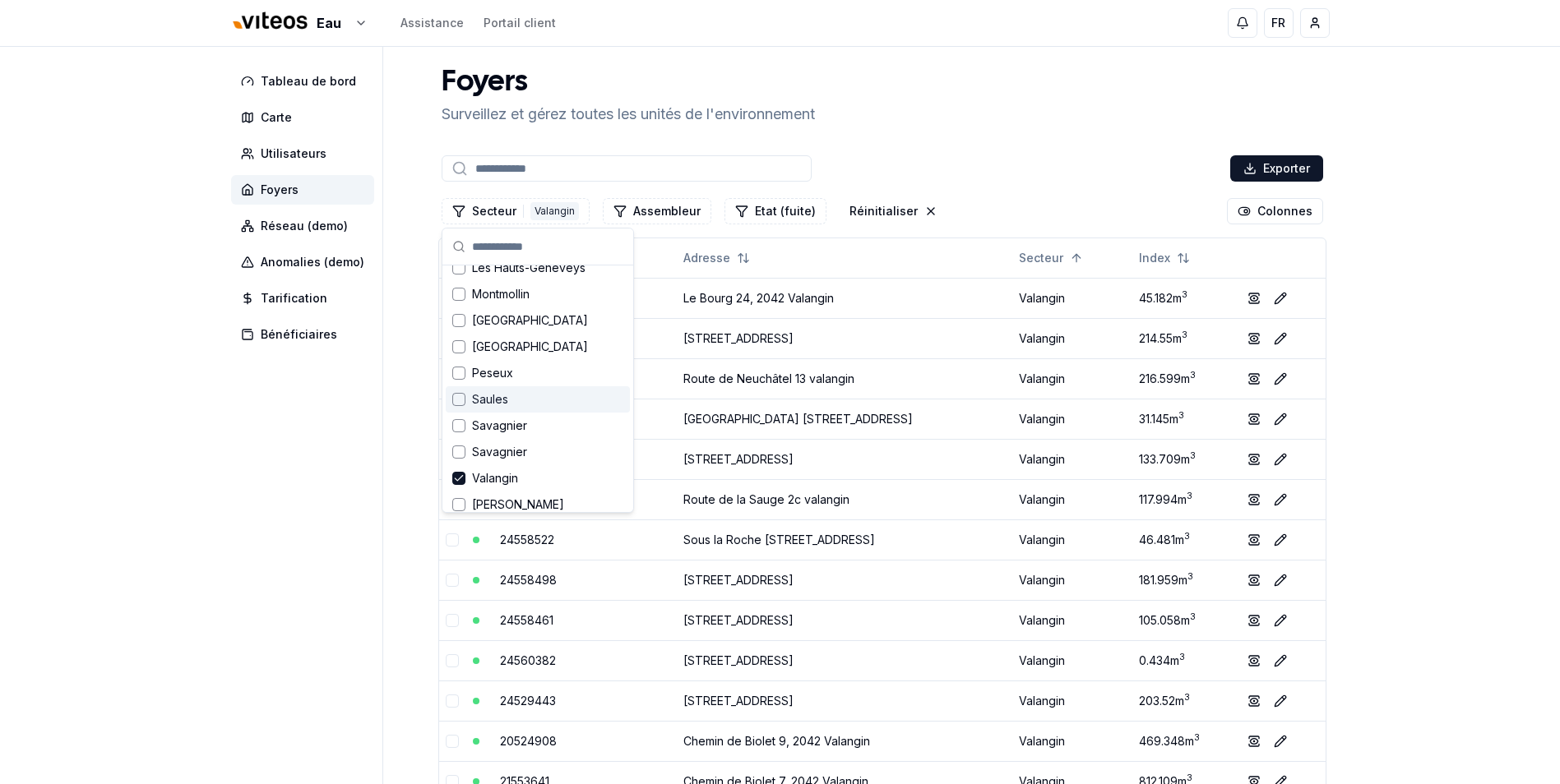
scroll to position [583, 0]
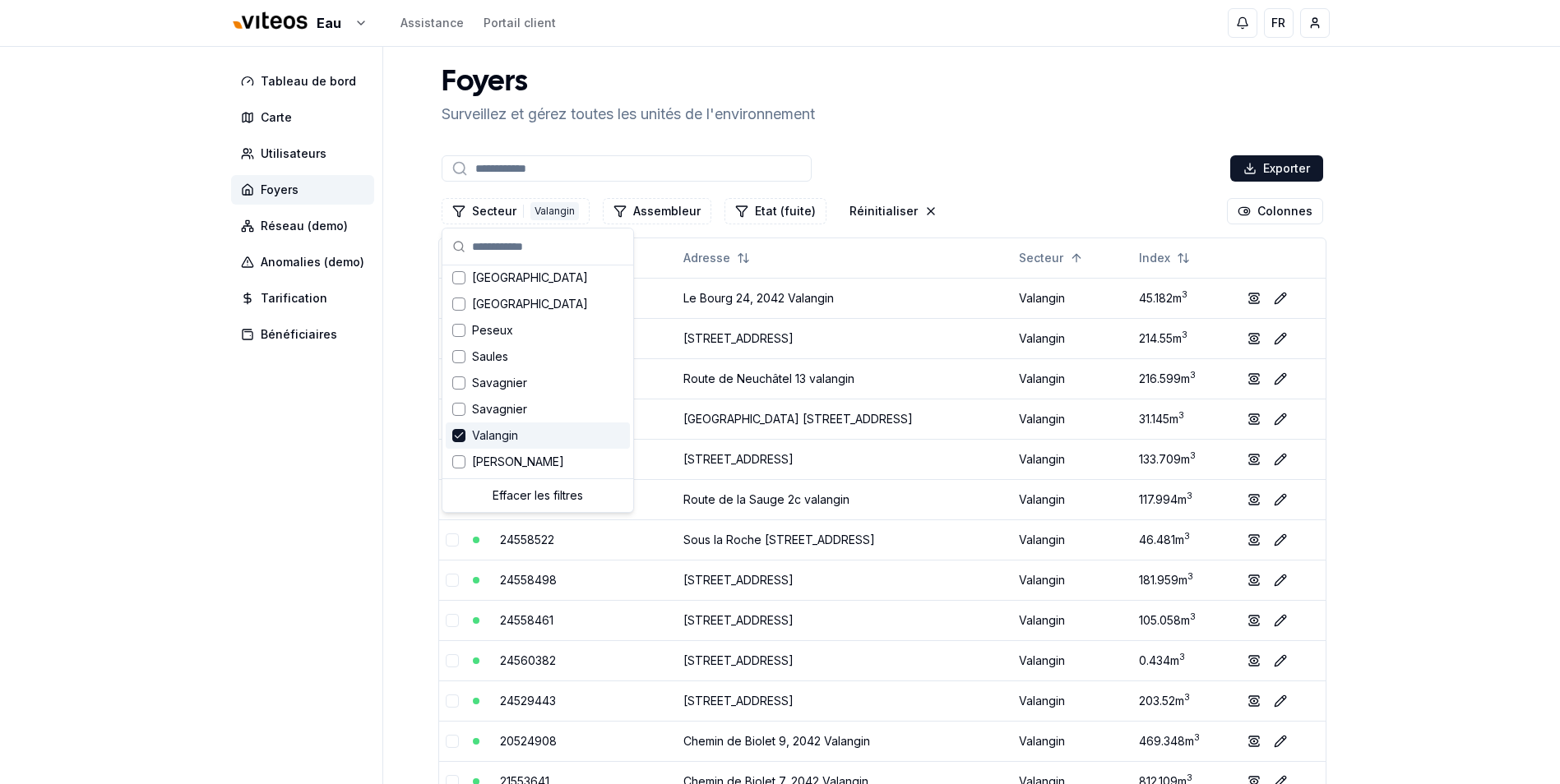
click at [484, 438] on span "Valangin" at bounding box center [495, 436] width 46 height 16
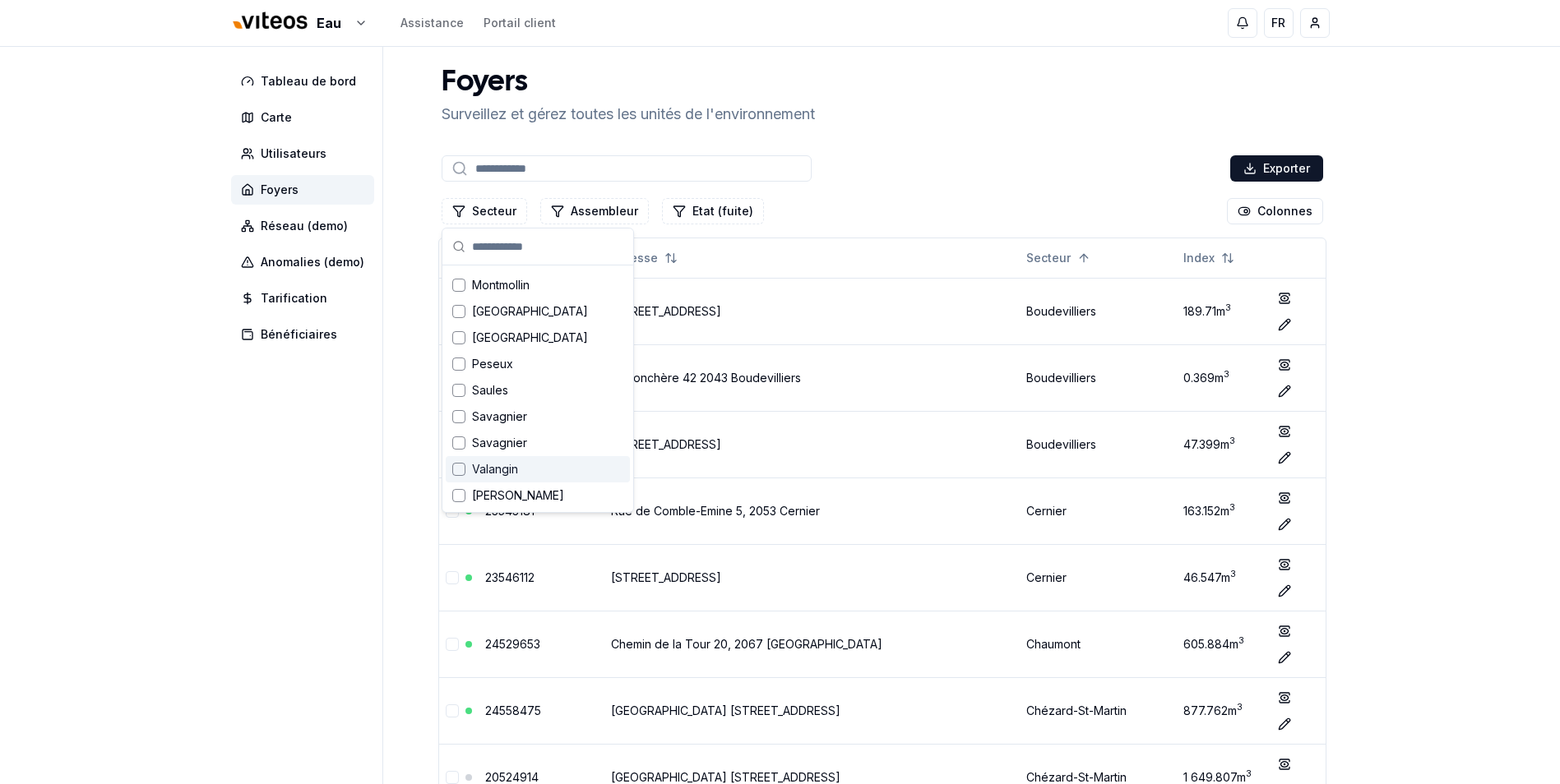
scroll to position [549, 0]
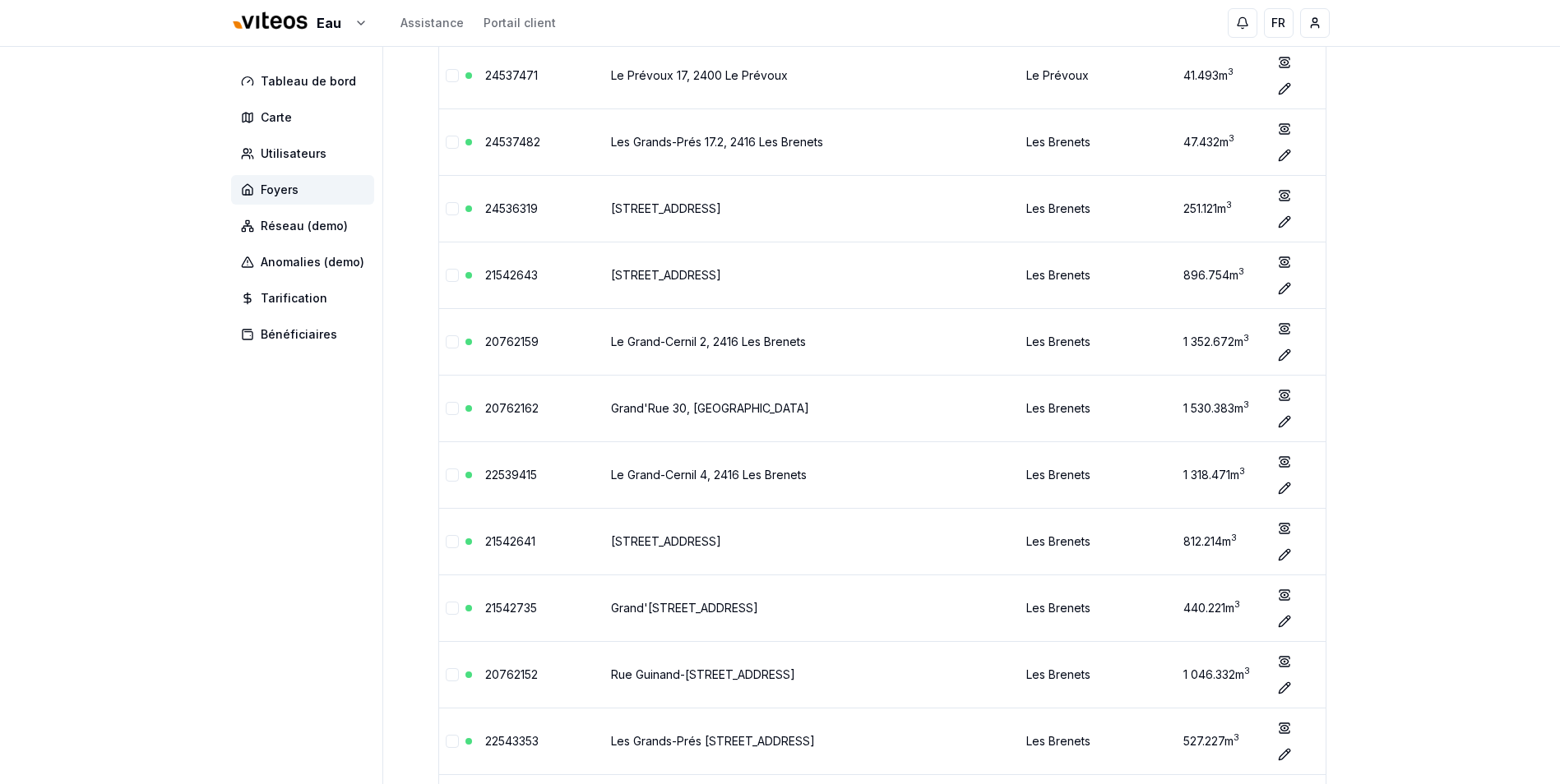
scroll to position [45434, 0]
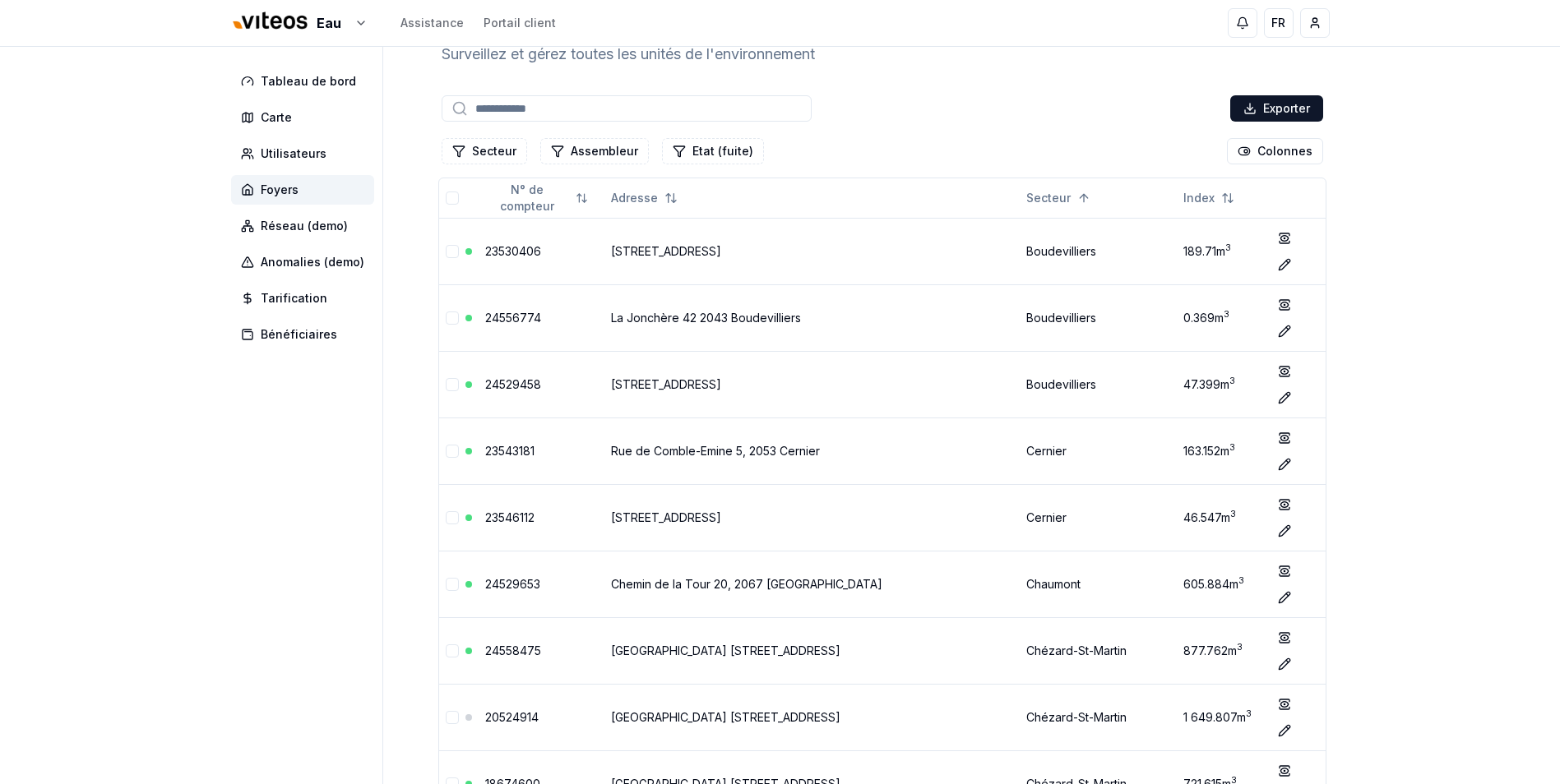
scroll to position [0, 0]
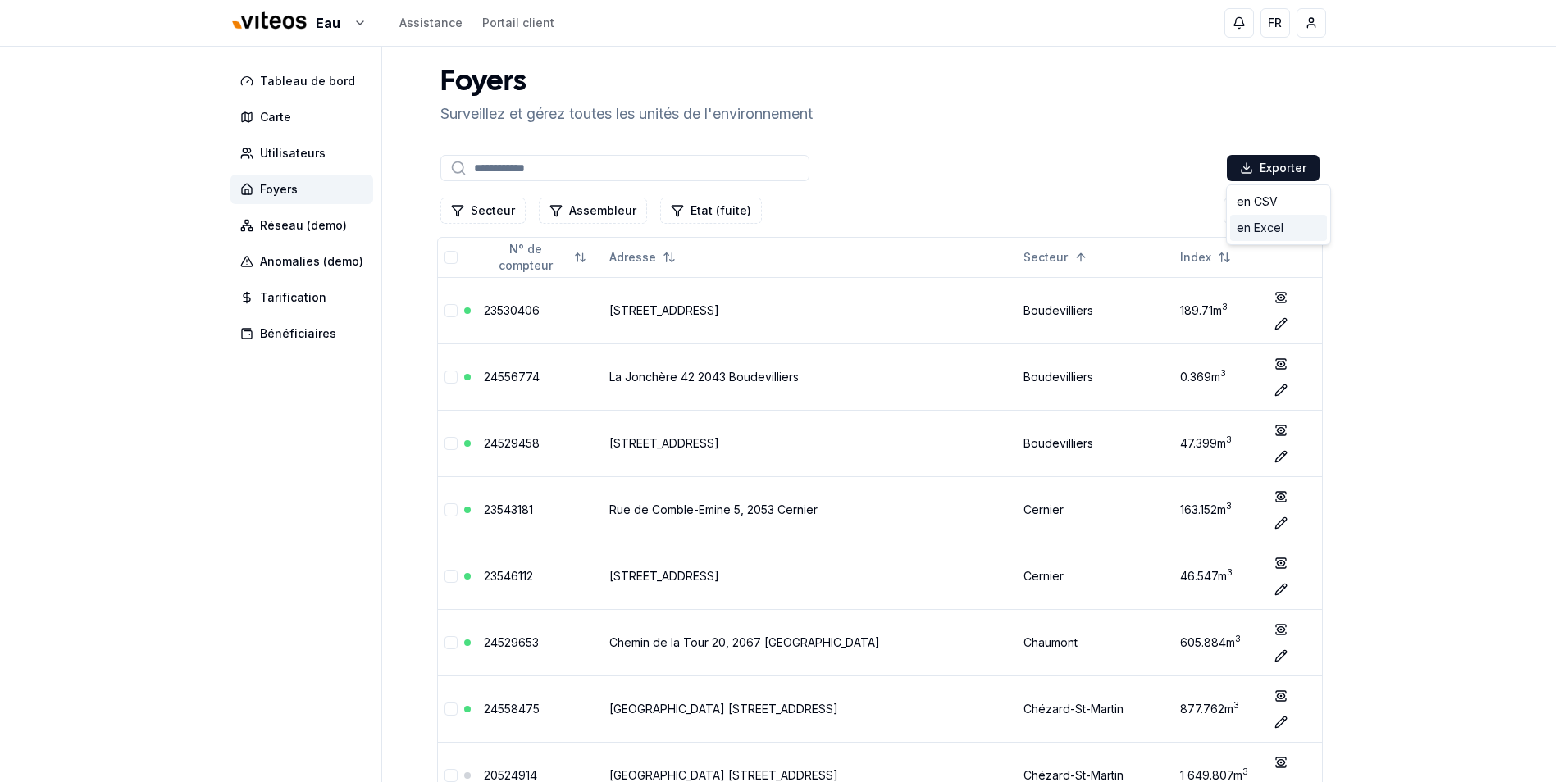
click at [1262, 231] on div "en Excel" at bounding box center [1279, 227] width 97 height 26
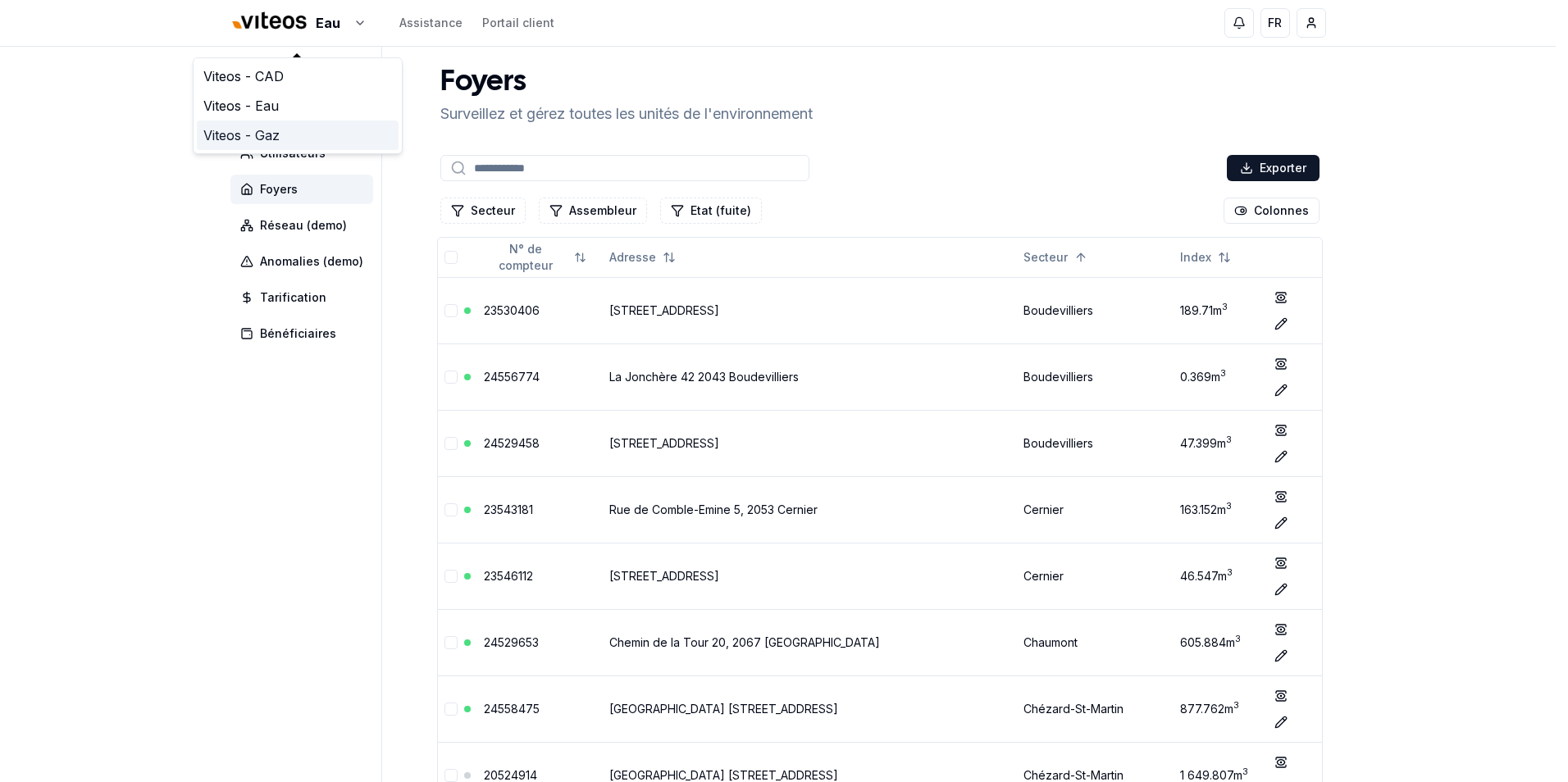
drag, startPoint x: 278, startPoint y: 138, endPoint x: 239, endPoint y: 132, distance: 39.5
click at [278, 138] on link "Viteos - Gaz" at bounding box center [297, 135] width 201 height 30
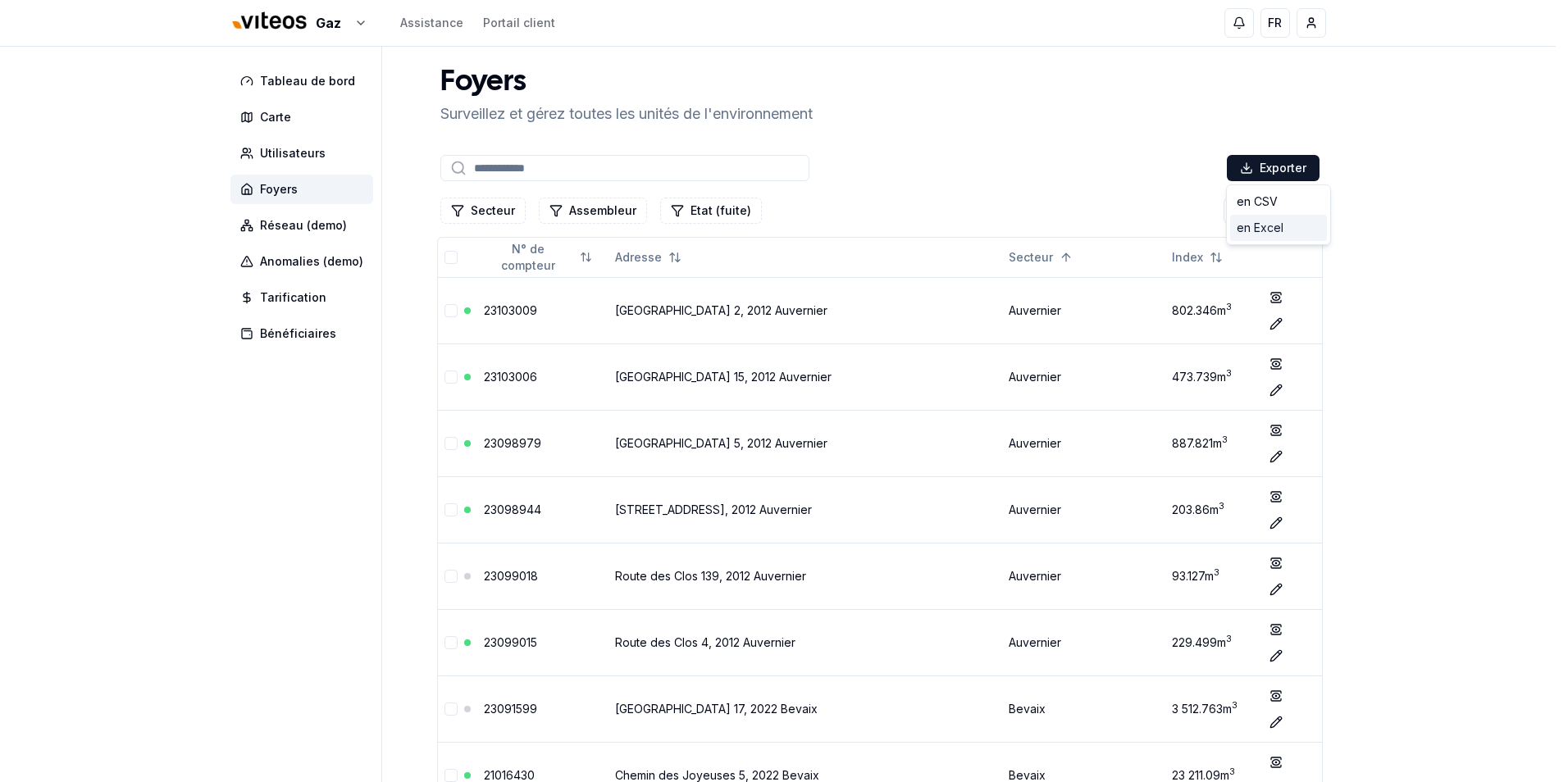
click at [1269, 233] on div "en Excel" at bounding box center [1279, 227] width 97 height 26
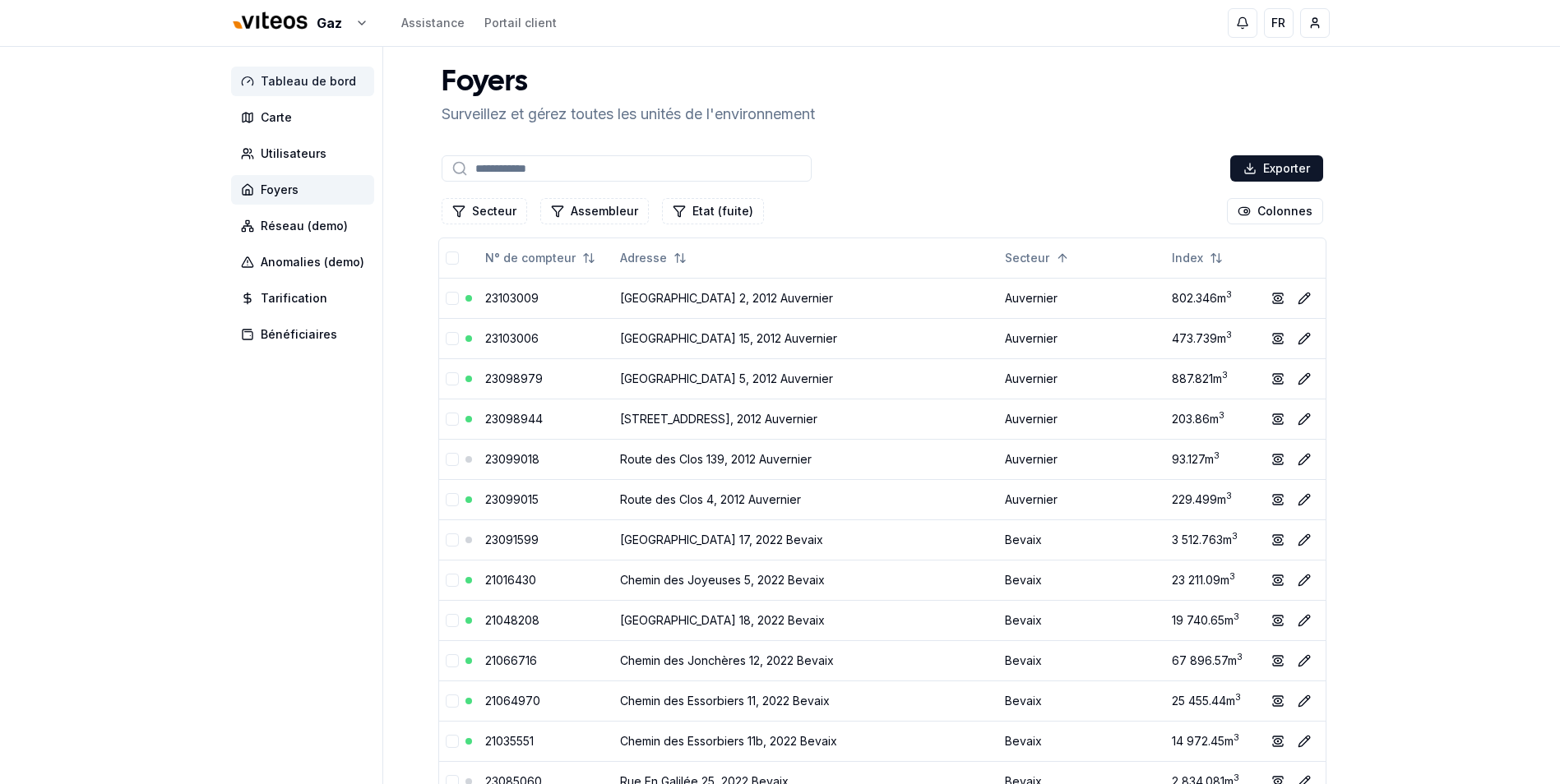
click at [282, 70] on span "Tableau de bord" at bounding box center [302, 81] width 143 height 30
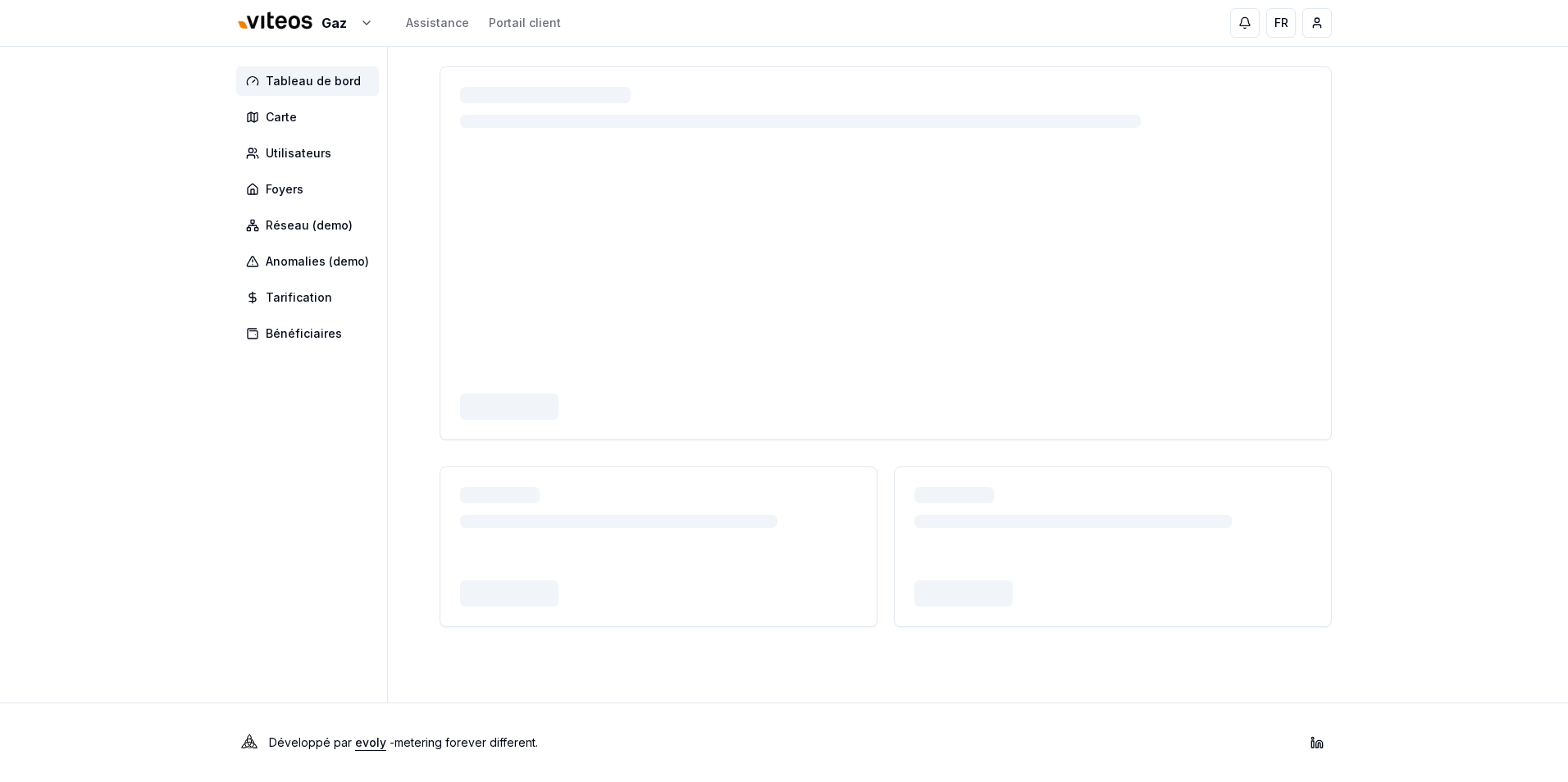
click at [1392, 249] on div "Gaz Assistance Portail client FR Enisa Alho Tableau de bord Carte Utilisateurs …" at bounding box center [784, 391] width 1568 height 782
click at [266, 184] on span "Foyers" at bounding box center [285, 190] width 38 height 16
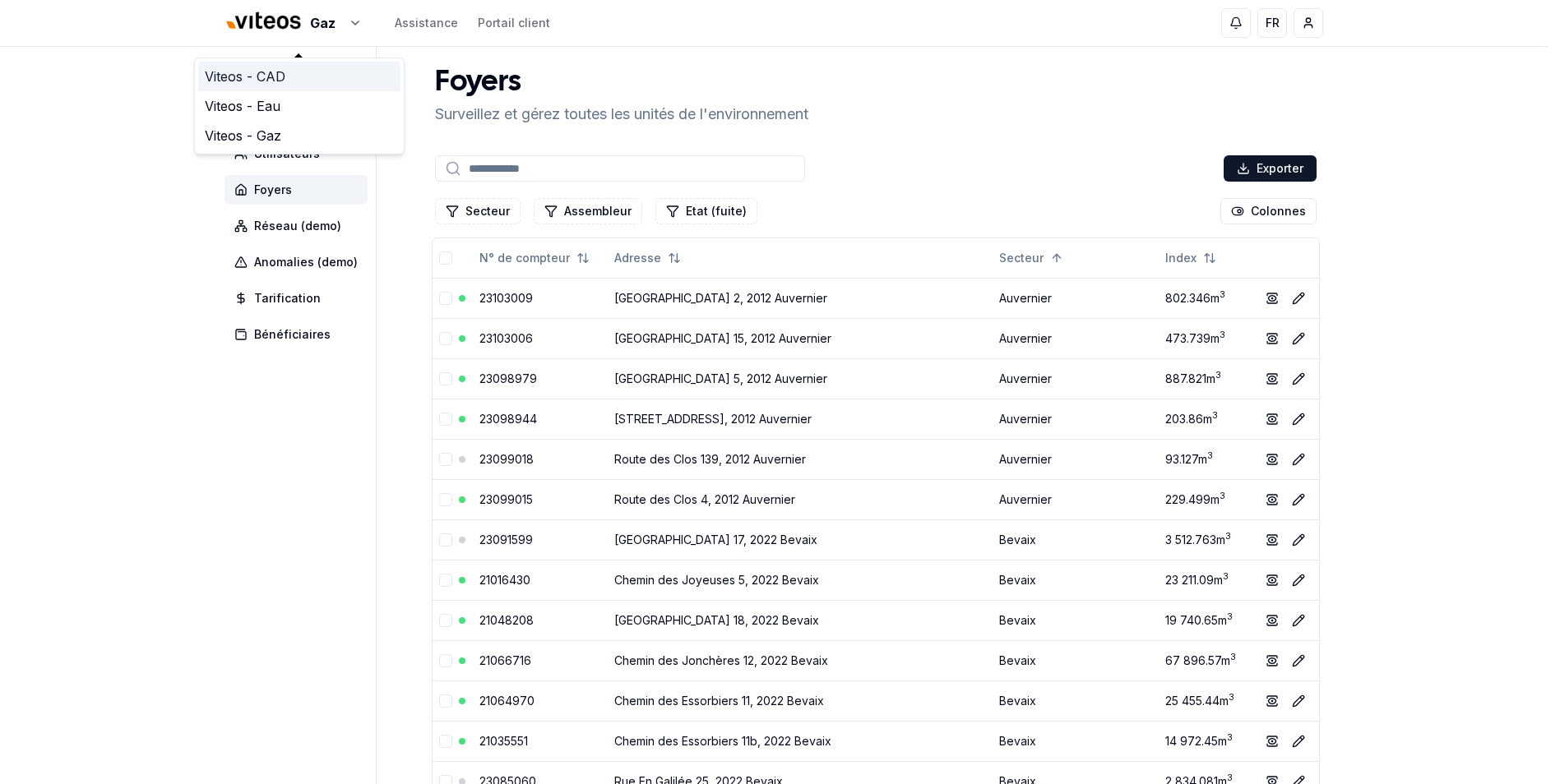
click at [266, 80] on link "Viteos - CAD" at bounding box center [299, 76] width 202 height 30
